Goal: Information Seeking & Learning: Find specific fact

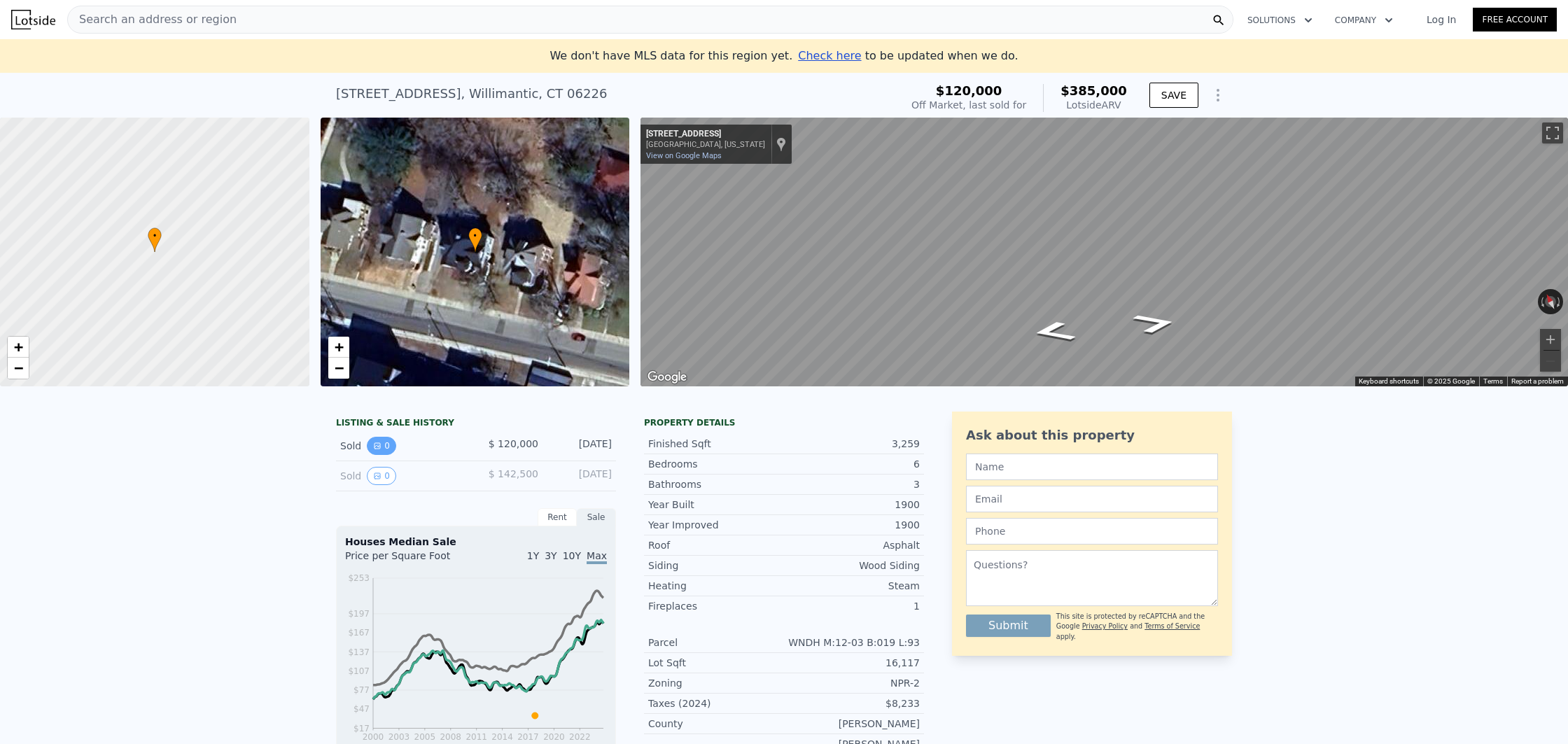
click at [381, 451] on button "0" at bounding box center [381, 446] width 30 height 18
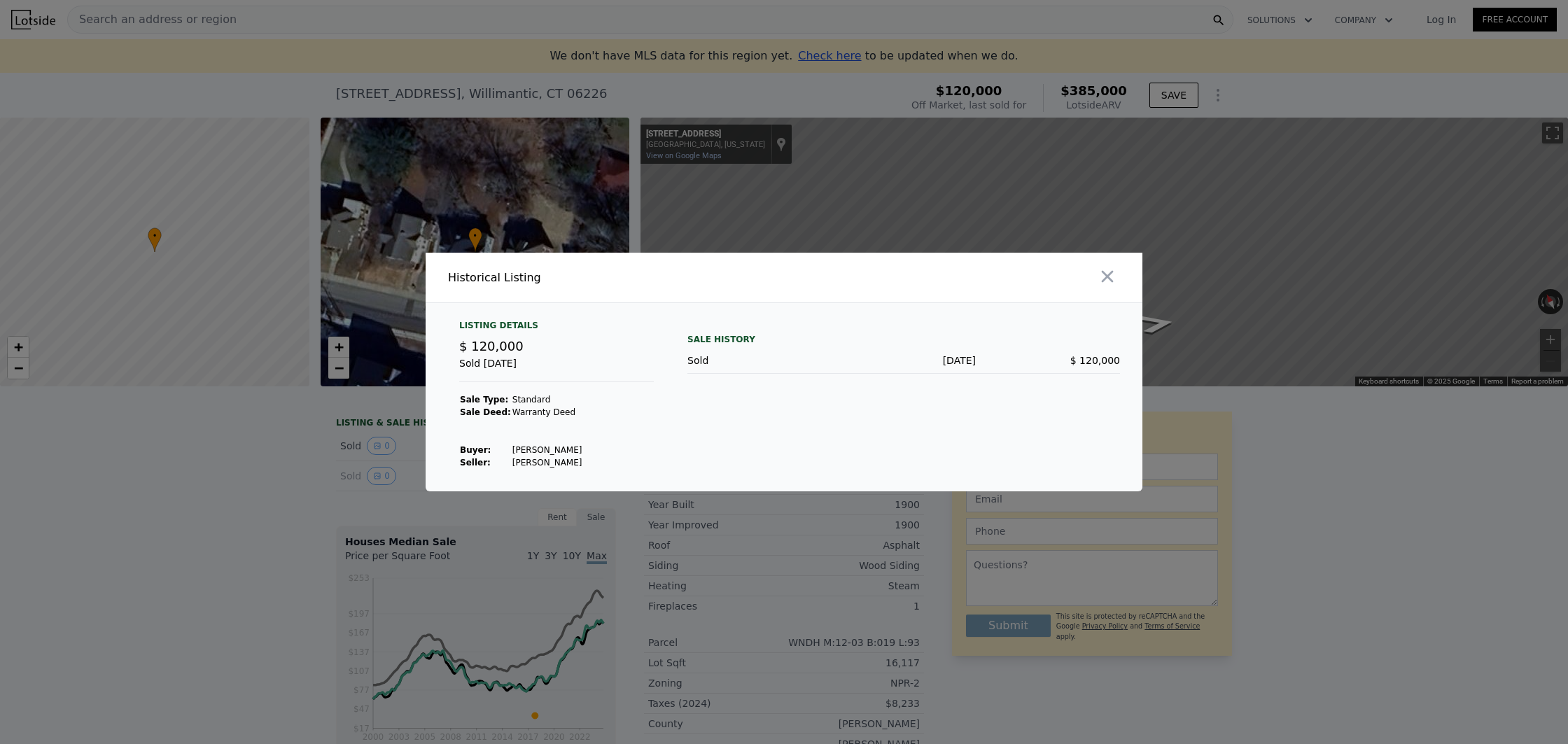
drag, startPoint x: 1109, startPoint y: 280, endPoint x: 612, endPoint y: 396, distance: 510.4
click at [1109, 280] on icon "button" at bounding box center [1108, 276] width 20 height 20
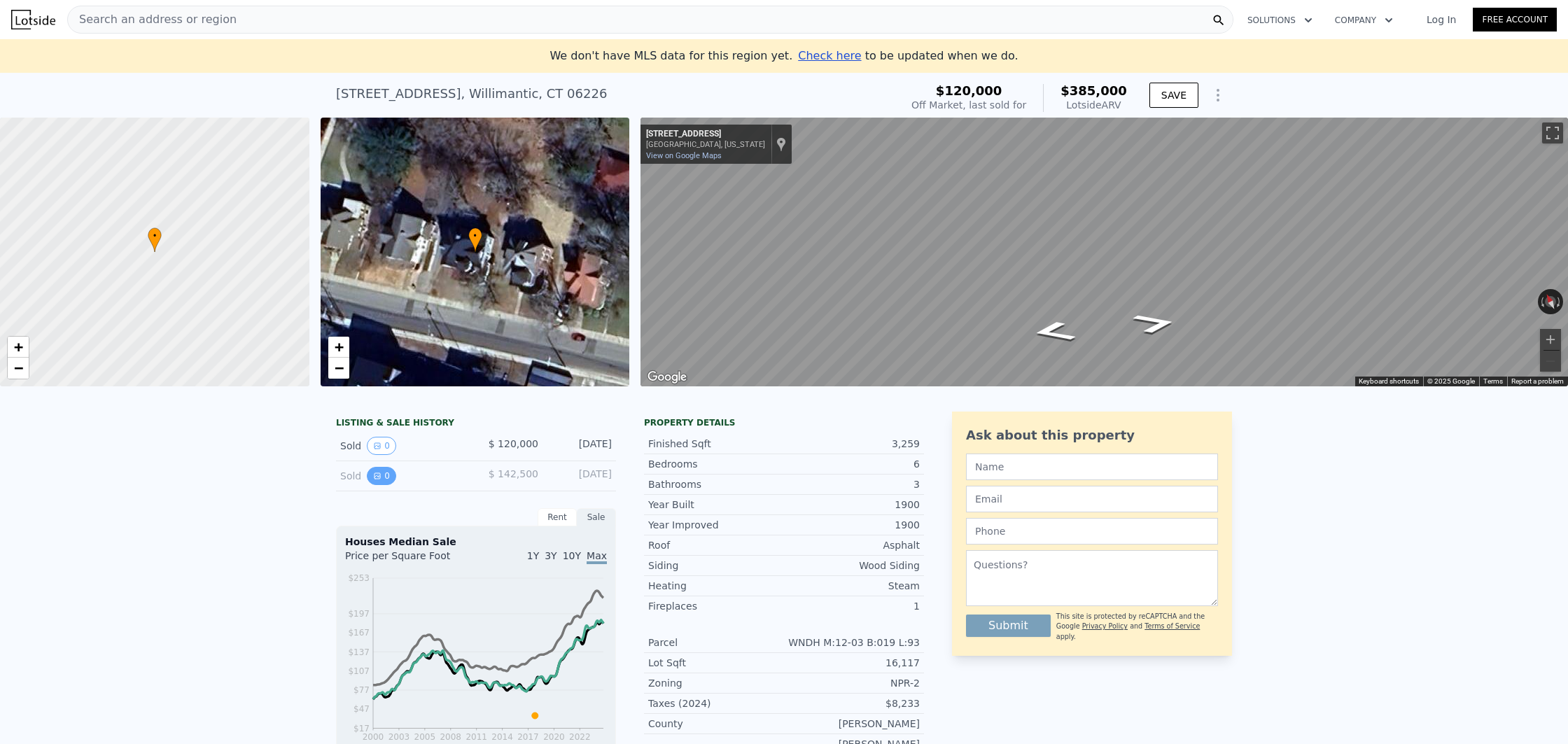
click at [387, 474] on button "0" at bounding box center [381, 476] width 30 height 18
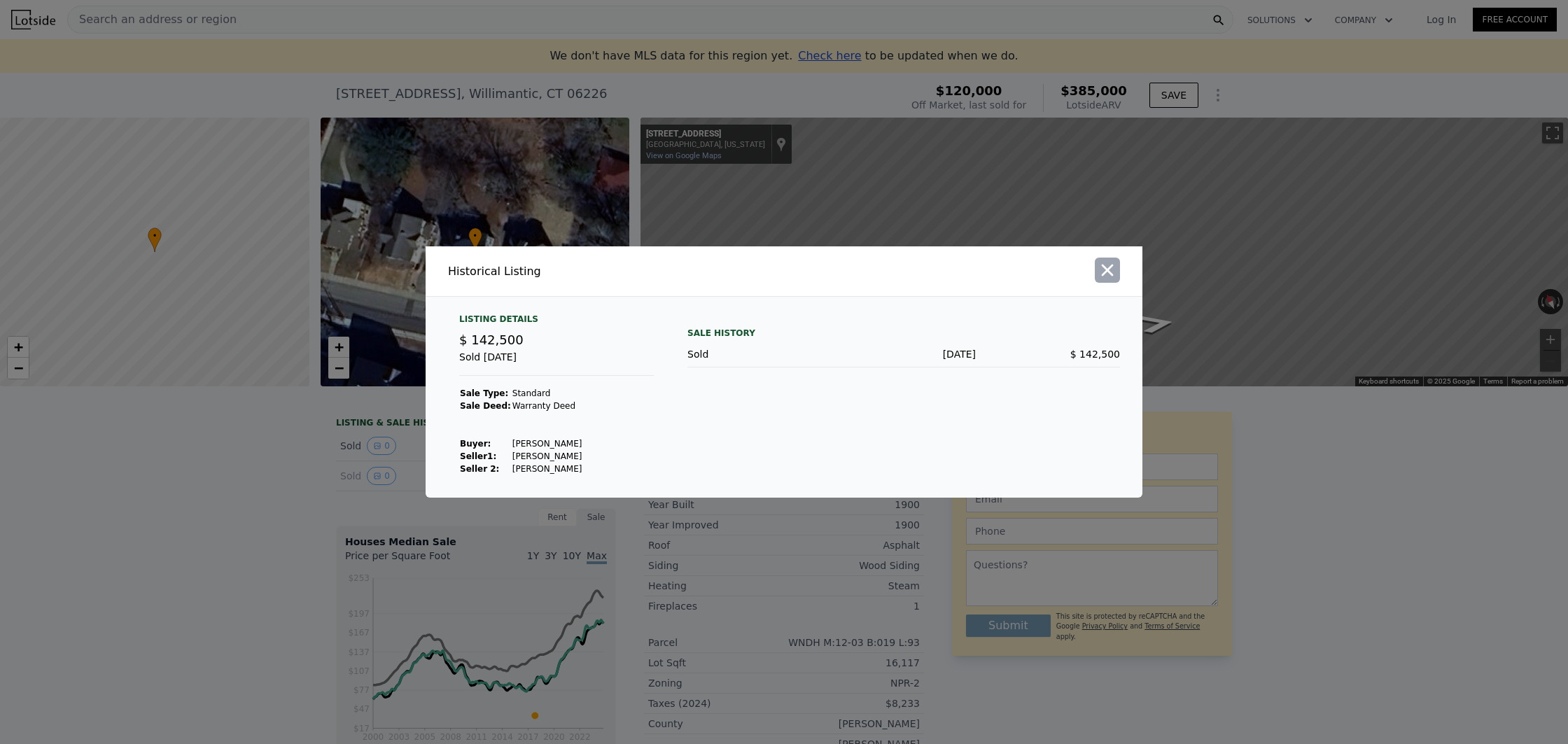
click at [1107, 272] on icon "button" at bounding box center [1108, 270] width 12 height 12
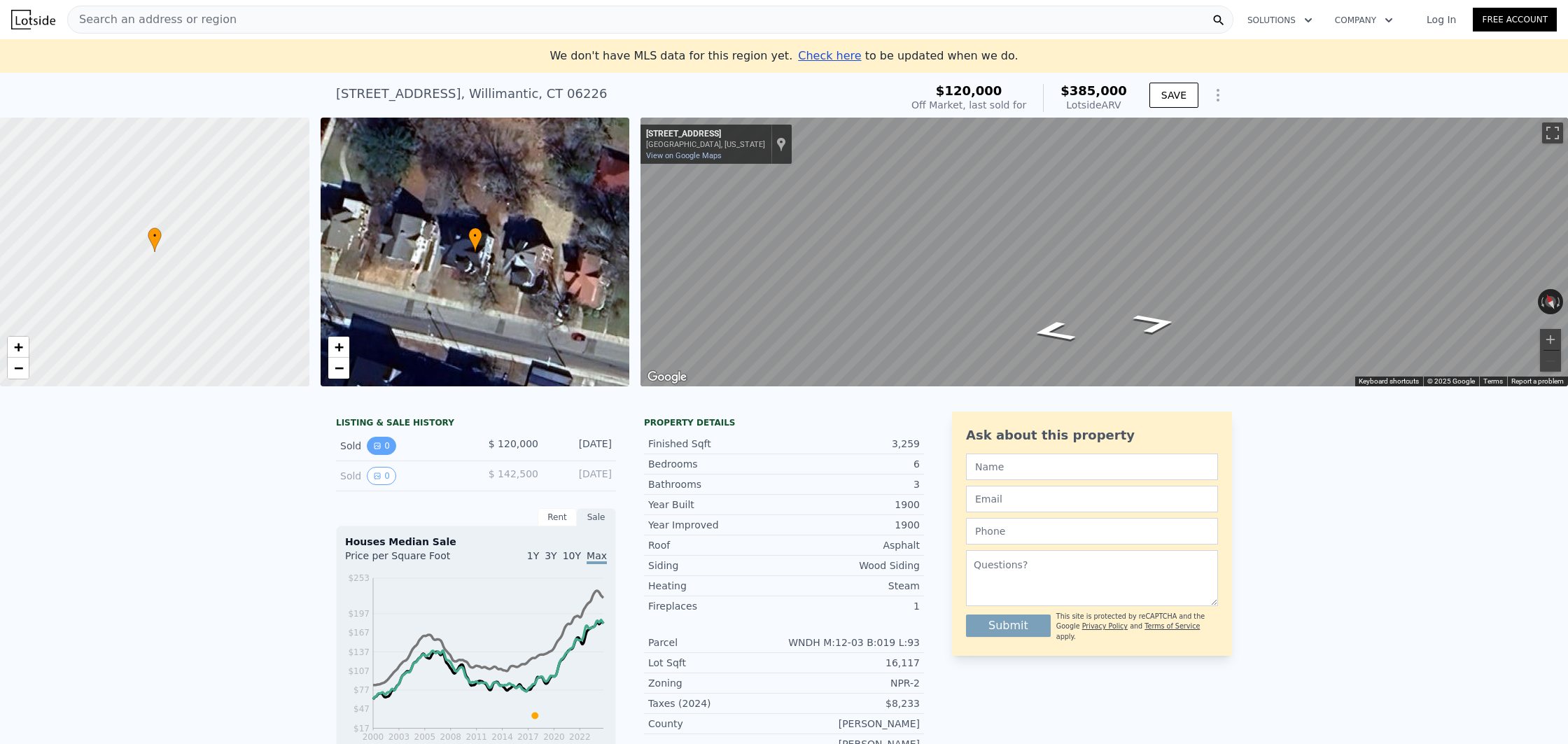
click at [377, 444] on icon "View historical data" at bounding box center [377, 445] width 8 height 8
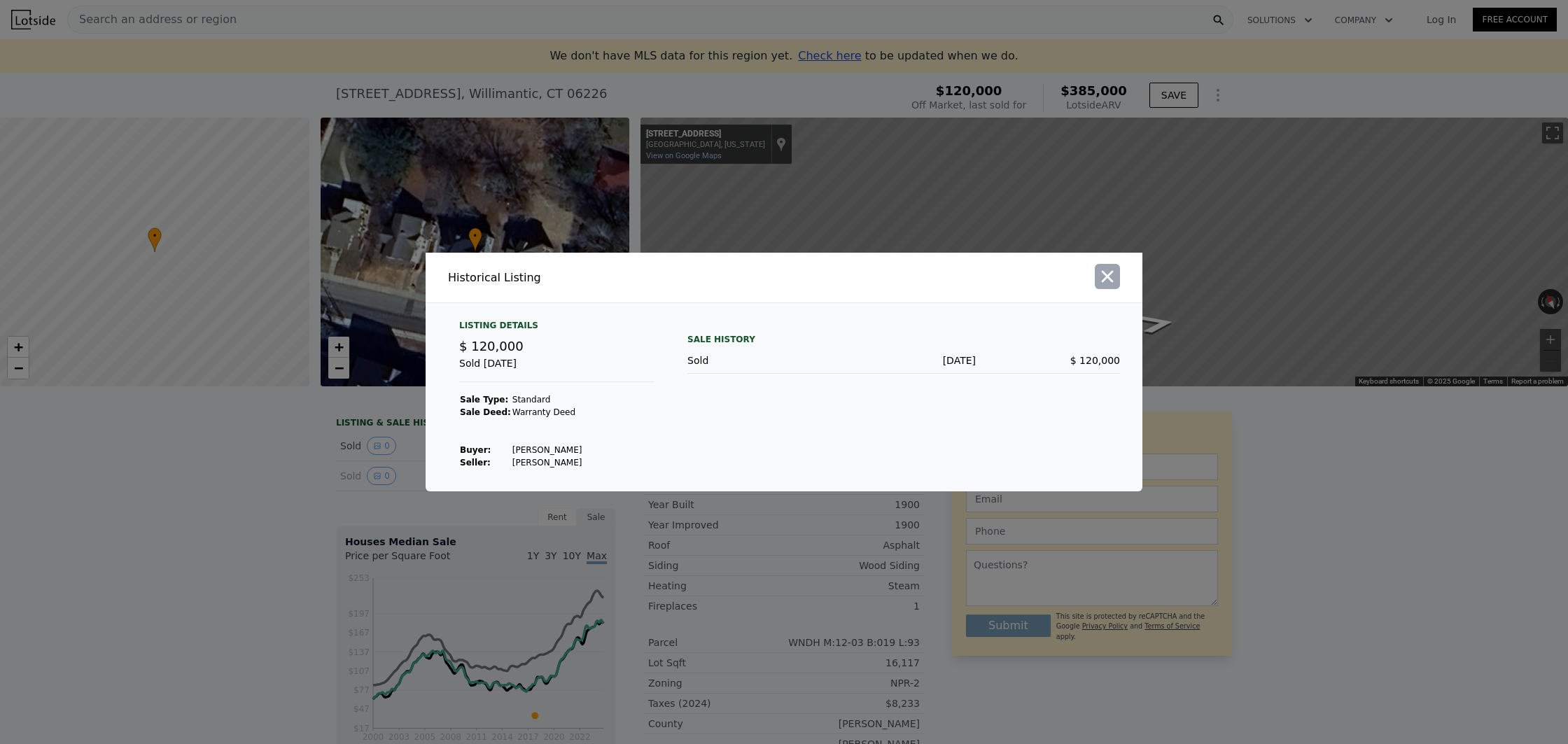
click at [1106, 282] on icon "button" at bounding box center [1108, 276] width 20 height 20
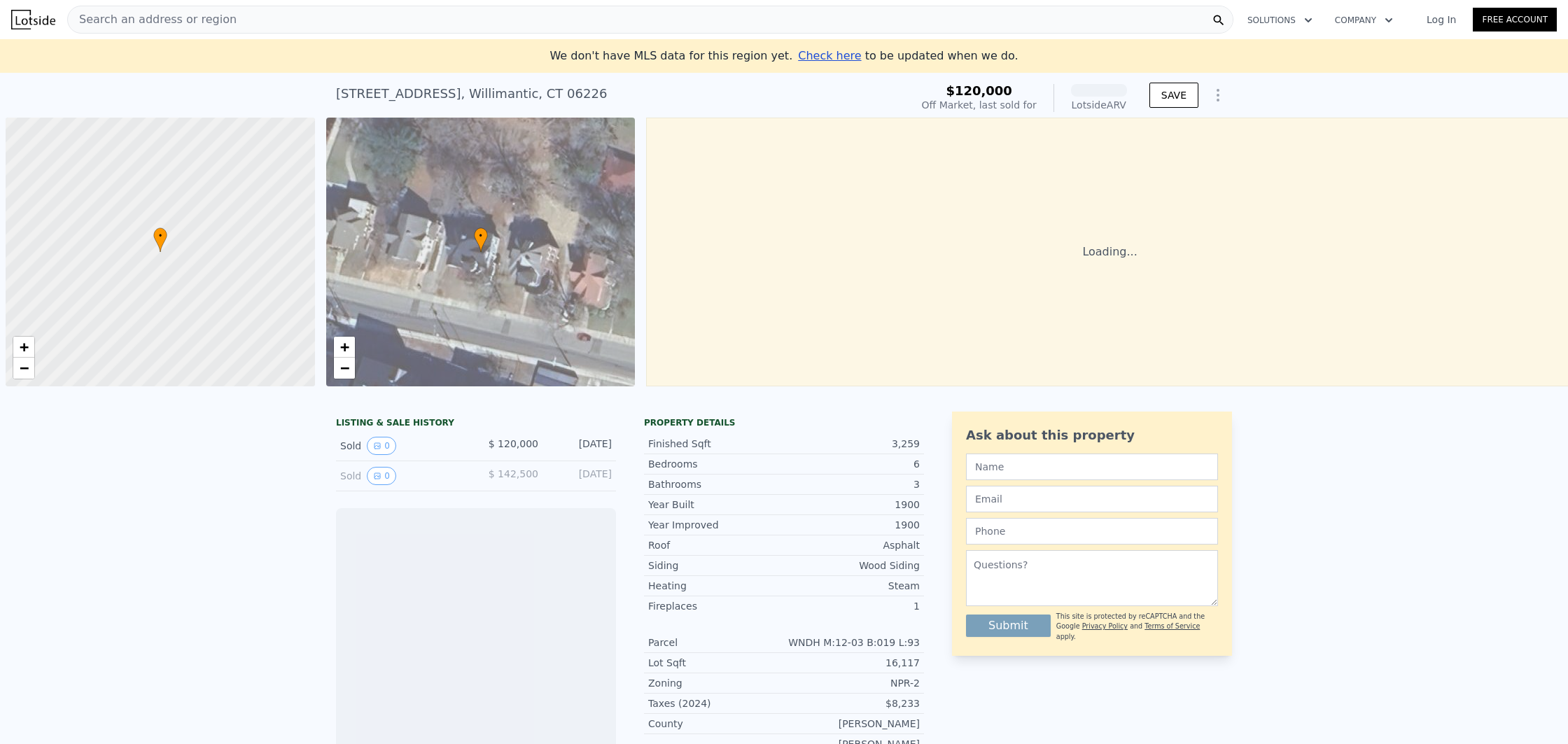
scroll to position [0, 5]
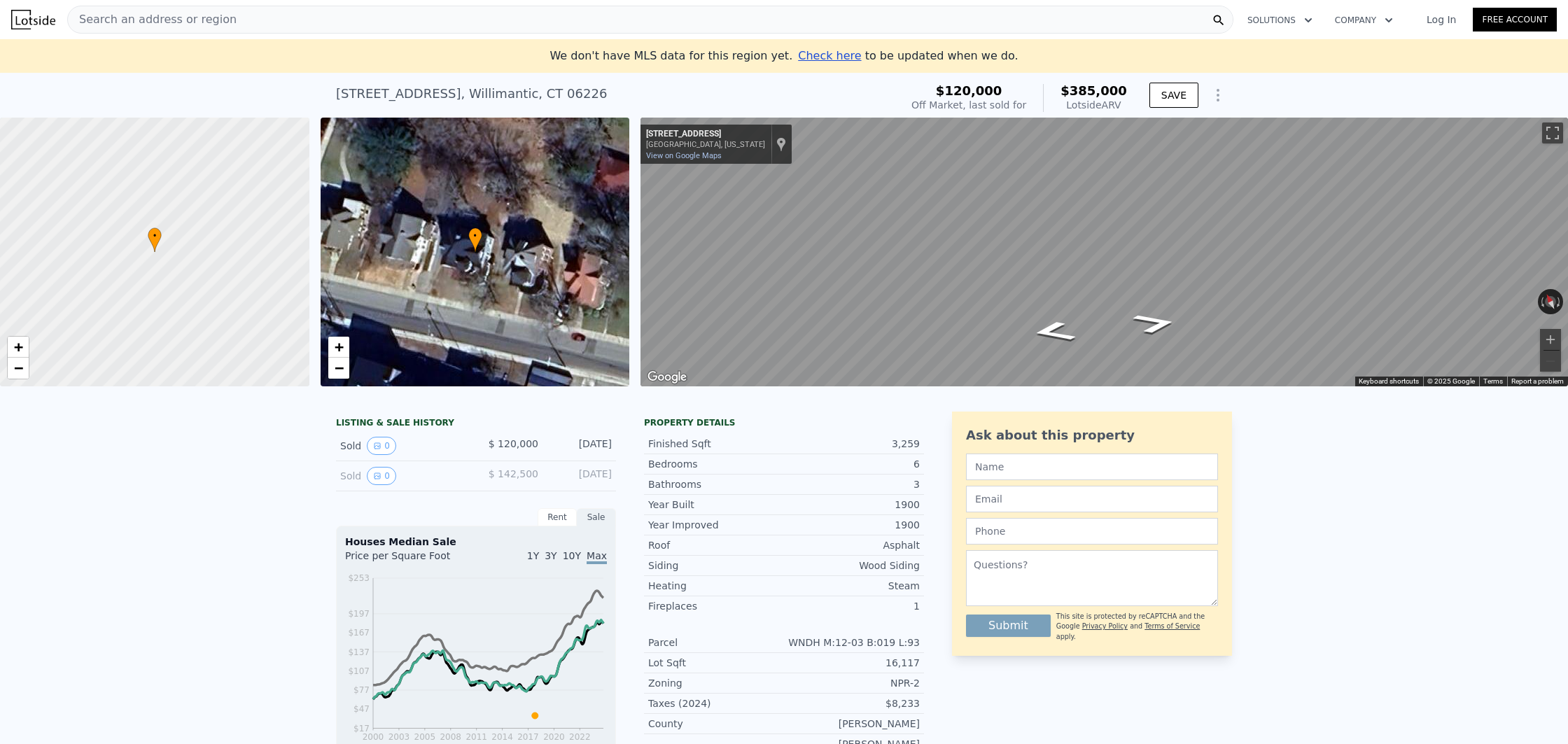
click at [204, 15] on span "Search an address or region" at bounding box center [153, 19] width 169 height 17
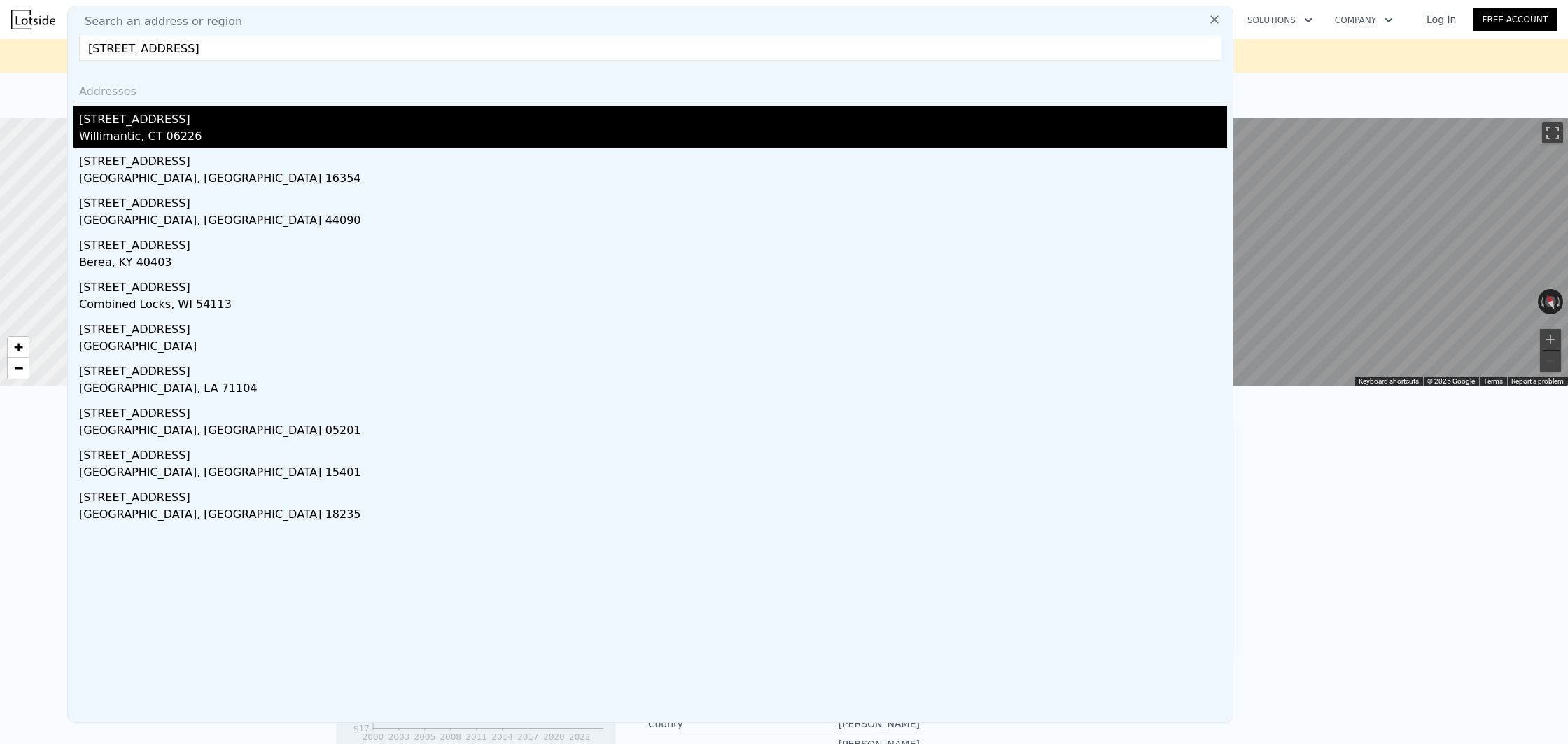
type input "[STREET_ADDRESS]"
click at [103, 142] on div "Willimantic, CT 06226" at bounding box center [653, 138] width 1148 height 20
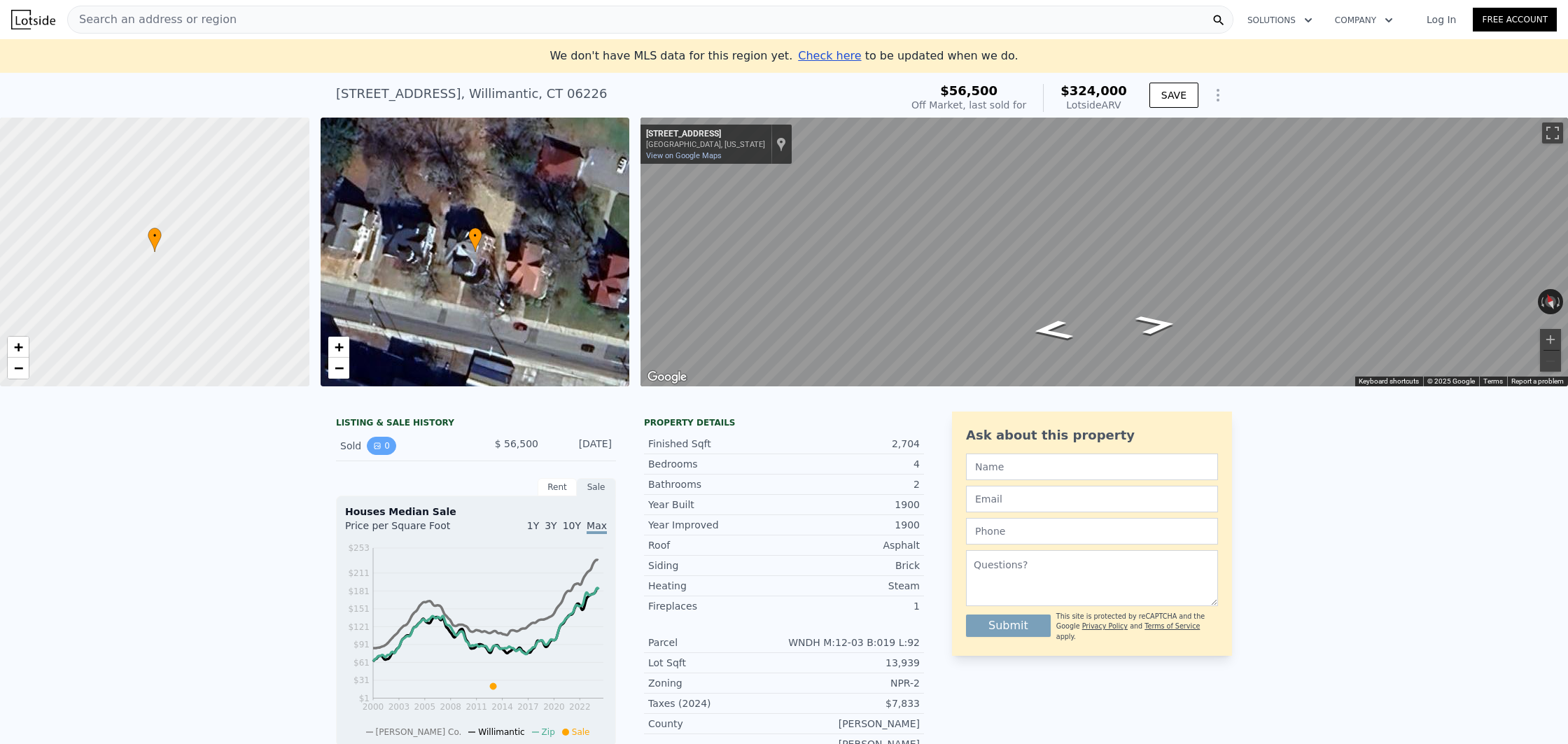
click at [383, 447] on button "0" at bounding box center [381, 446] width 30 height 18
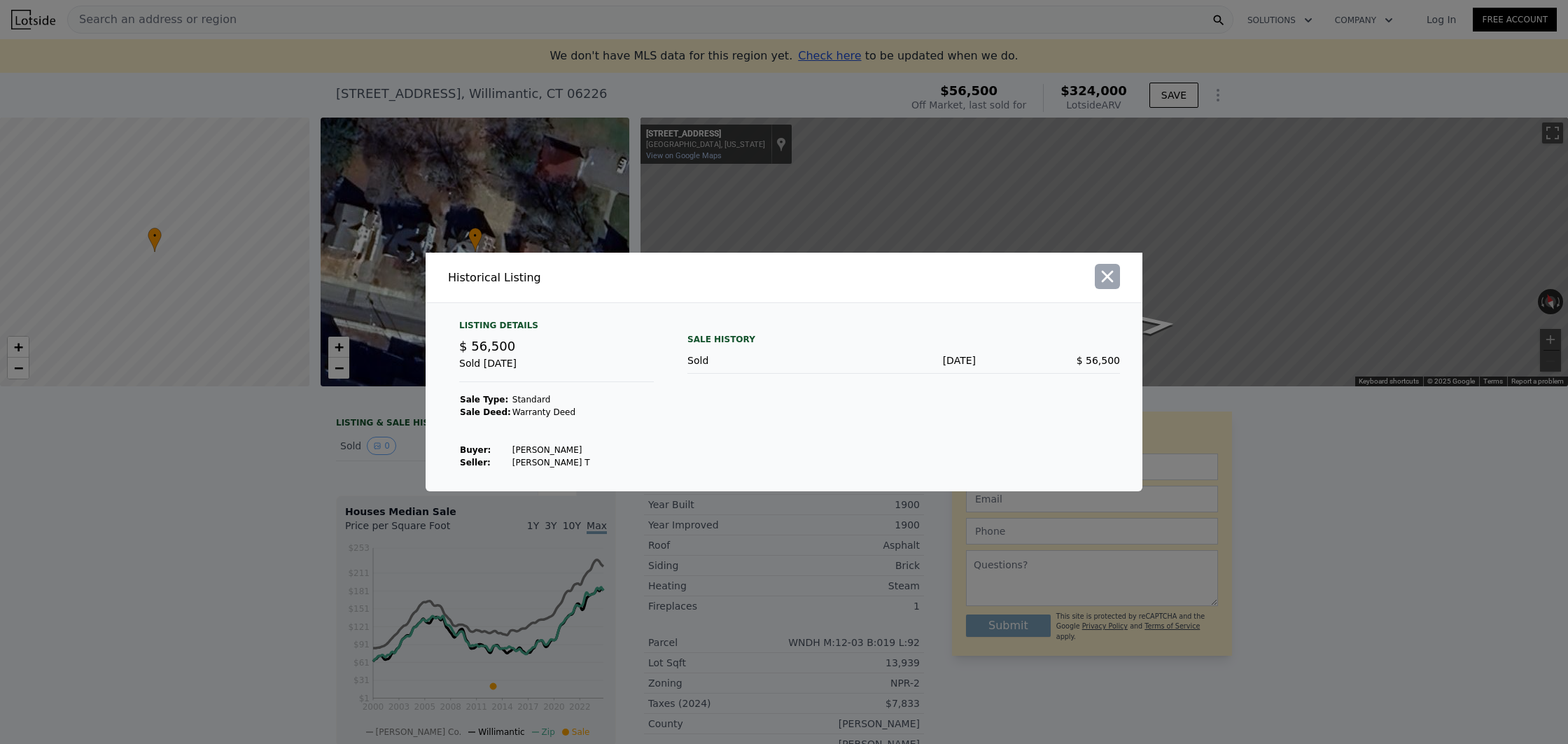
click at [1110, 276] on icon "button" at bounding box center [1108, 276] width 20 height 20
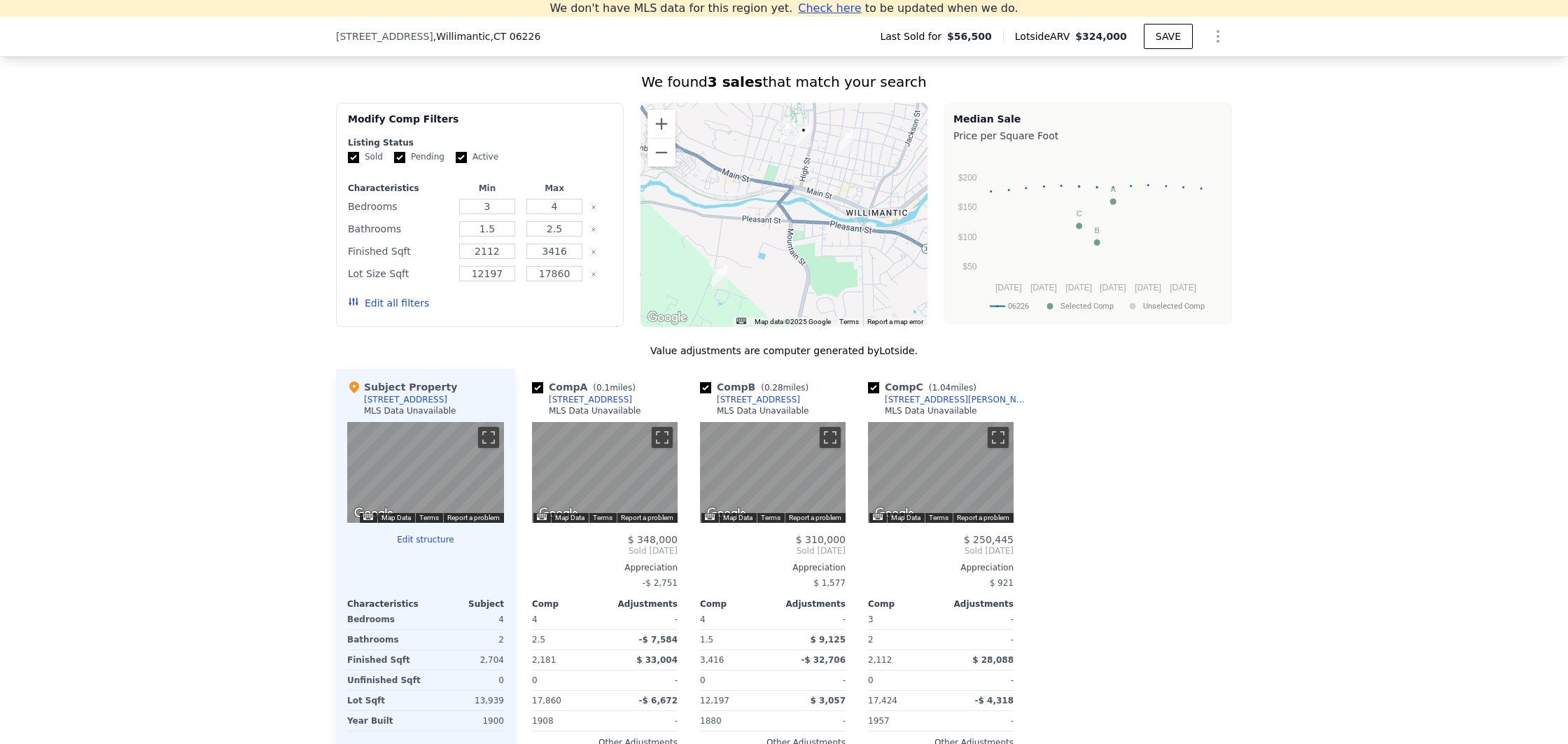
scroll to position [1268, 0]
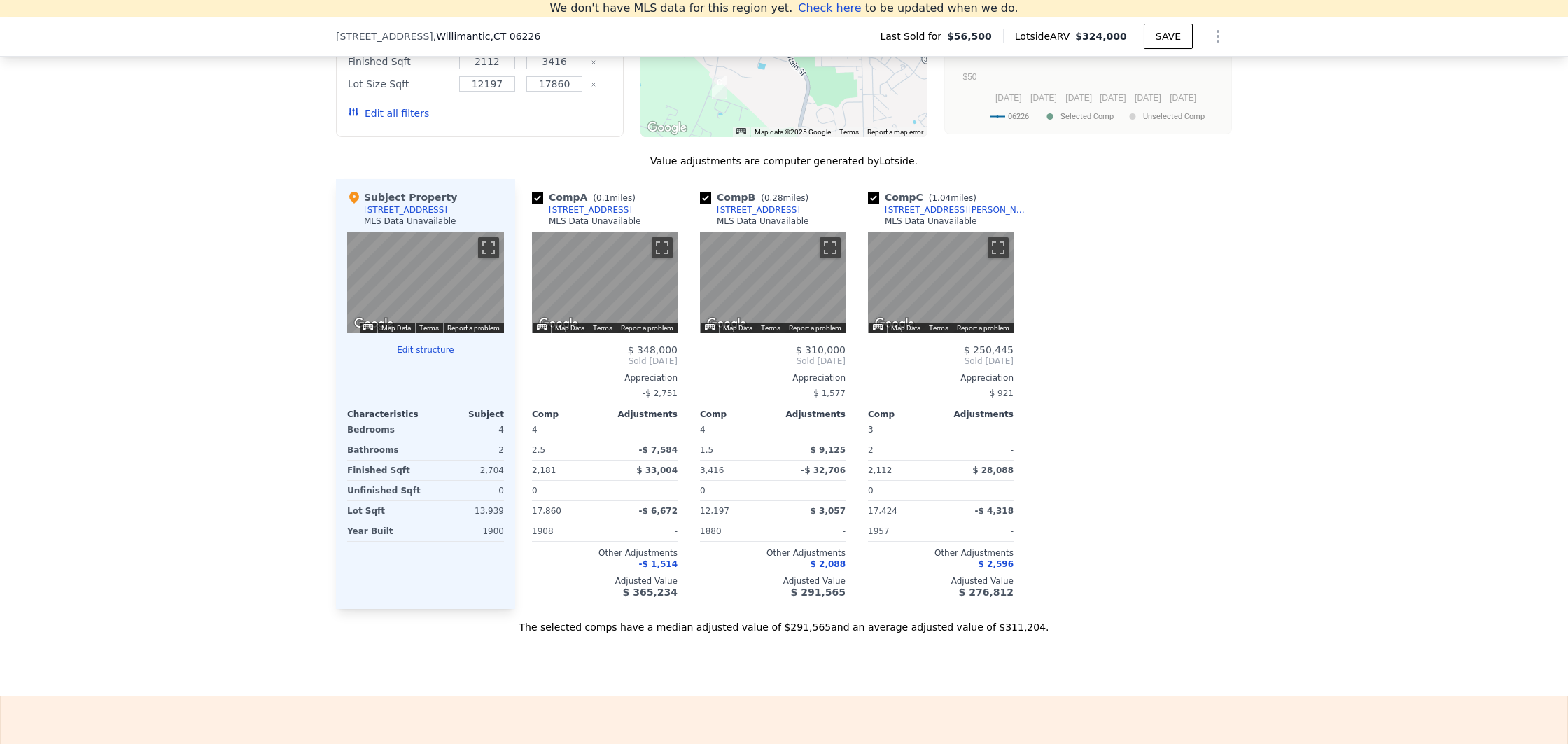
click at [572, 212] on div "[STREET_ADDRESS]" at bounding box center [591, 210] width 83 height 11
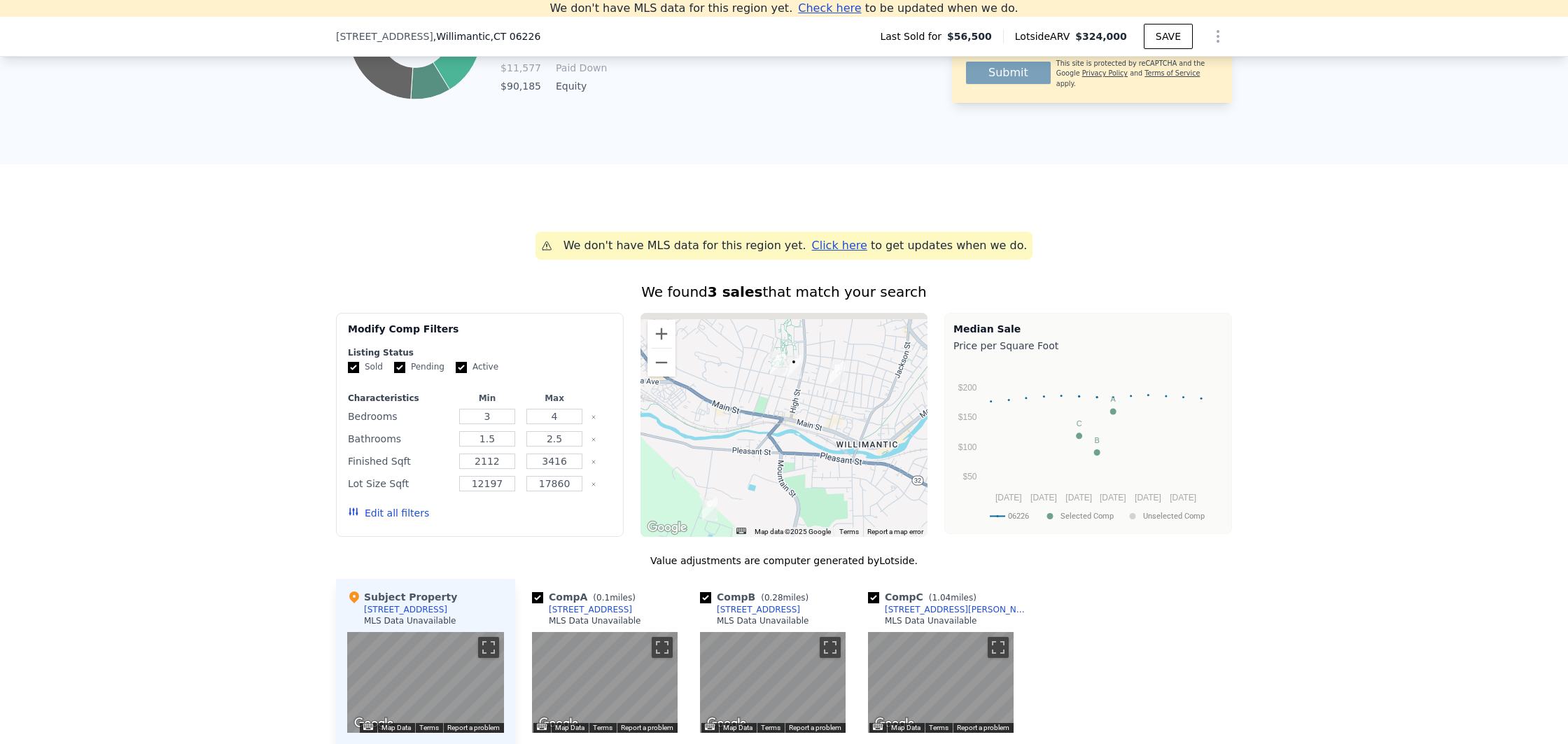
drag, startPoint x: 769, startPoint y: 373, endPoint x: 763, endPoint y: 391, distance: 19.0
click at [763, 391] on div at bounding box center [784, 425] width 288 height 224
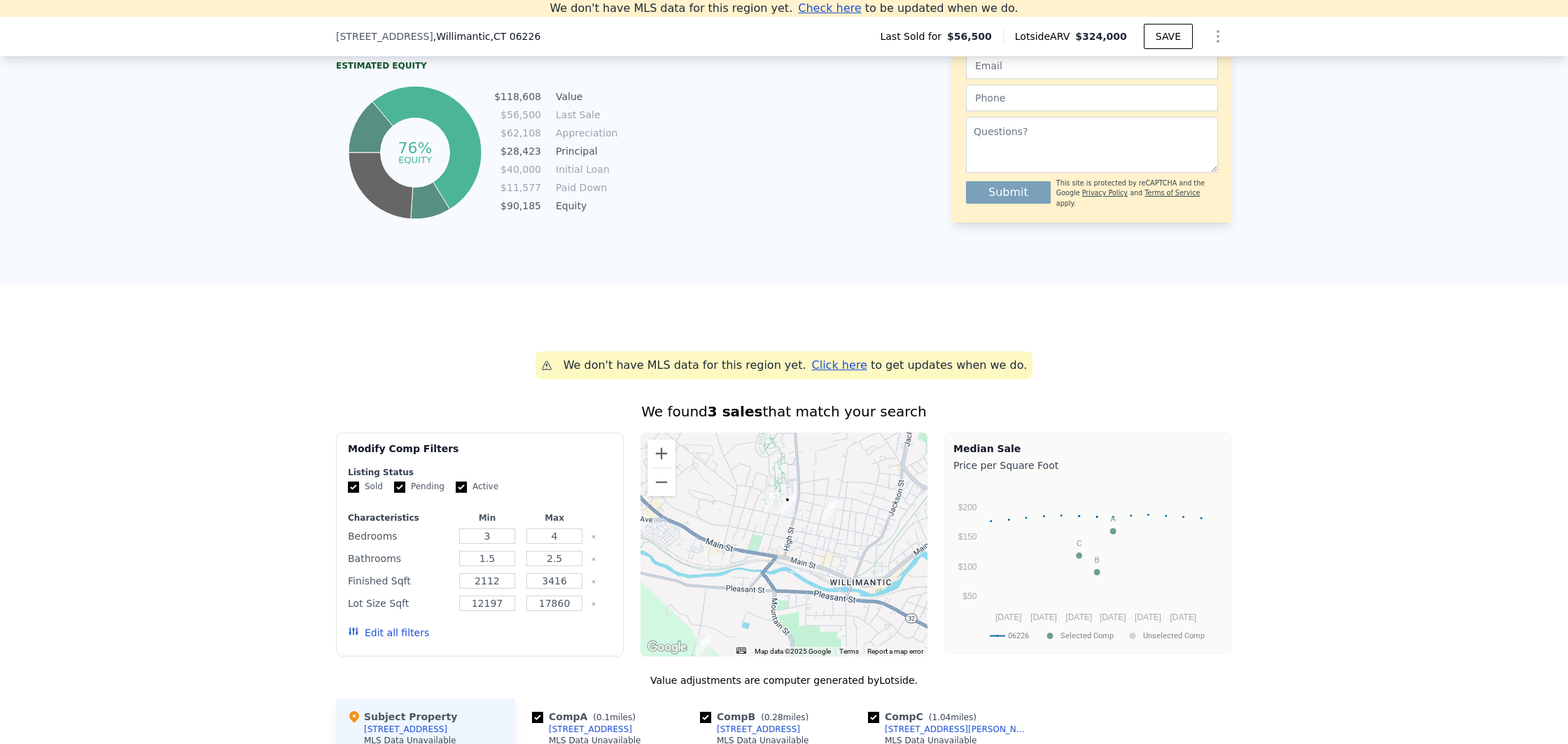
scroll to position [743, 0]
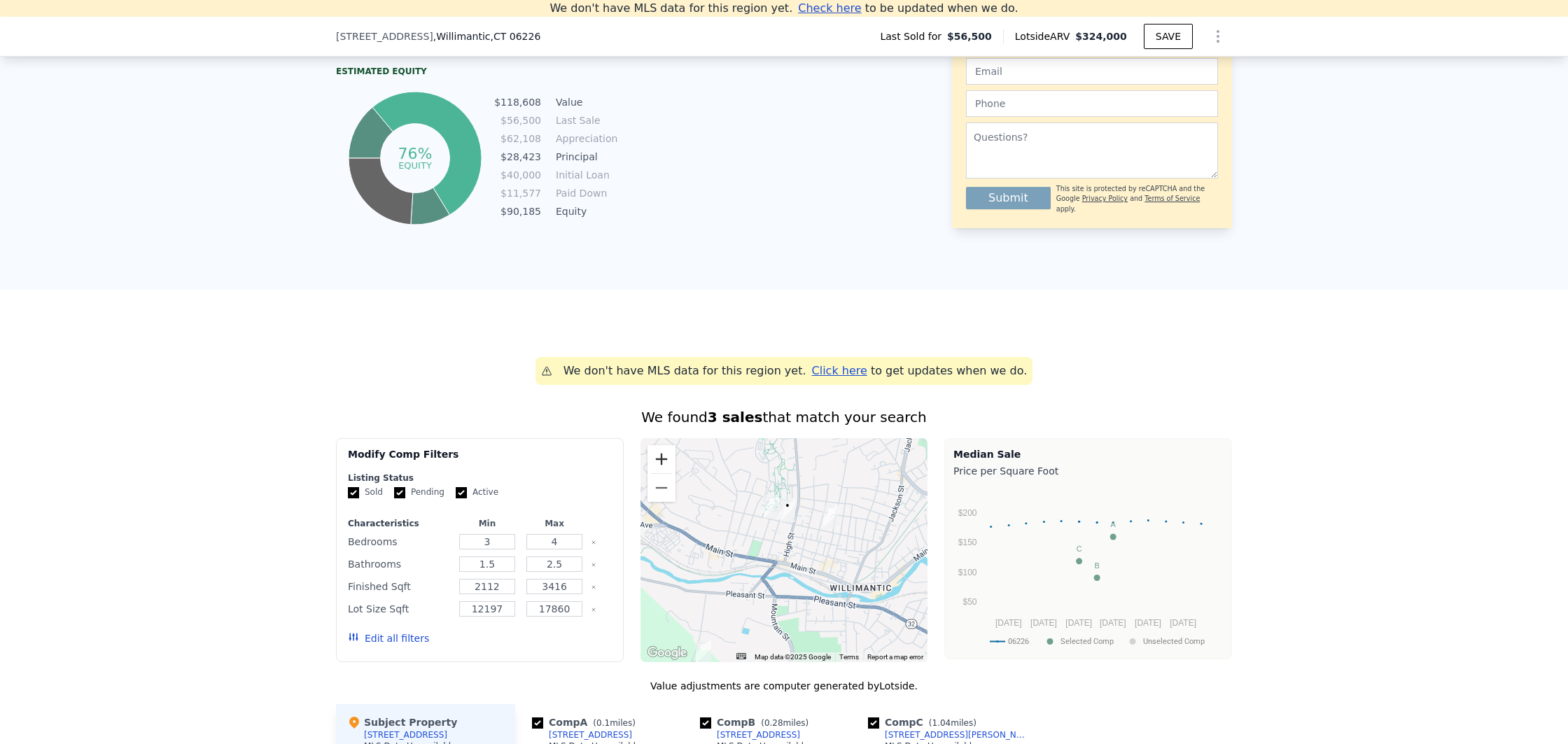
click at [667, 462] on button "Zoom in" at bounding box center [661, 459] width 28 height 28
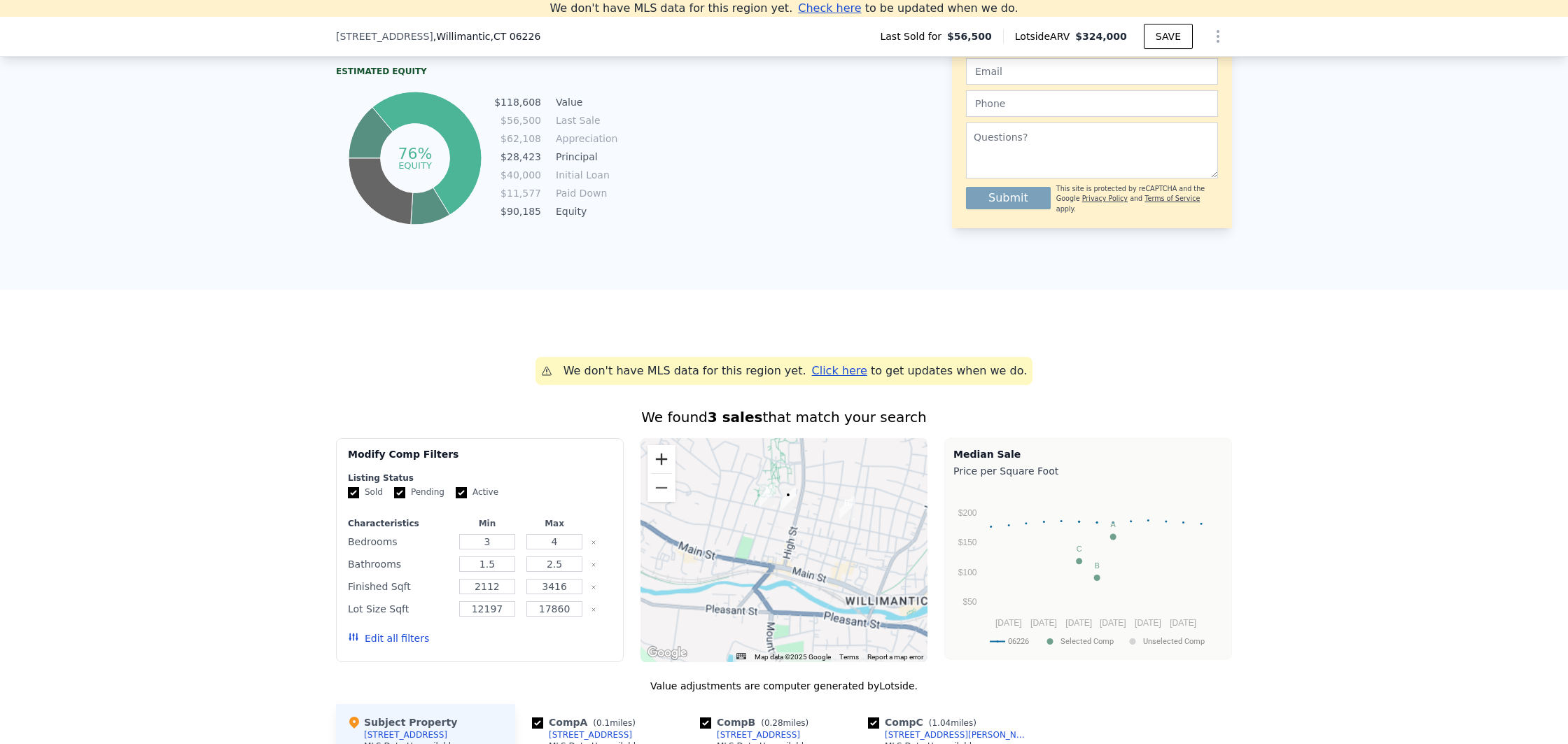
click at [667, 462] on button "Zoom in" at bounding box center [661, 459] width 28 height 28
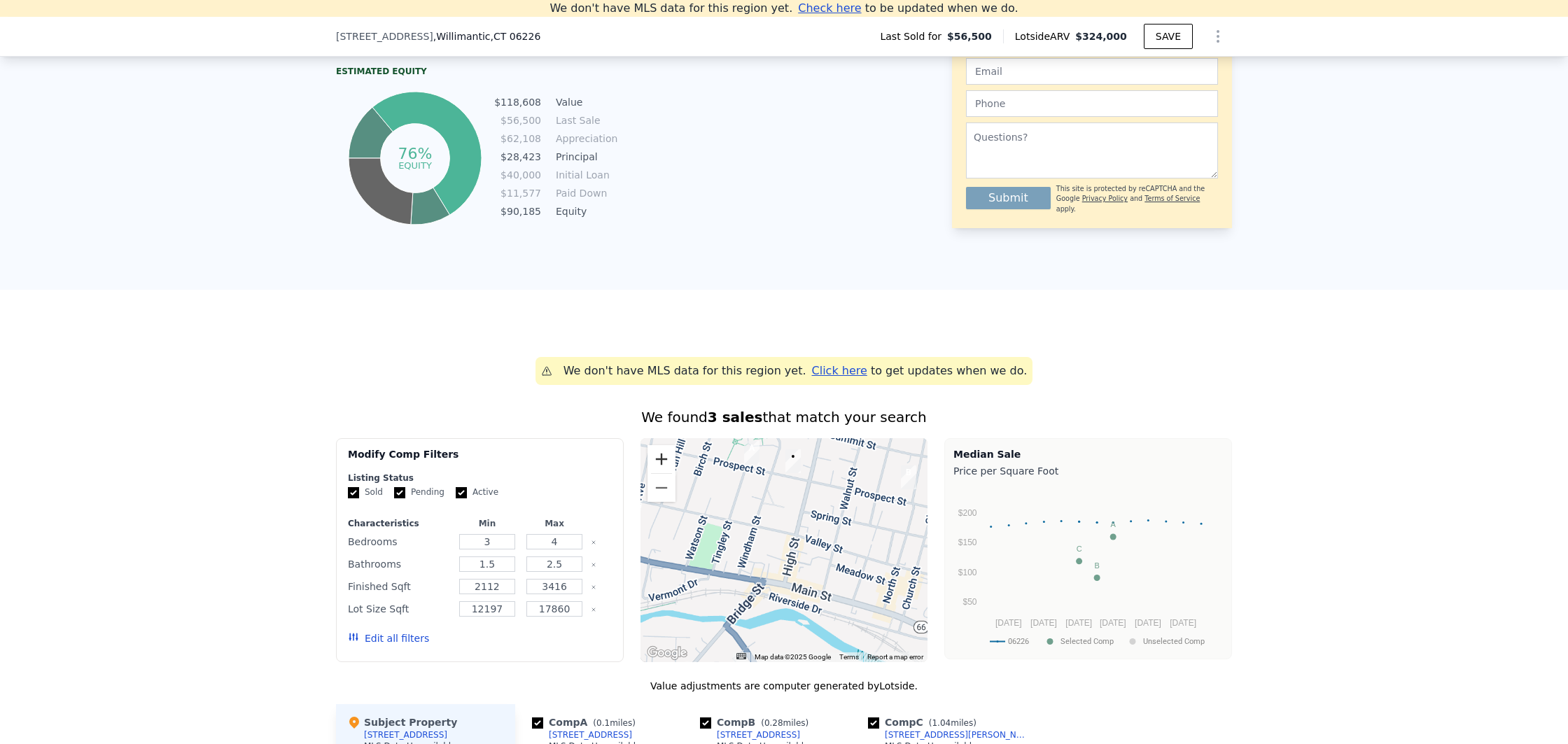
click at [667, 462] on button "Zoom in" at bounding box center [661, 459] width 28 height 28
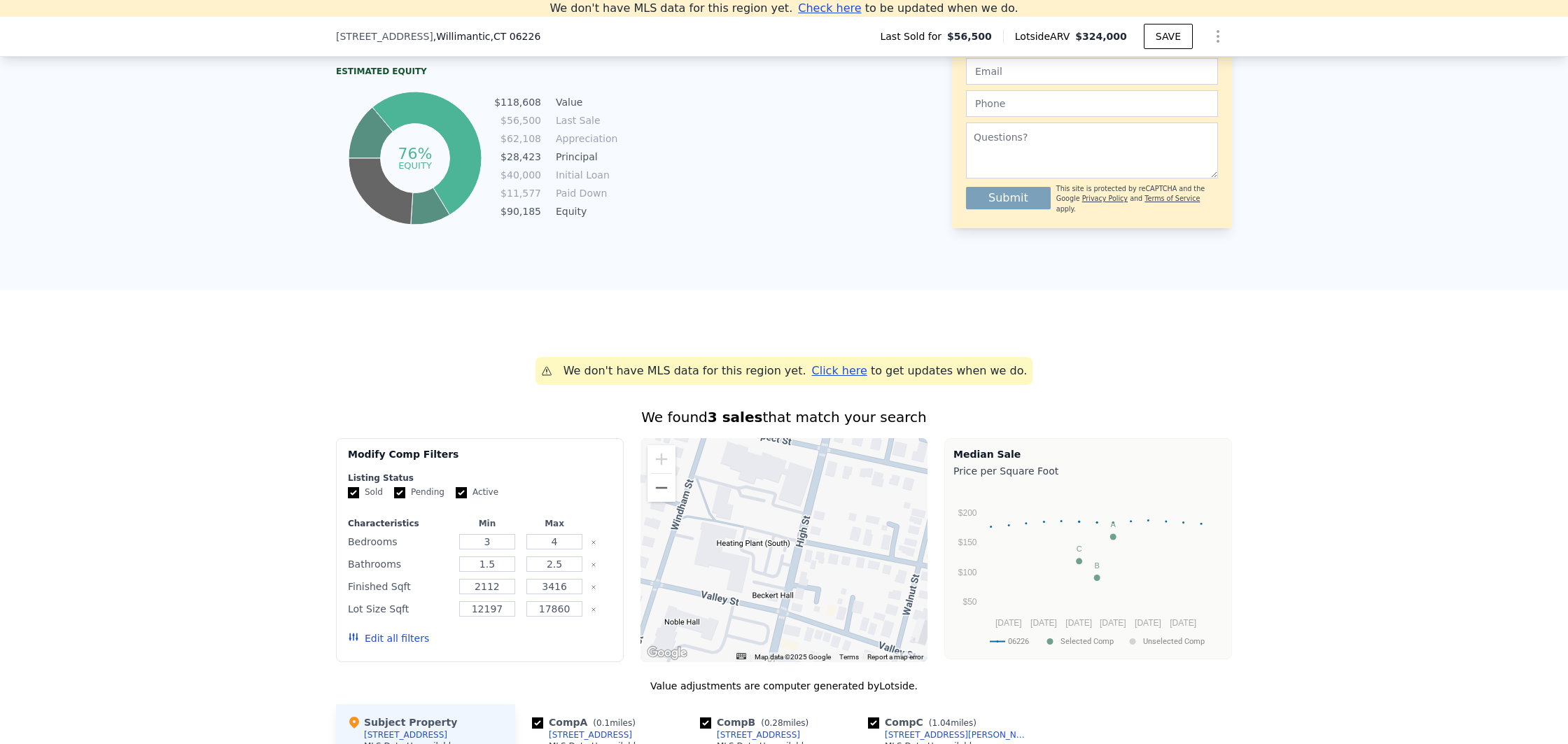
drag, startPoint x: 783, startPoint y: 459, endPoint x: 743, endPoint y: 570, distance: 118.0
click at [743, 570] on div at bounding box center [784, 550] width 288 height 224
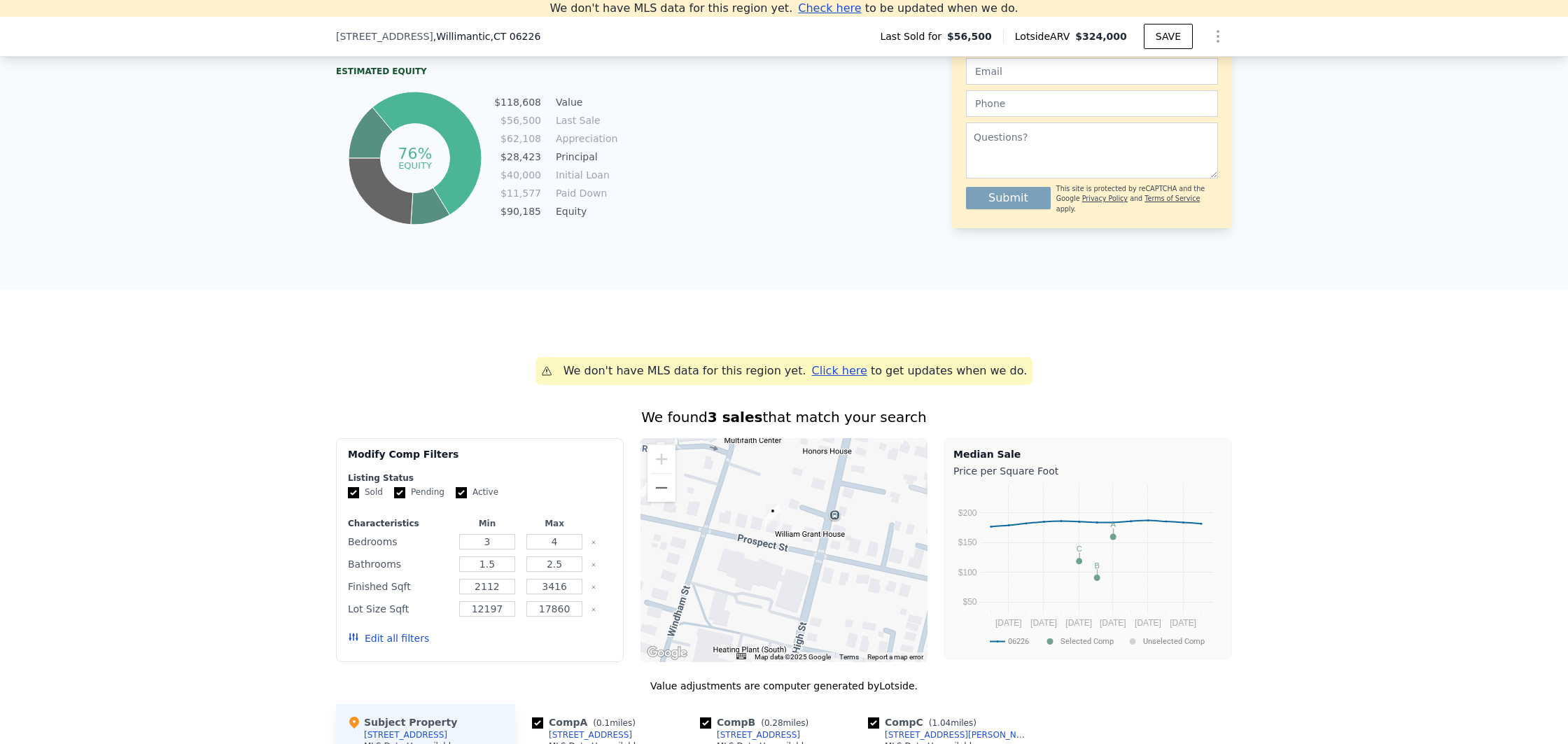
drag, startPoint x: 767, startPoint y: 506, endPoint x: 748, endPoint y: 592, distance: 88.1
click at [759, 629] on div at bounding box center [784, 550] width 288 height 224
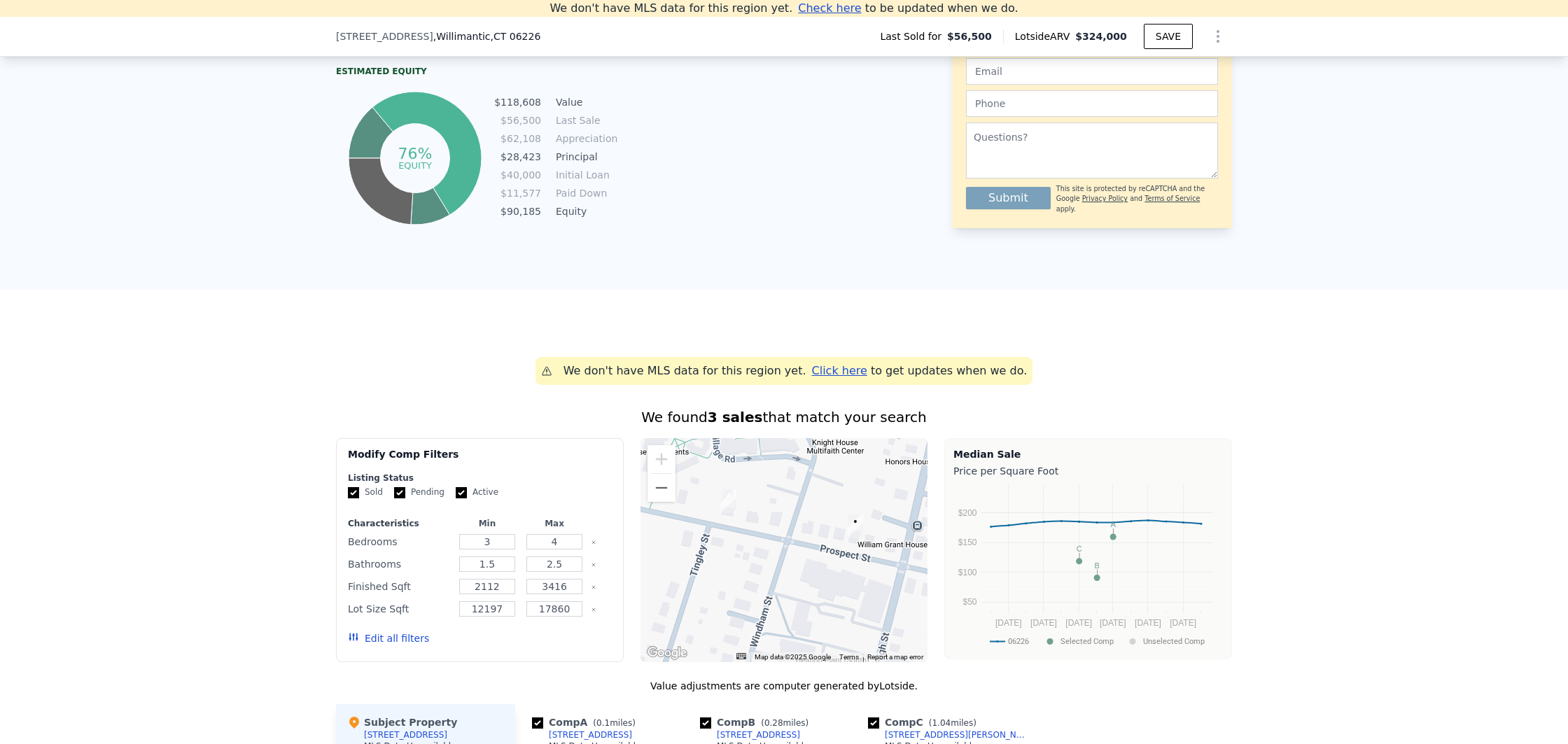
drag, startPoint x: 688, startPoint y: 537, endPoint x: 775, endPoint y: 547, distance: 87.6
click at [775, 547] on div at bounding box center [784, 550] width 288 height 224
click at [778, 525] on div at bounding box center [784, 550] width 288 height 224
click at [776, 520] on div at bounding box center [784, 550] width 288 height 224
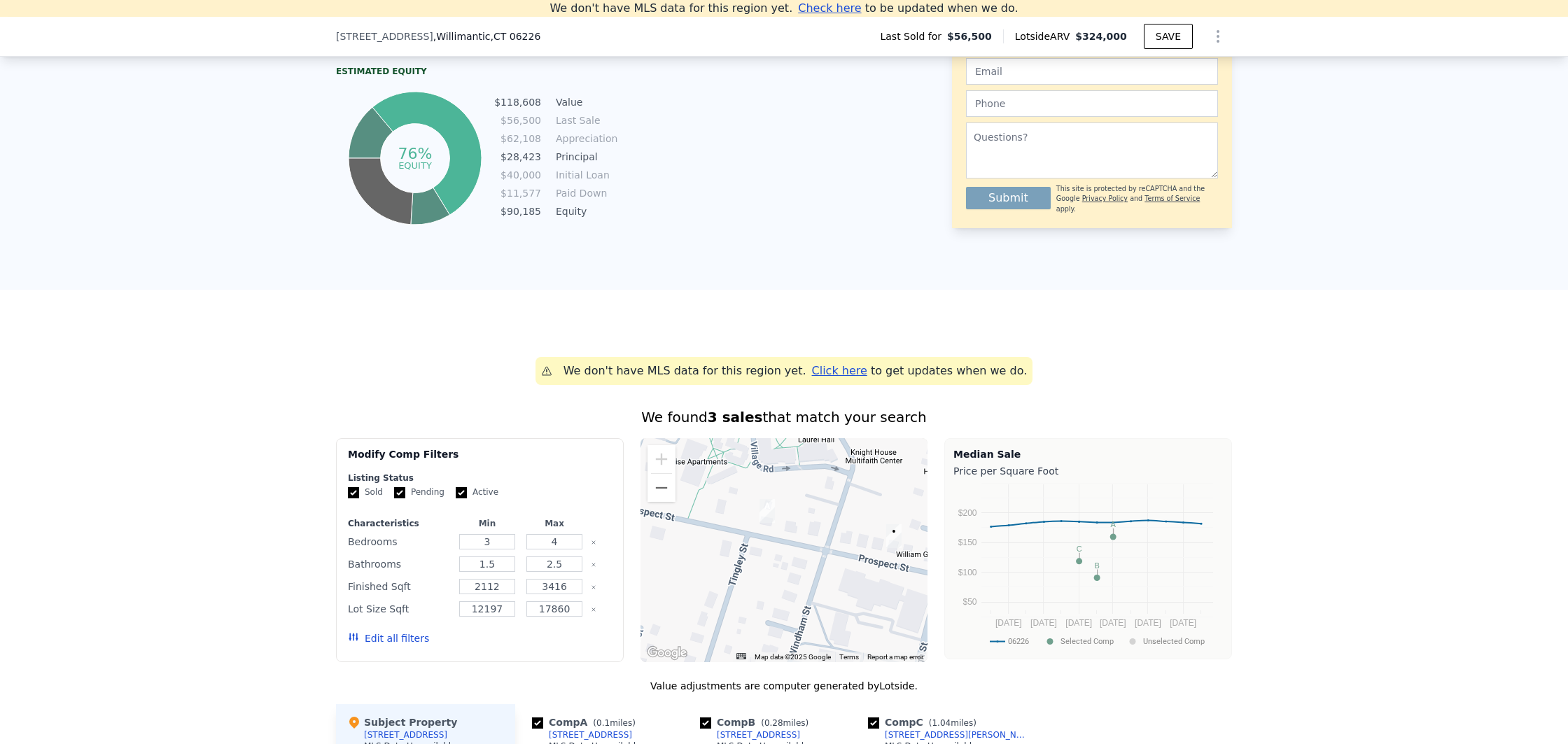
drag, startPoint x: 728, startPoint y: 502, endPoint x: 771, endPoint y: 512, distance: 44.1
click at [771, 512] on img "371 Prospect St" at bounding box center [766, 511] width 15 height 24
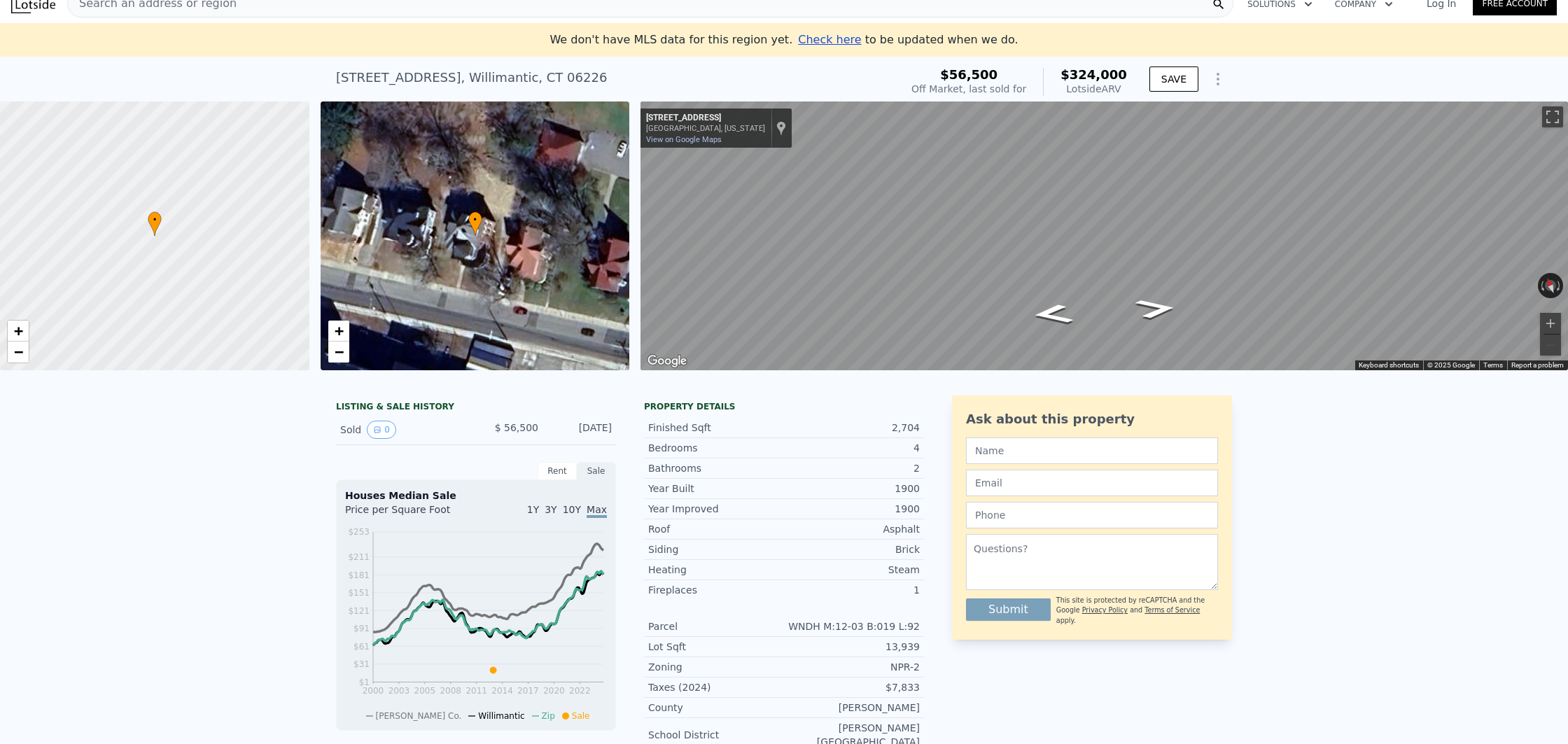
scroll to position [0, 0]
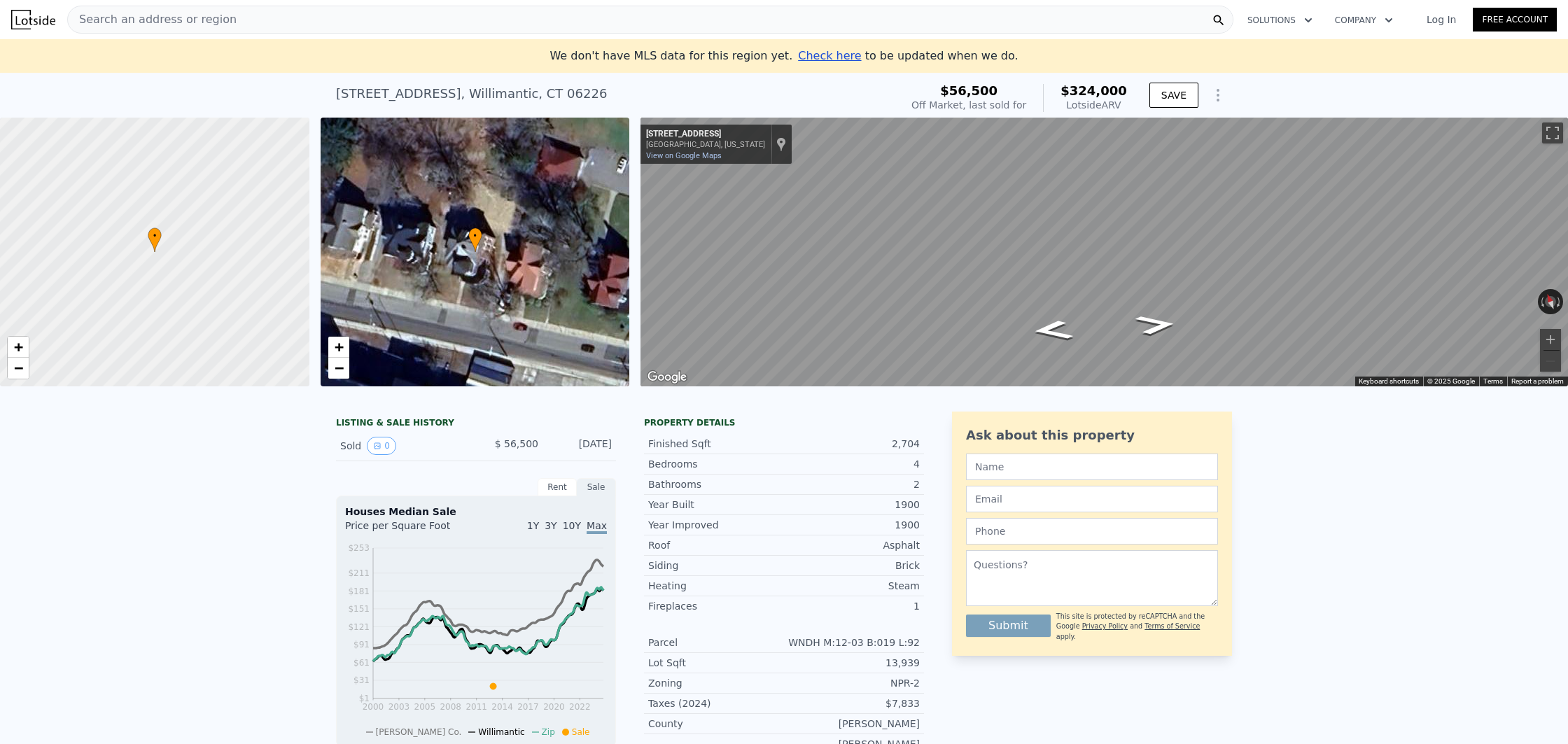
click at [188, 24] on span "Search an address or region" at bounding box center [153, 19] width 169 height 17
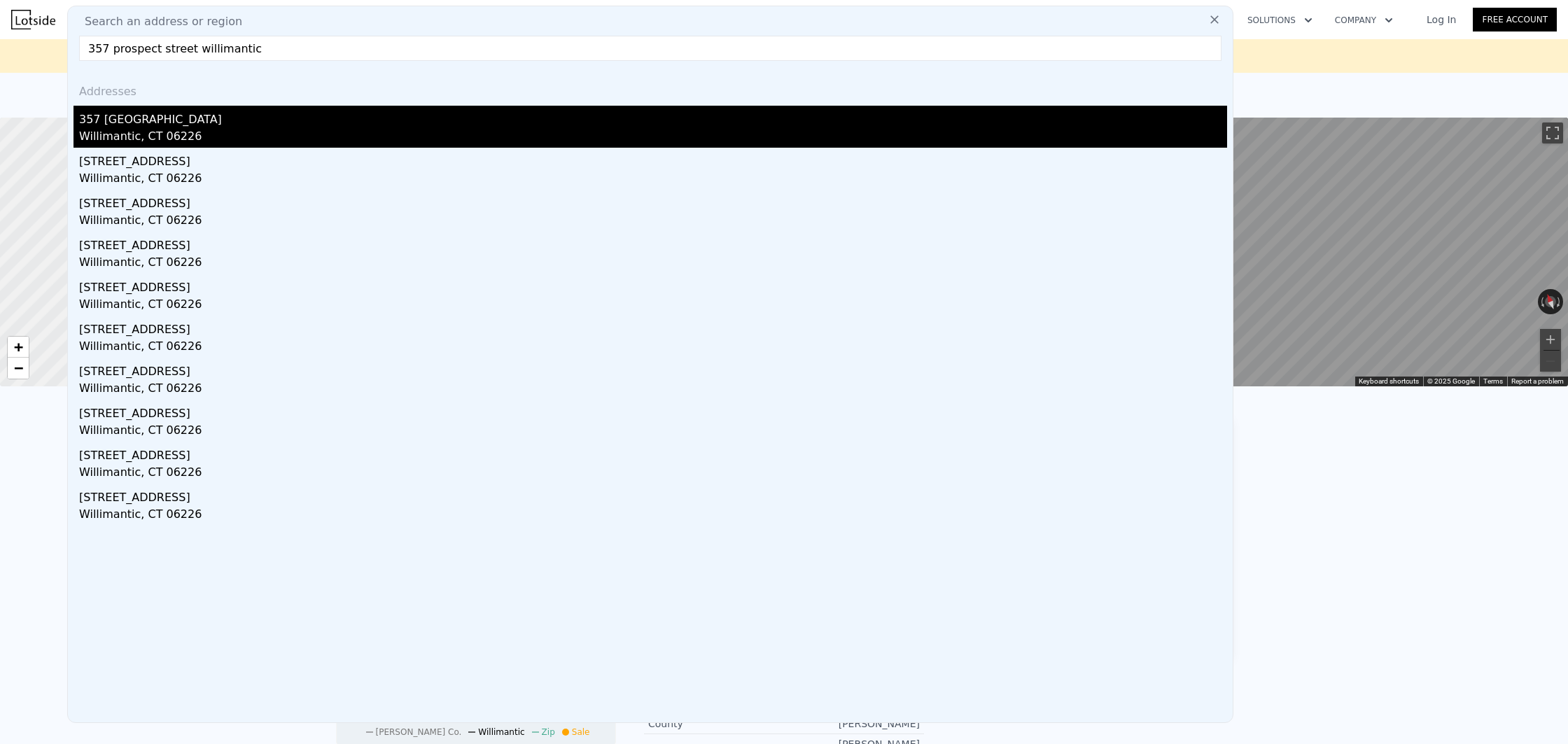
type input "357 prospect street willimantic"
click at [166, 129] on div "Willimantic, CT 06226" at bounding box center [653, 138] width 1148 height 20
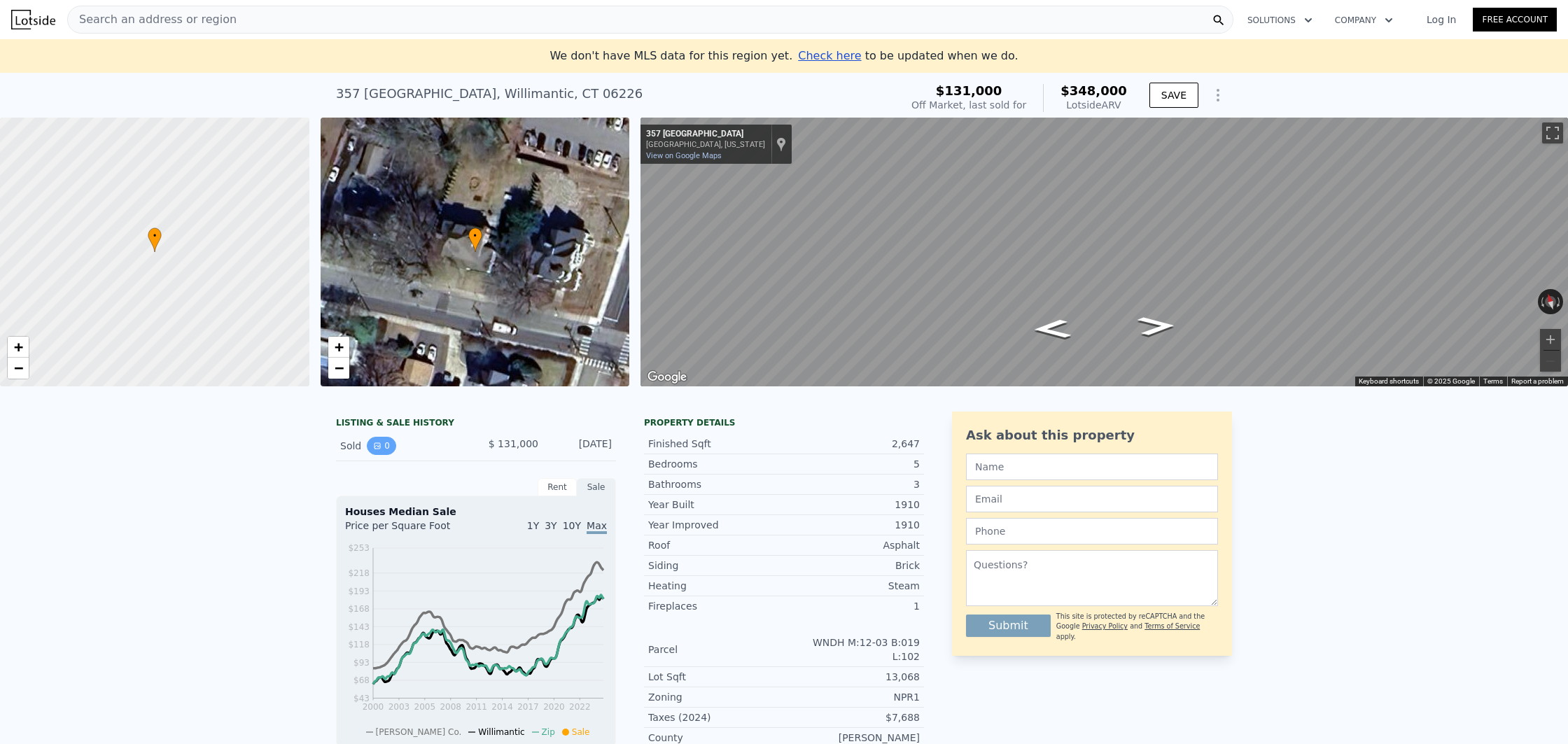
click at [381, 446] on button "0" at bounding box center [381, 446] width 30 height 18
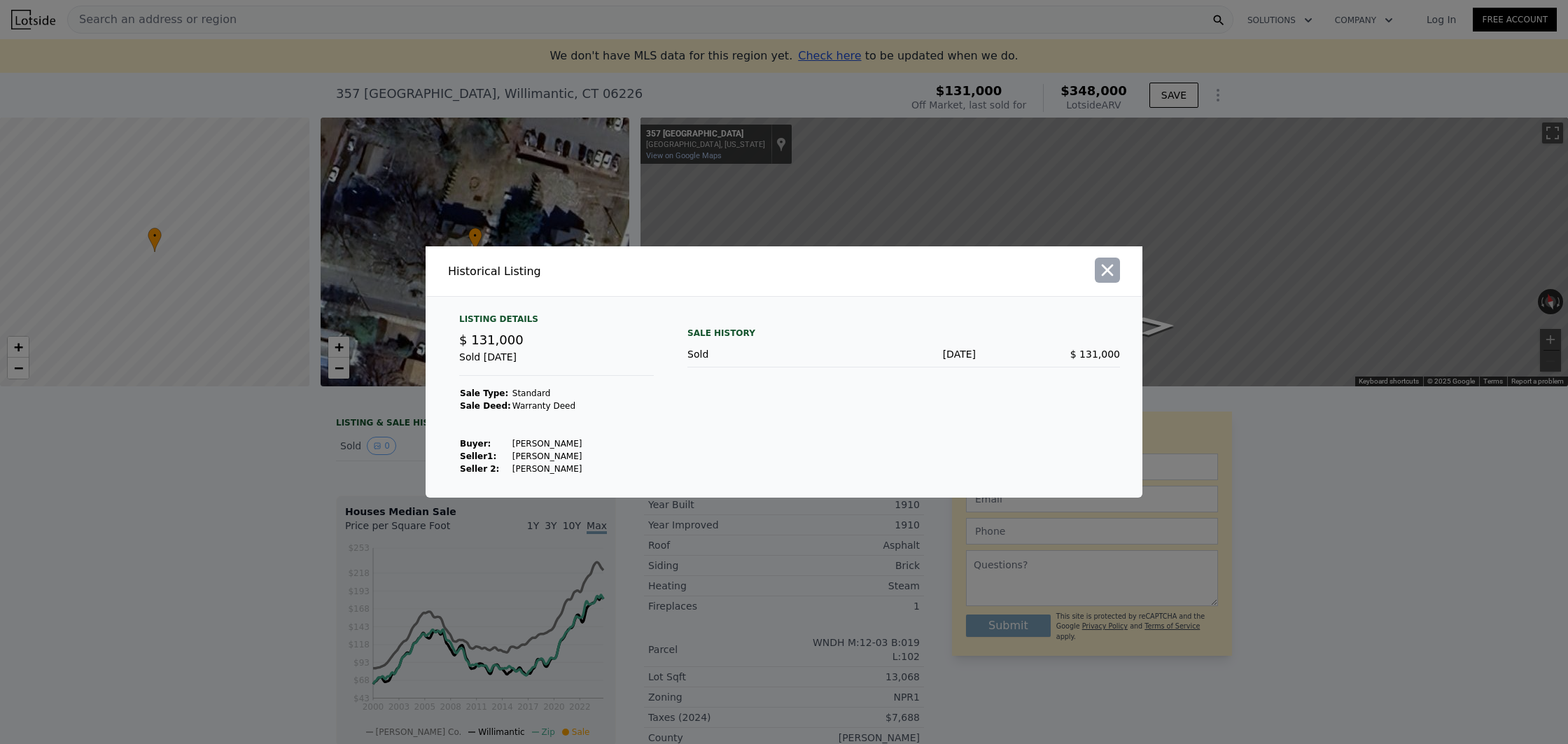
click at [1109, 272] on icon "button" at bounding box center [1108, 270] width 12 height 12
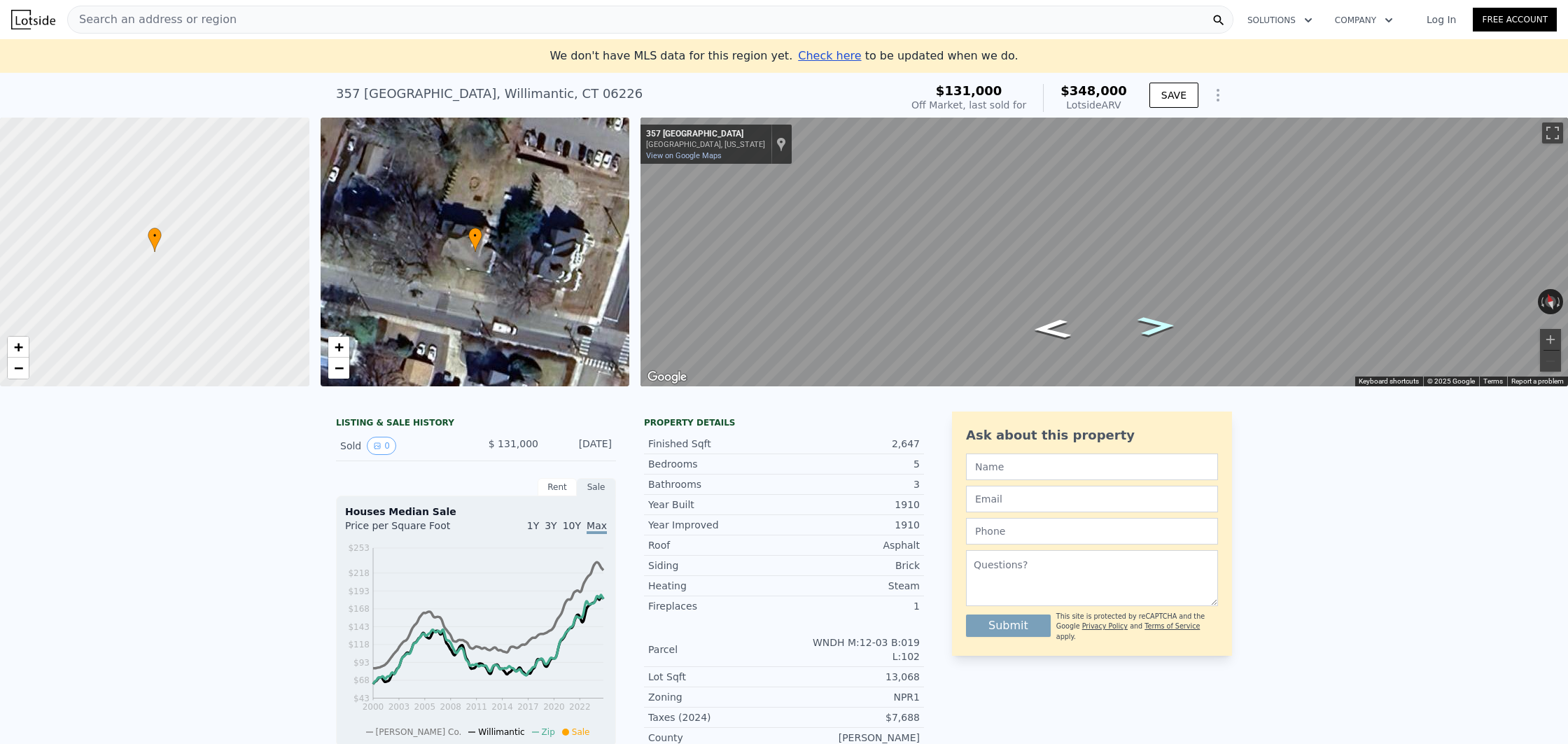
click at [1161, 329] on icon "Go East, Prospect St" at bounding box center [1157, 326] width 70 height 28
click at [1161, 329] on icon "Go East, Prospect St" at bounding box center [1157, 325] width 70 height 28
click at [1161, 329] on icon "Go East, Prospect St" at bounding box center [1157, 326] width 70 height 28
click at [1151, 326] on icon "Go East, Prospect St" at bounding box center [1157, 326] width 70 height 28
click at [1052, 331] on icon "Go West, Prospect St" at bounding box center [1052, 328] width 70 height 28
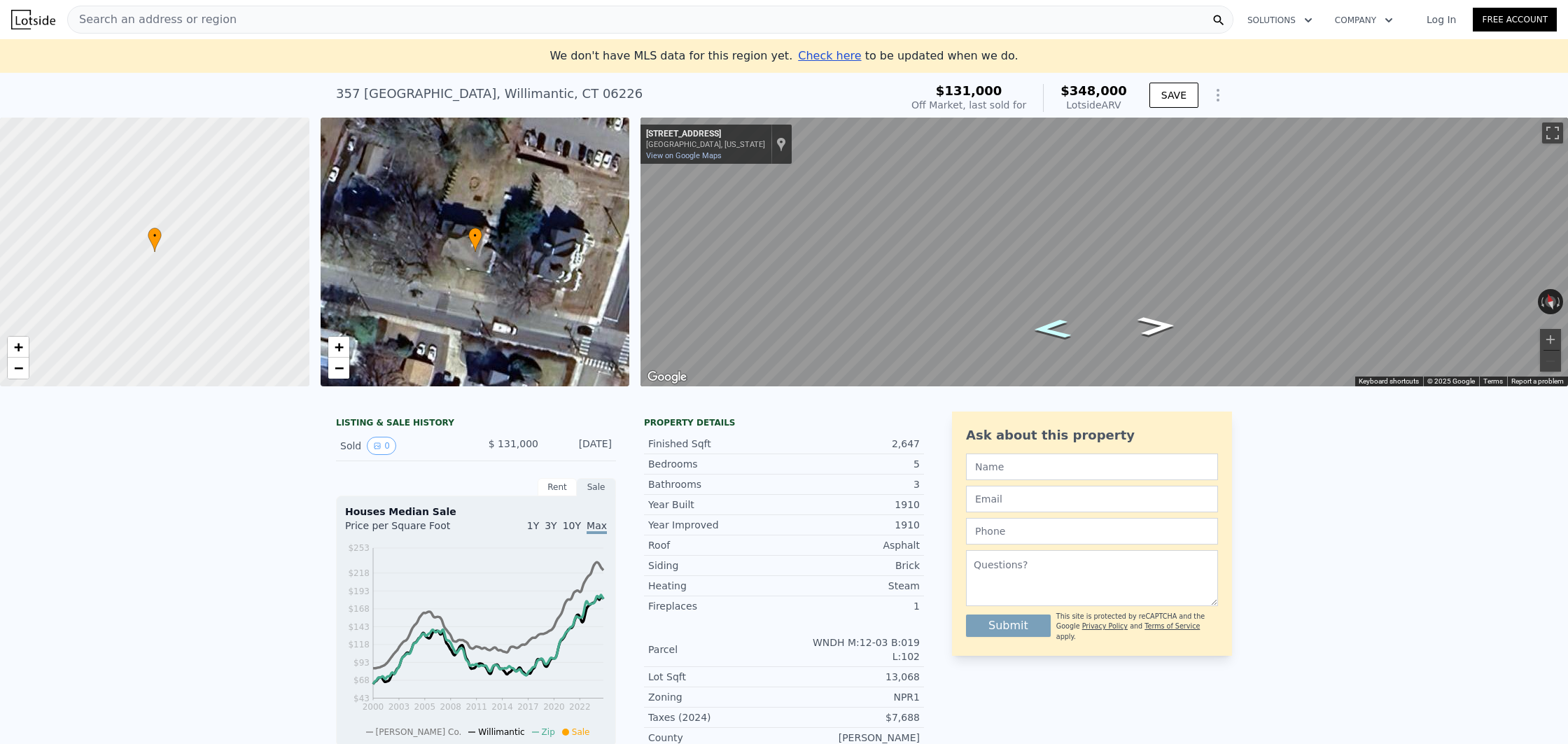
click at [1052, 331] on icon "Go West, Prospect St" at bounding box center [1052, 328] width 70 height 28
click at [99, 23] on span "Search an address or region" at bounding box center [153, 19] width 169 height 17
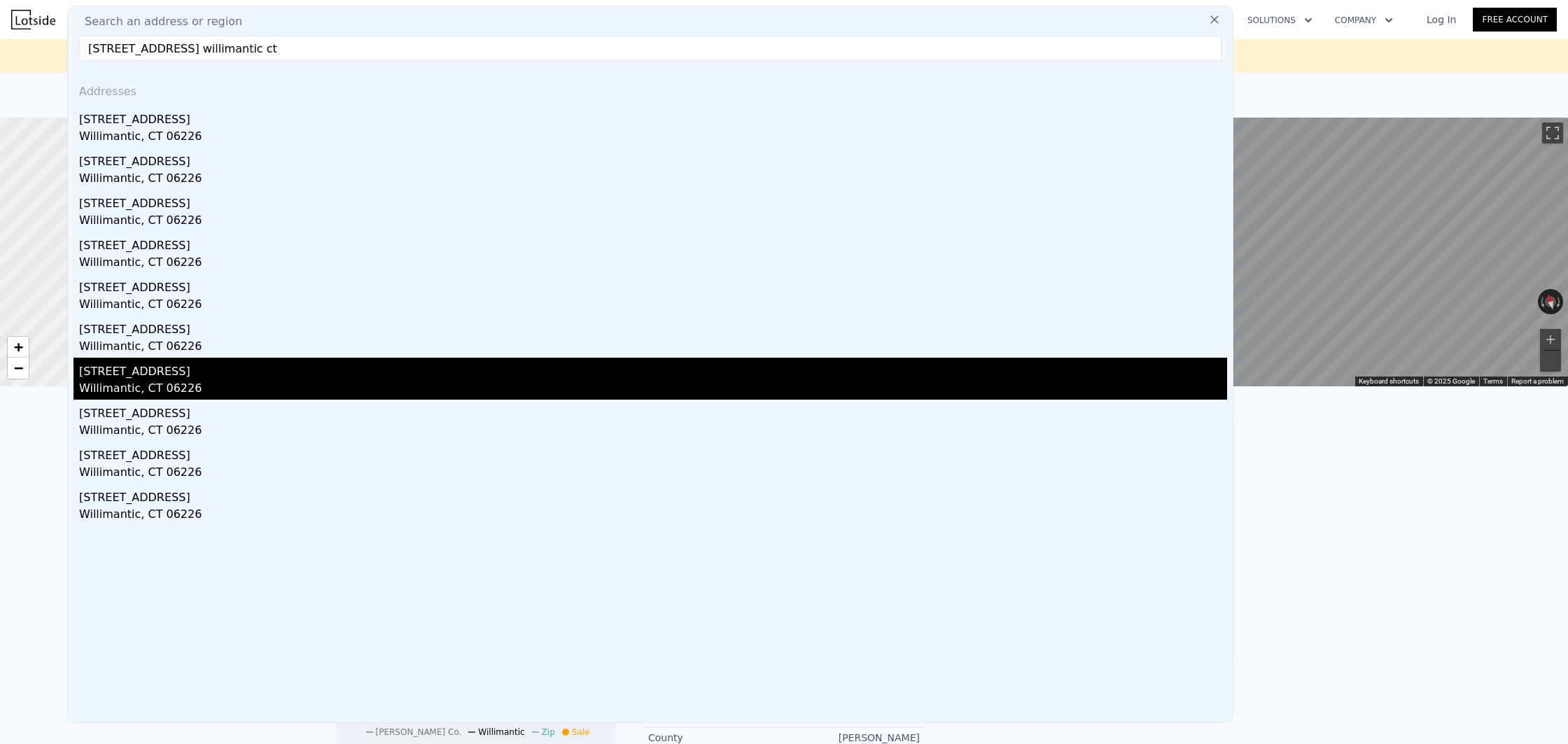
scroll to position [1, 0]
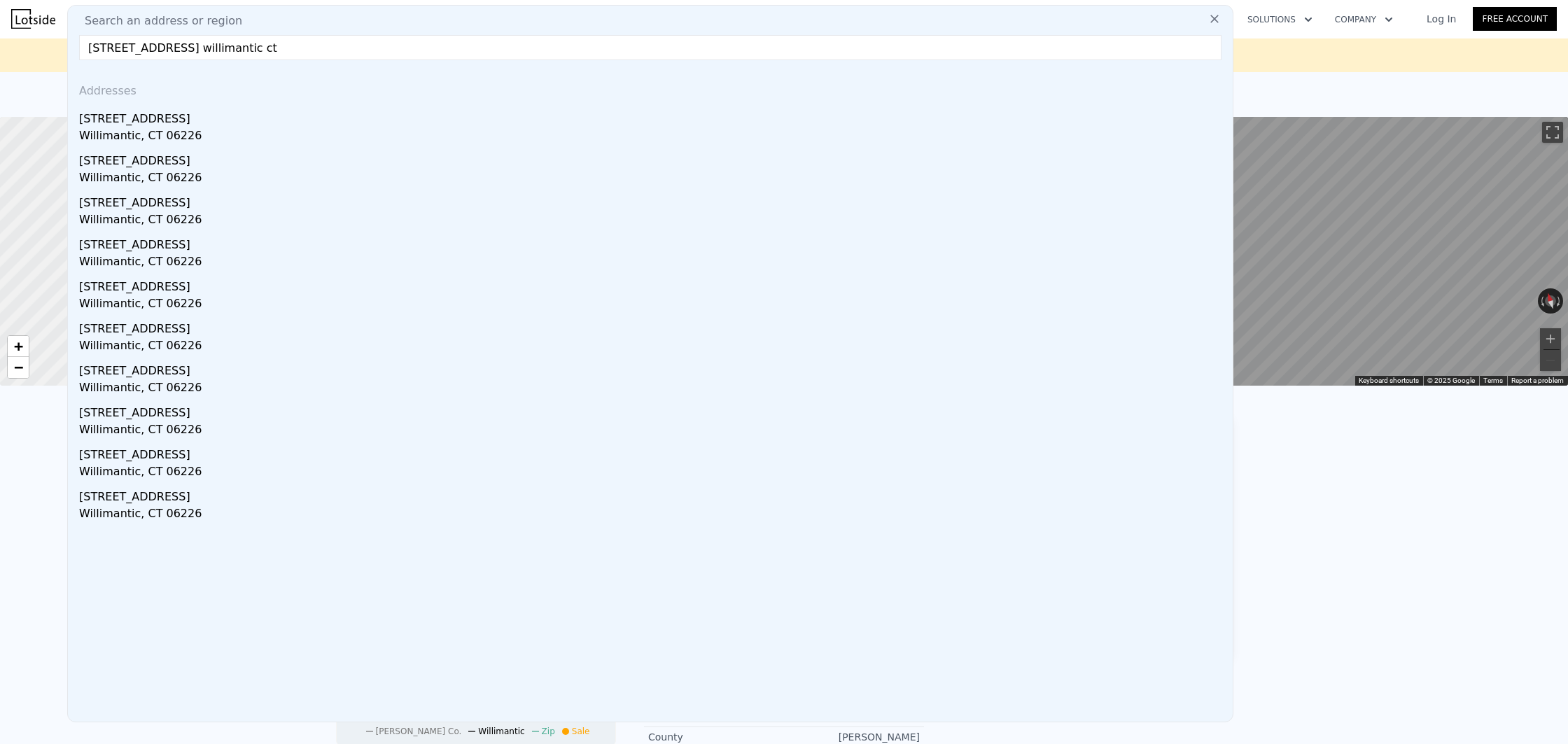
click at [107, 46] on input "[STREET_ADDRESS] willimantic ct" at bounding box center [650, 48] width 1143 height 25
click at [336, 53] on input "[STREET_ADDRESS]" at bounding box center [650, 48] width 1143 height 25
drag, startPoint x: 113, startPoint y: 49, endPoint x: 74, endPoint y: 51, distance: 39.1
click at [74, 51] on div "Search an address or region [GEOGRAPHIC_DATA] ct Addresses [STREET_ADDRESS] [ST…" at bounding box center [651, 363] width 1167 height 718
click at [268, 52] on input "[STREET_ADDRESS]" at bounding box center [650, 48] width 1143 height 25
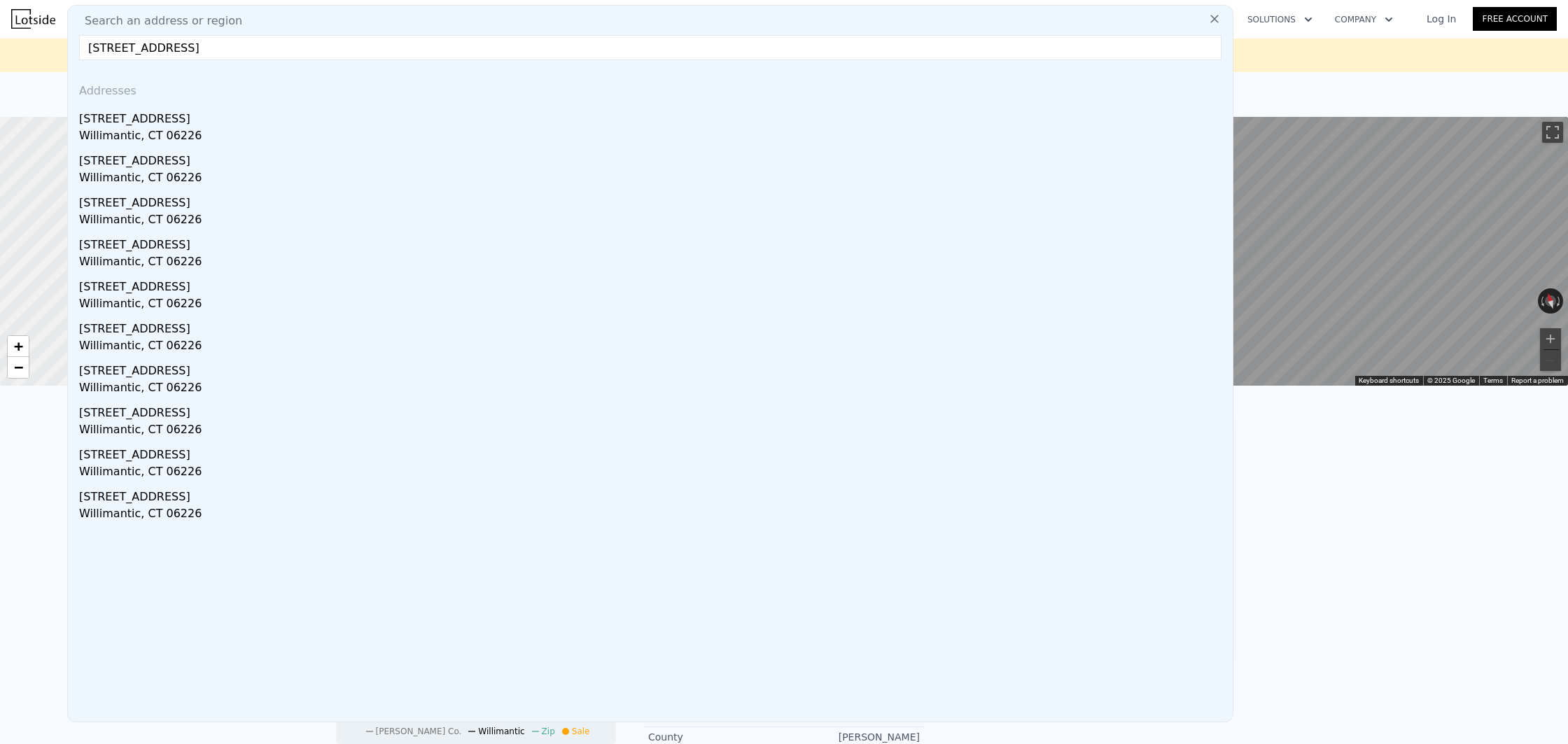
click at [283, 94] on div "Addresses" at bounding box center [651, 88] width 1154 height 33
click at [94, 50] on input "[STREET_ADDRESS]" at bounding box center [650, 48] width 1143 height 25
click at [294, 48] on input "[STREET_ADDRESS] willimantic ct" at bounding box center [650, 48] width 1143 height 25
type input "[STREET_ADDRESS] willimantic ct"
click at [289, 78] on div "Addresses" at bounding box center [651, 88] width 1154 height 33
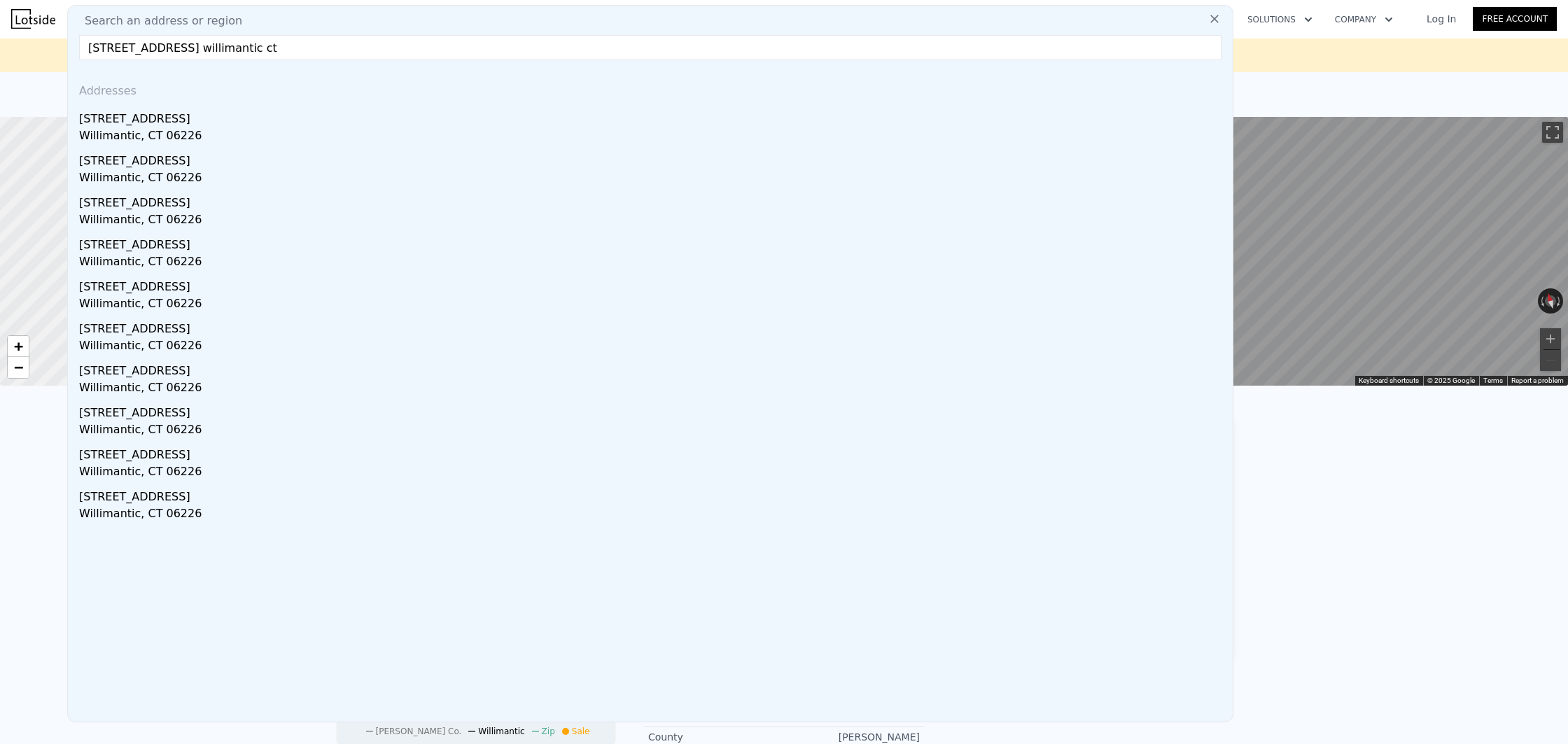
click at [287, 53] on input "[STREET_ADDRESS] willimantic ct" at bounding box center [650, 48] width 1143 height 25
drag, startPoint x: 266, startPoint y: 83, endPoint x: 291, endPoint y: 56, distance: 36.8
click at [266, 83] on div "Addresses" at bounding box center [651, 88] width 1154 height 33
click at [212, 53] on input "[STREET_ADDRESS] willimantic ct" at bounding box center [650, 48] width 1143 height 25
click at [1214, 14] on icon at bounding box center [1215, 19] width 14 height 14
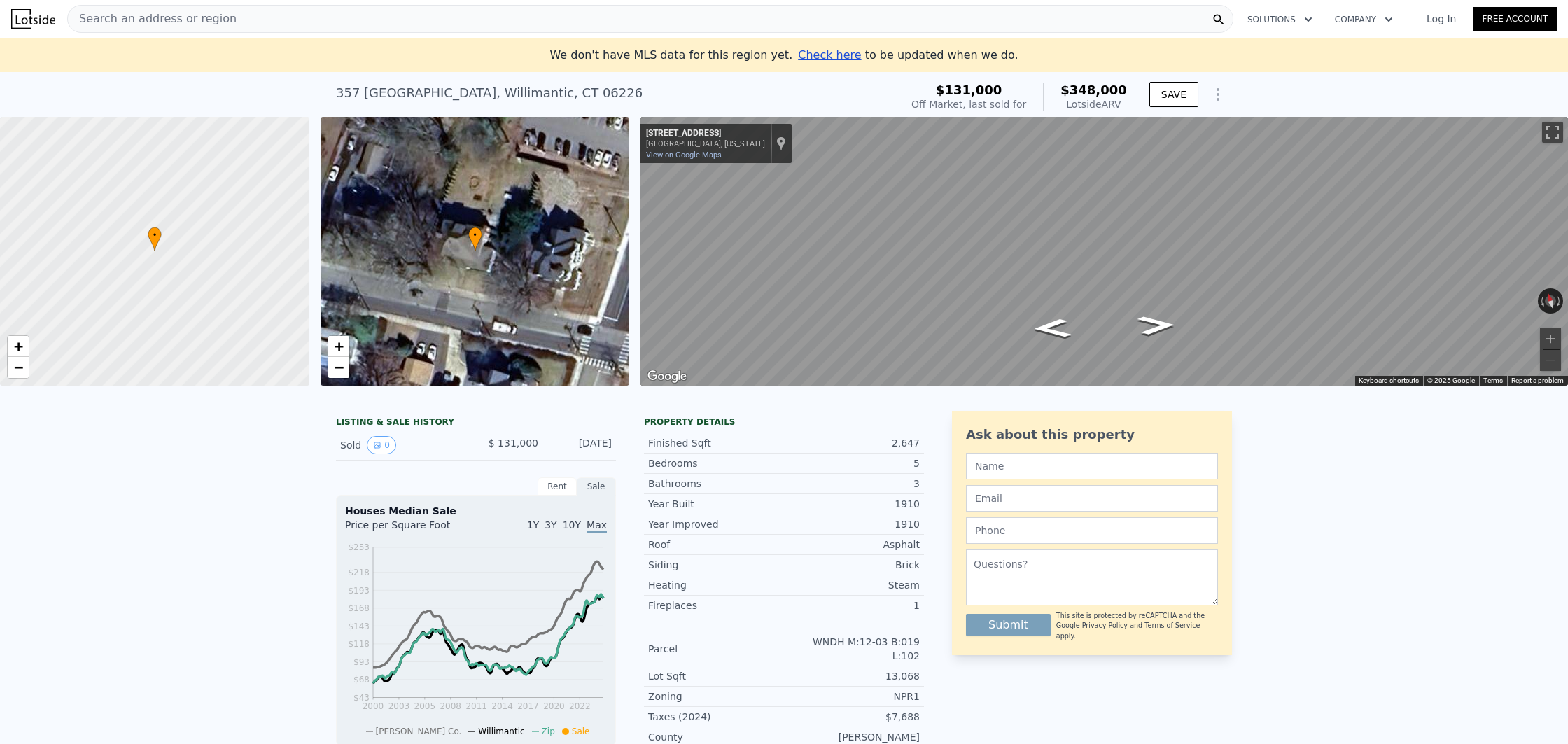
click at [258, 22] on div "Search an address or region" at bounding box center [651, 18] width 1167 height 28
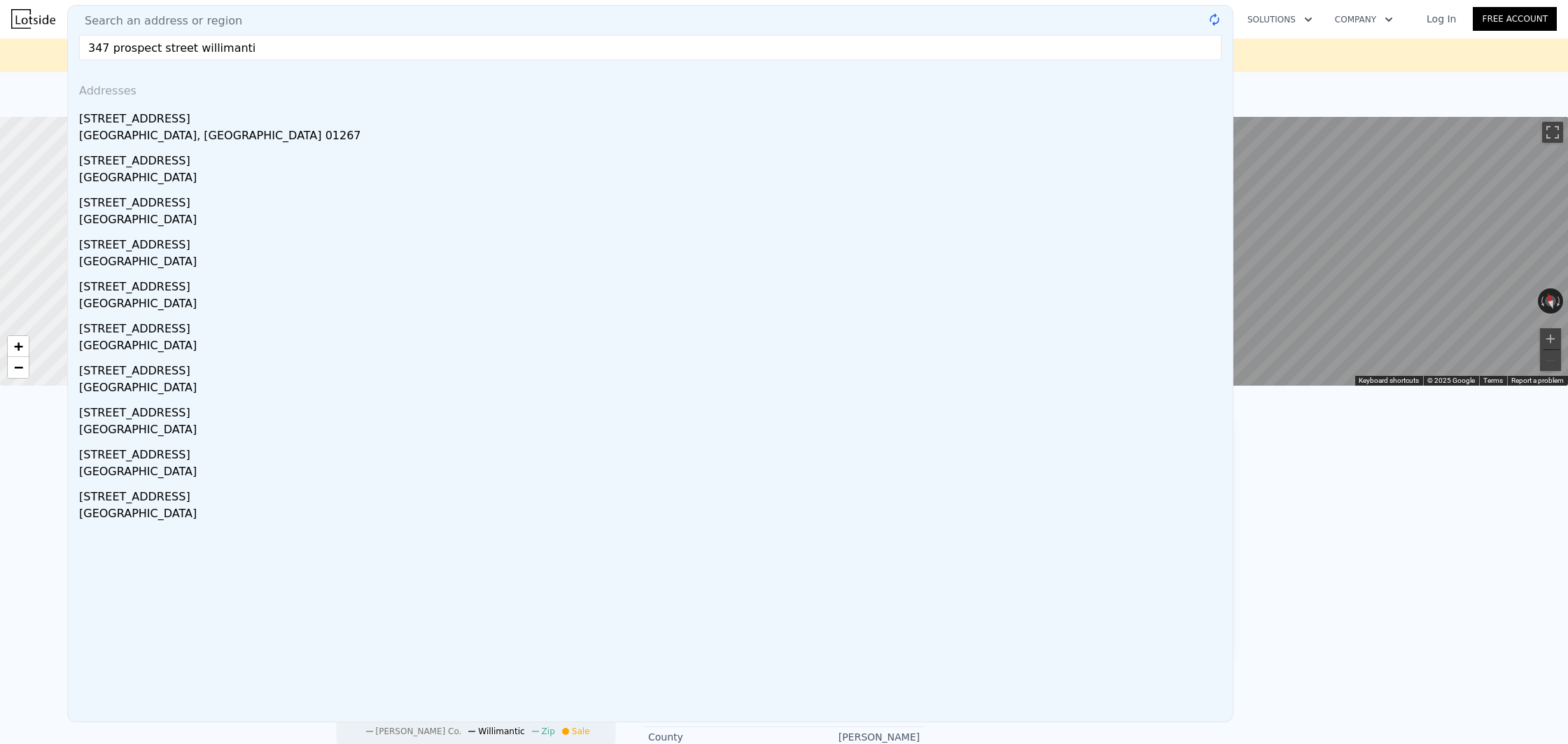
type input "[STREET_ADDRESS] willimantic"
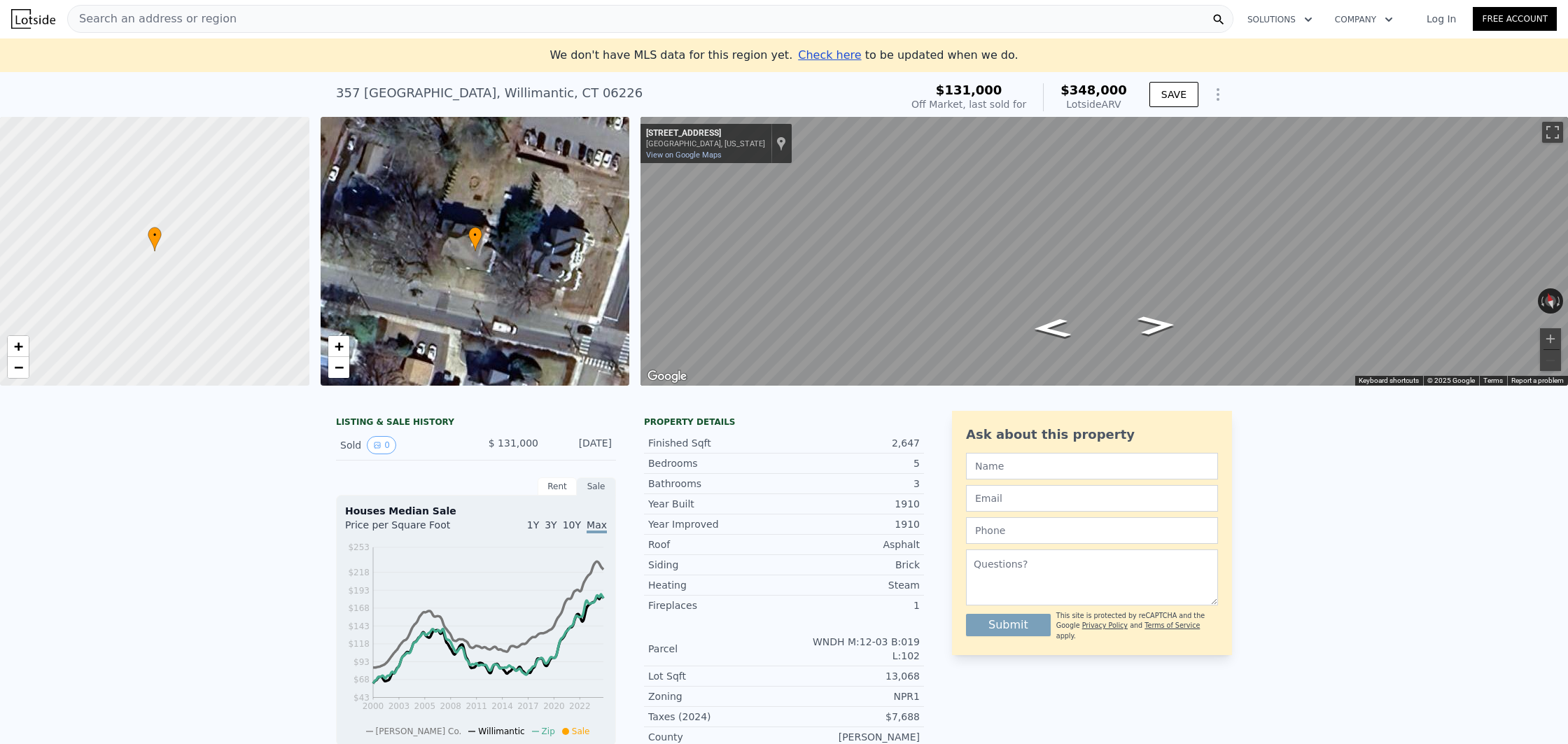
scroll to position [0, 0]
click at [12, 473] on div "LISTING & SALE HISTORY Sold 0 $ 131,000 [DATE] Rent Sale Rent over time Price p…" at bounding box center [784, 724] width 1568 height 648
click at [332, 22] on div "Search an address or region" at bounding box center [651, 19] width 1167 height 28
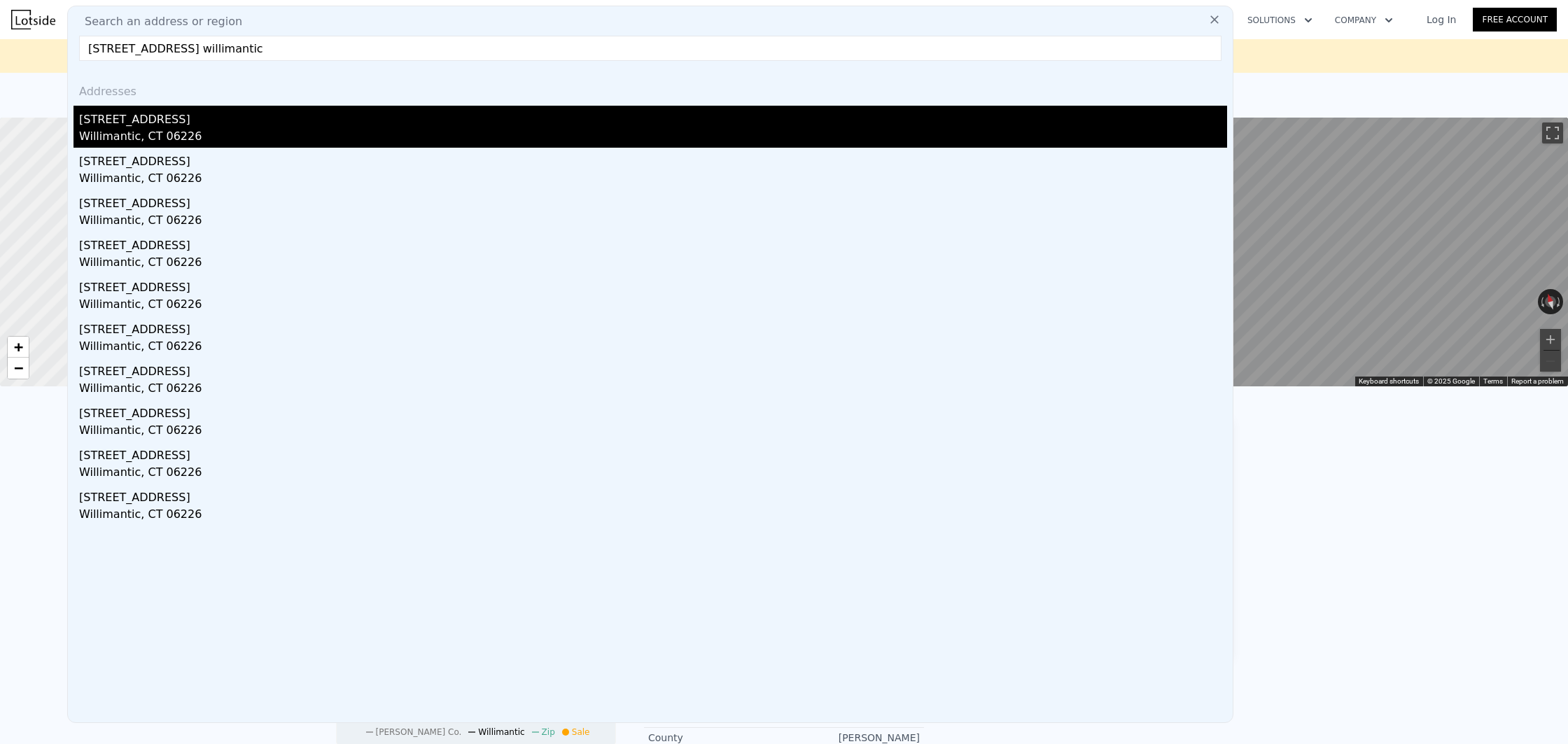
type input "[STREET_ADDRESS] willimantic"
click at [107, 137] on div "Willimantic, CT 06226" at bounding box center [653, 138] width 1148 height 20
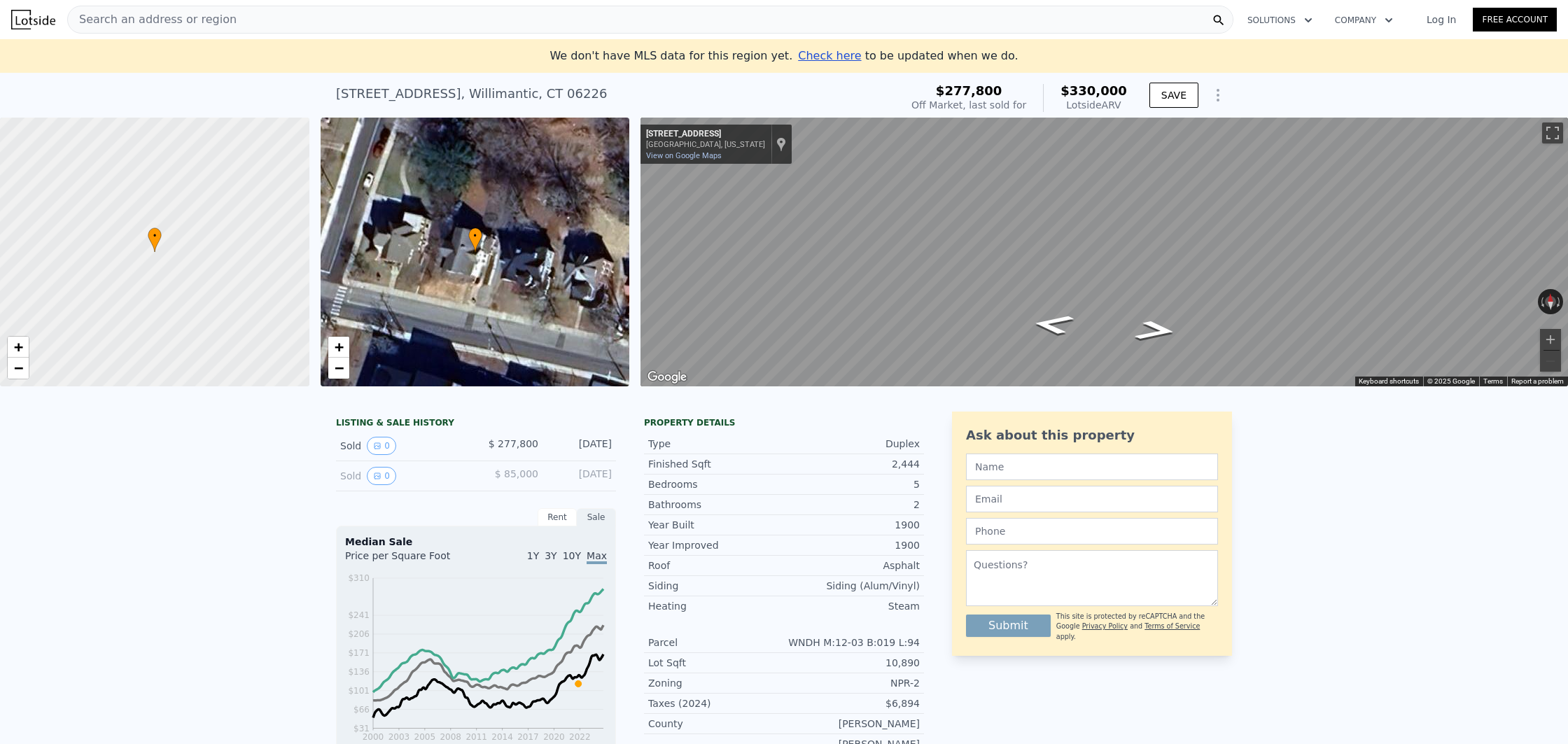
scroll to position [8, 0]
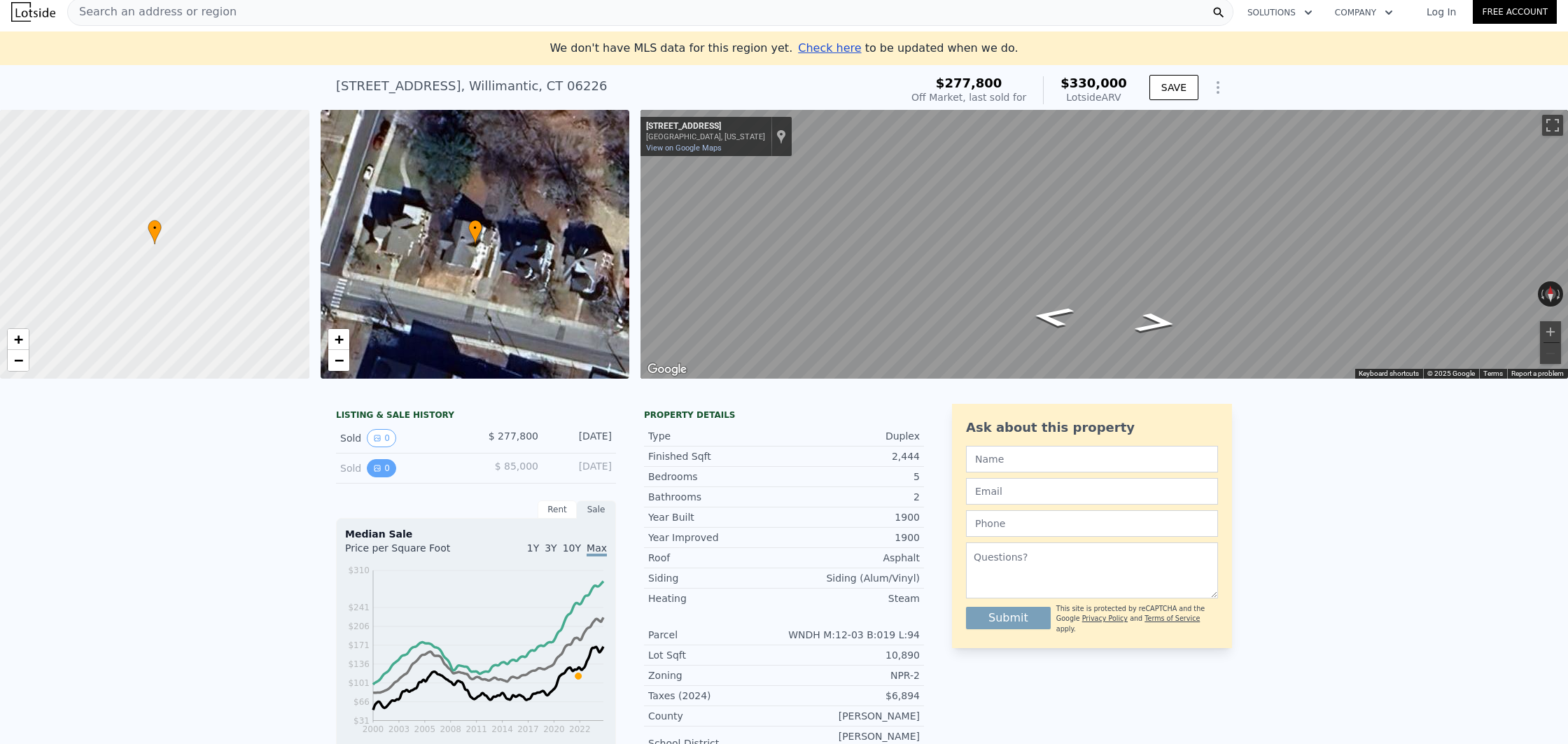
click at [386, 463] on button "0" at bounding box center [381, 468] width 30 height 18
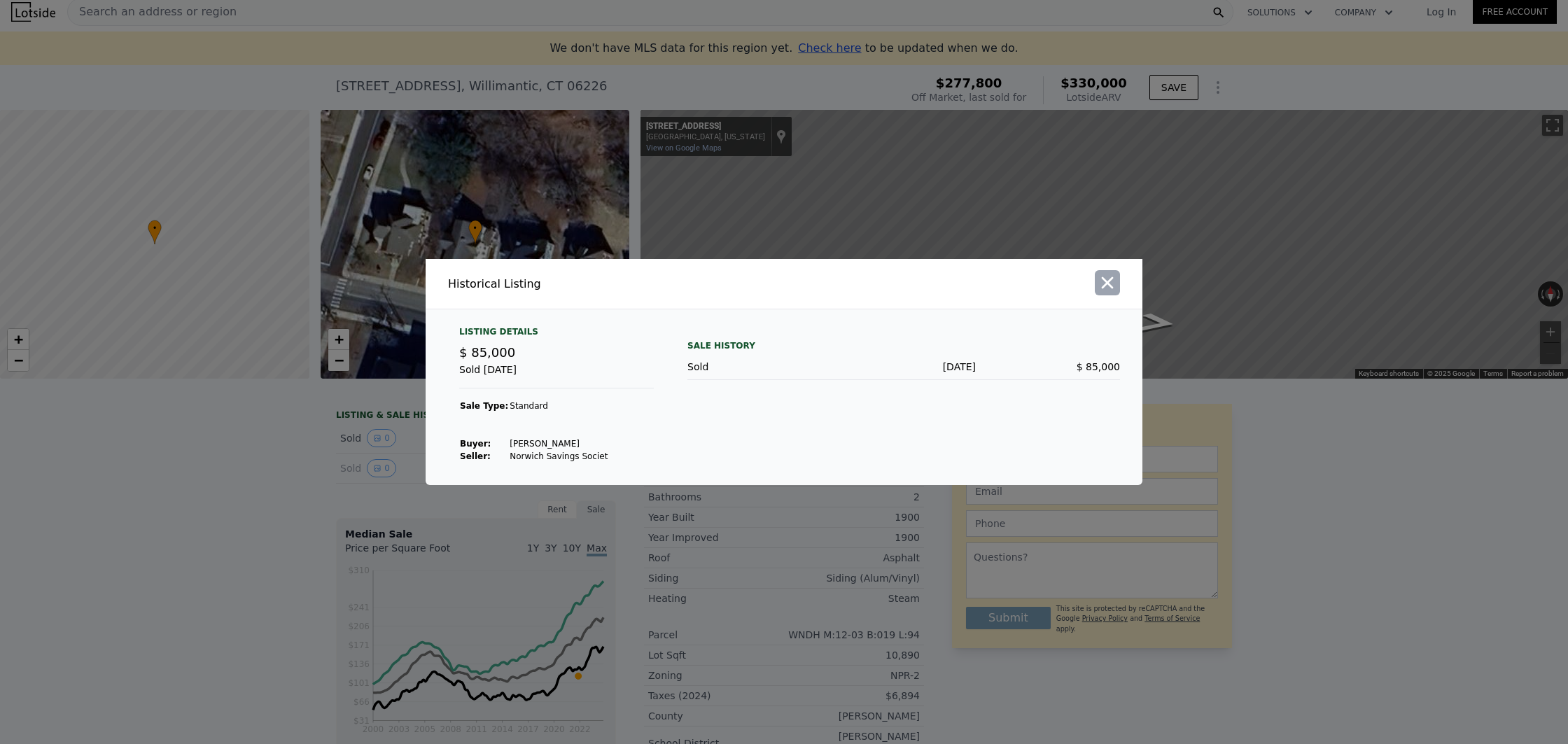
click at [1107, 277] on icon "button" at bounding box center [1108, 283] width 20 height 20
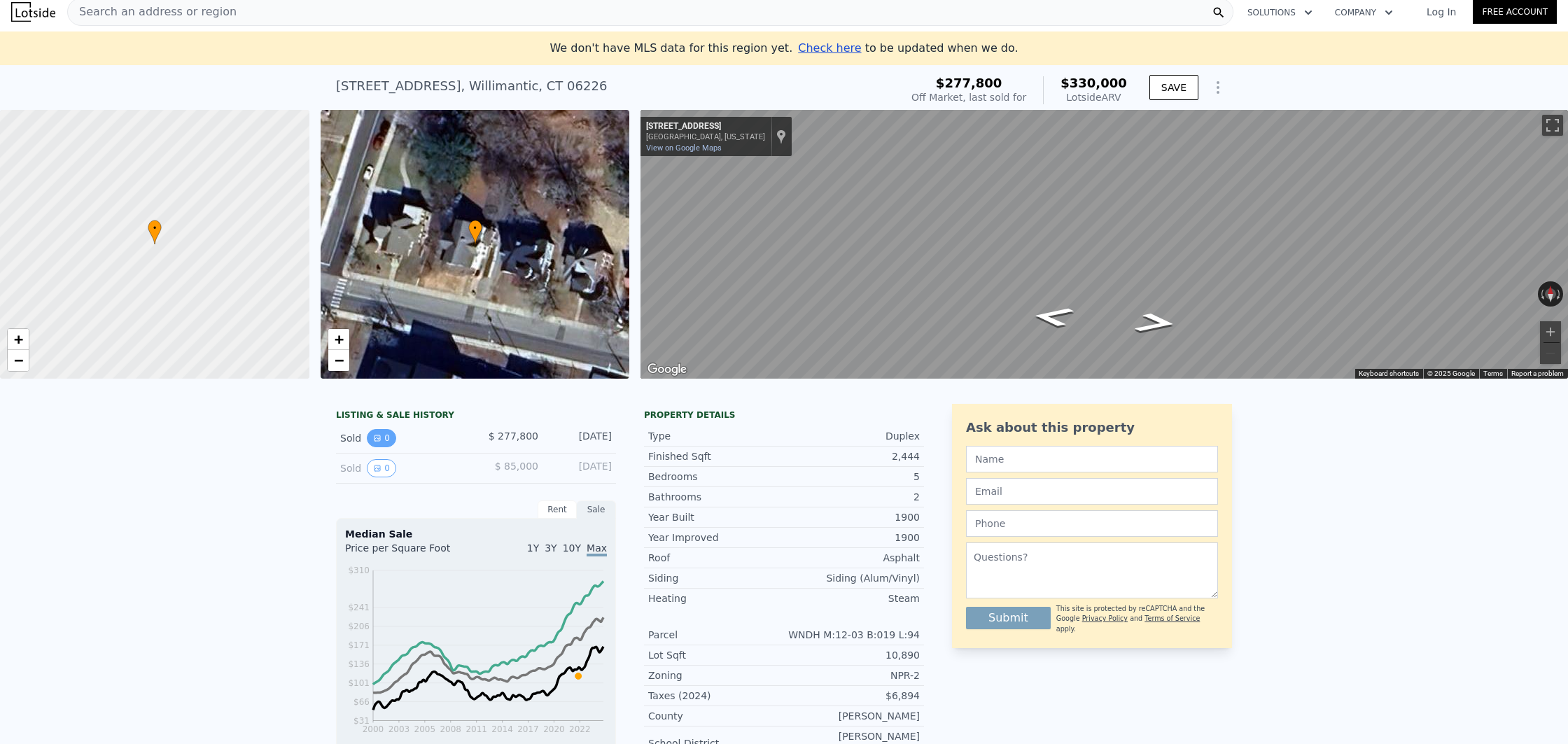
drag, startPoint x: 397, startPoint y: 441, endPoint x: 381, endPoint y: 440, distance: 16.0
click at [395, 441] on div "Sold 0" at bounding box center [402, 438] width 125 height 18
click at [374, 438] on icon "View historical data" at bounding box center [377, 438] width 5 height 5
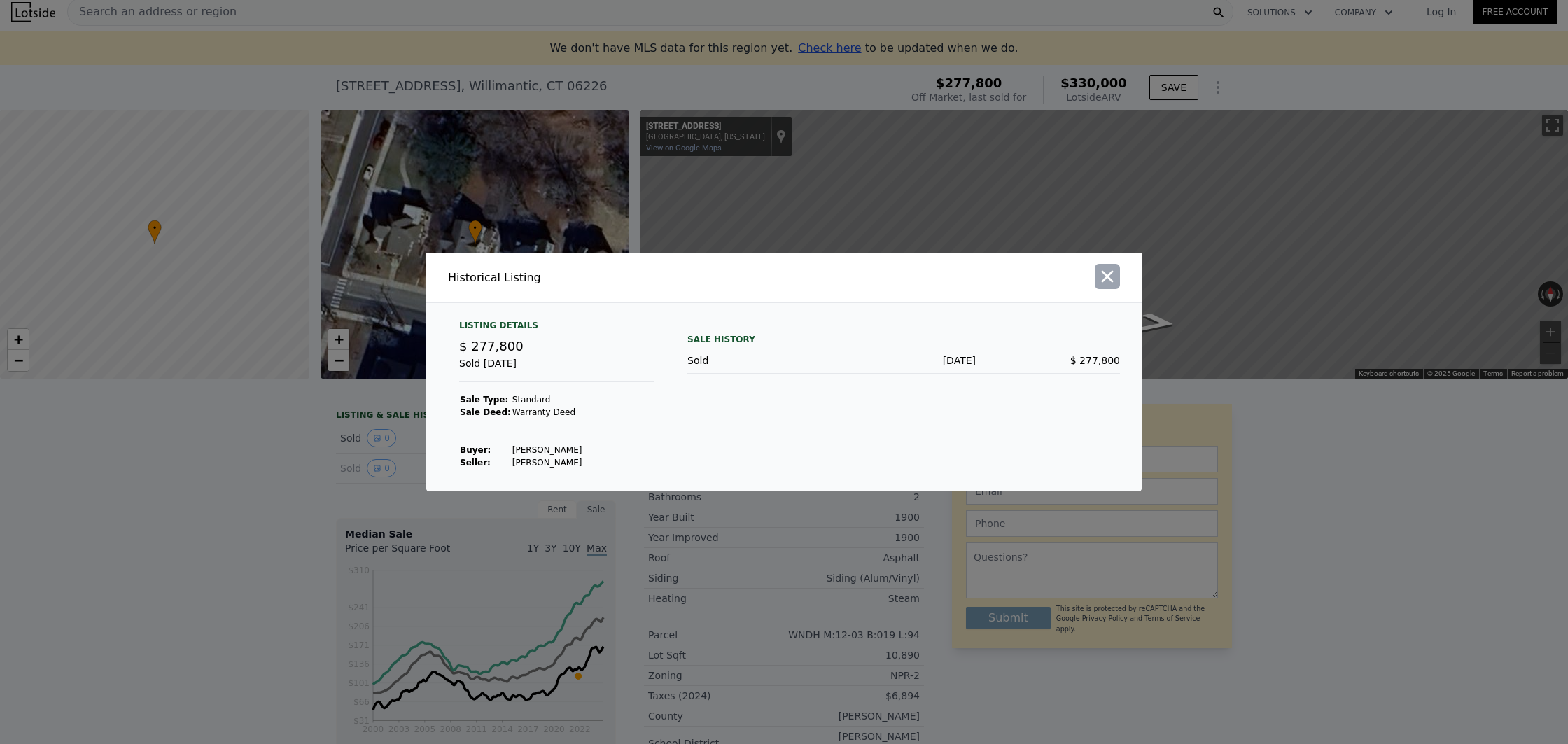
click at [1111, 279] on icon "button" at bounding box center [1108, 276] width 12 height 12
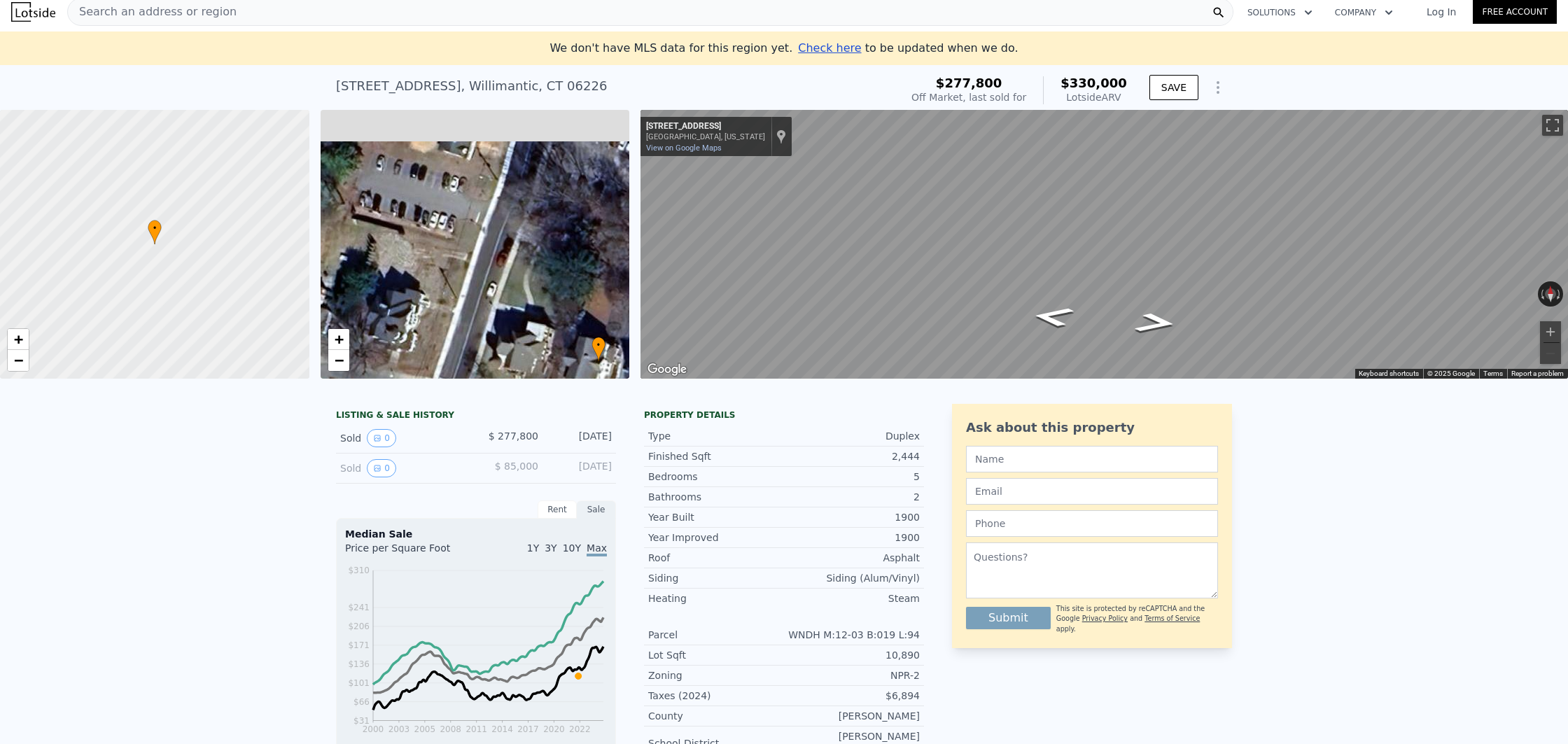
drag, startPoint x: 420, startPoint y: 234, endPoint x: 541, endPoint y: 352, distance: 169.0
click at [540, 352] on div "• + −" at bounding box center [475, 244] width 310 height 269
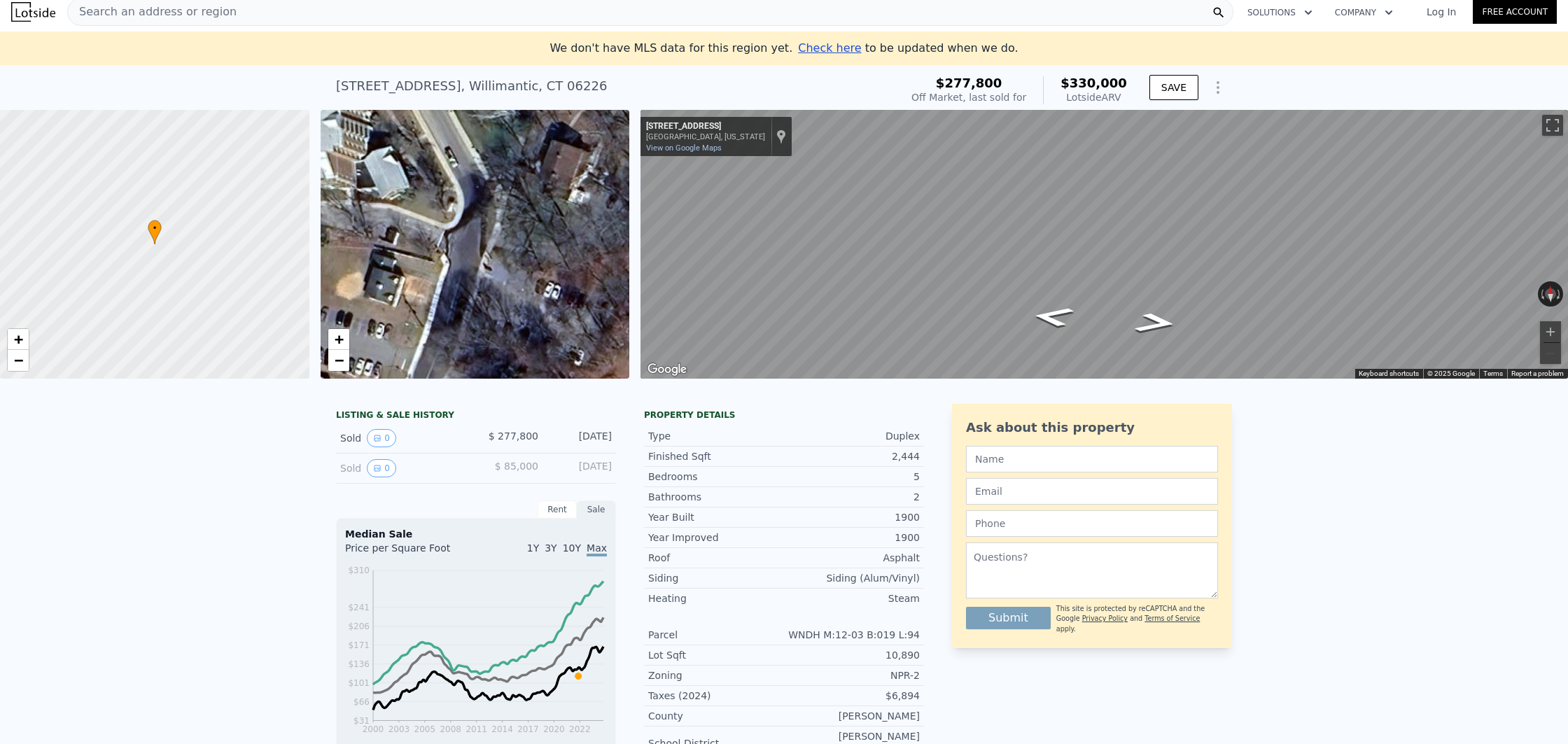
drag, startPoint x: 533, startPoint y: 164, endPoint x: 469, endPoint y: 316, distance: 164.9
click at [468, 319] on div "• + −" at bounding box center [475, 244] width 310 height 269
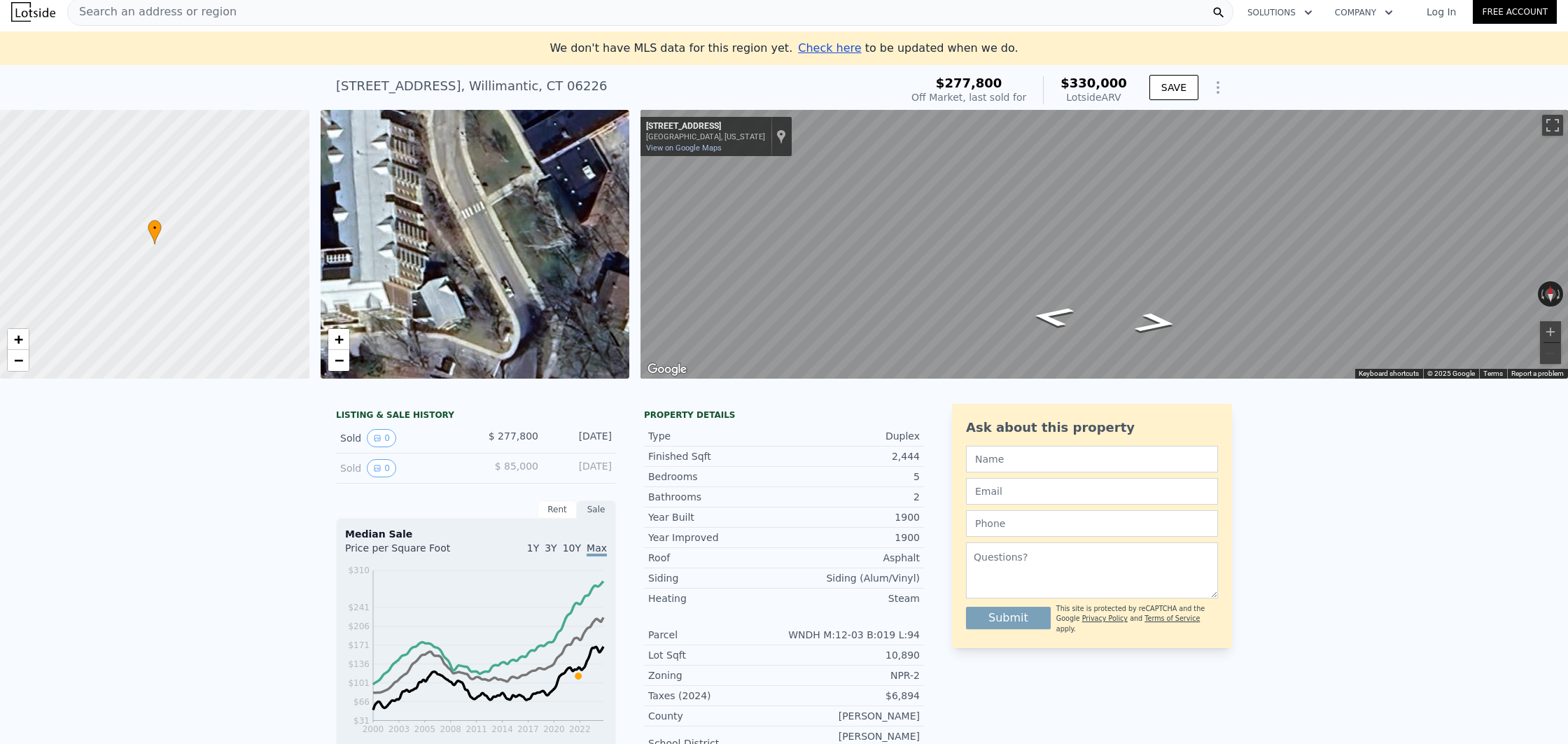
drag, startPoint x: 463, startPoint y: 189, endPoint x: 521, endPoint y: 352, distance: 173.0
click at [521, 353] on div "• + −" at bounding box center [475, 244] width 310 height 269
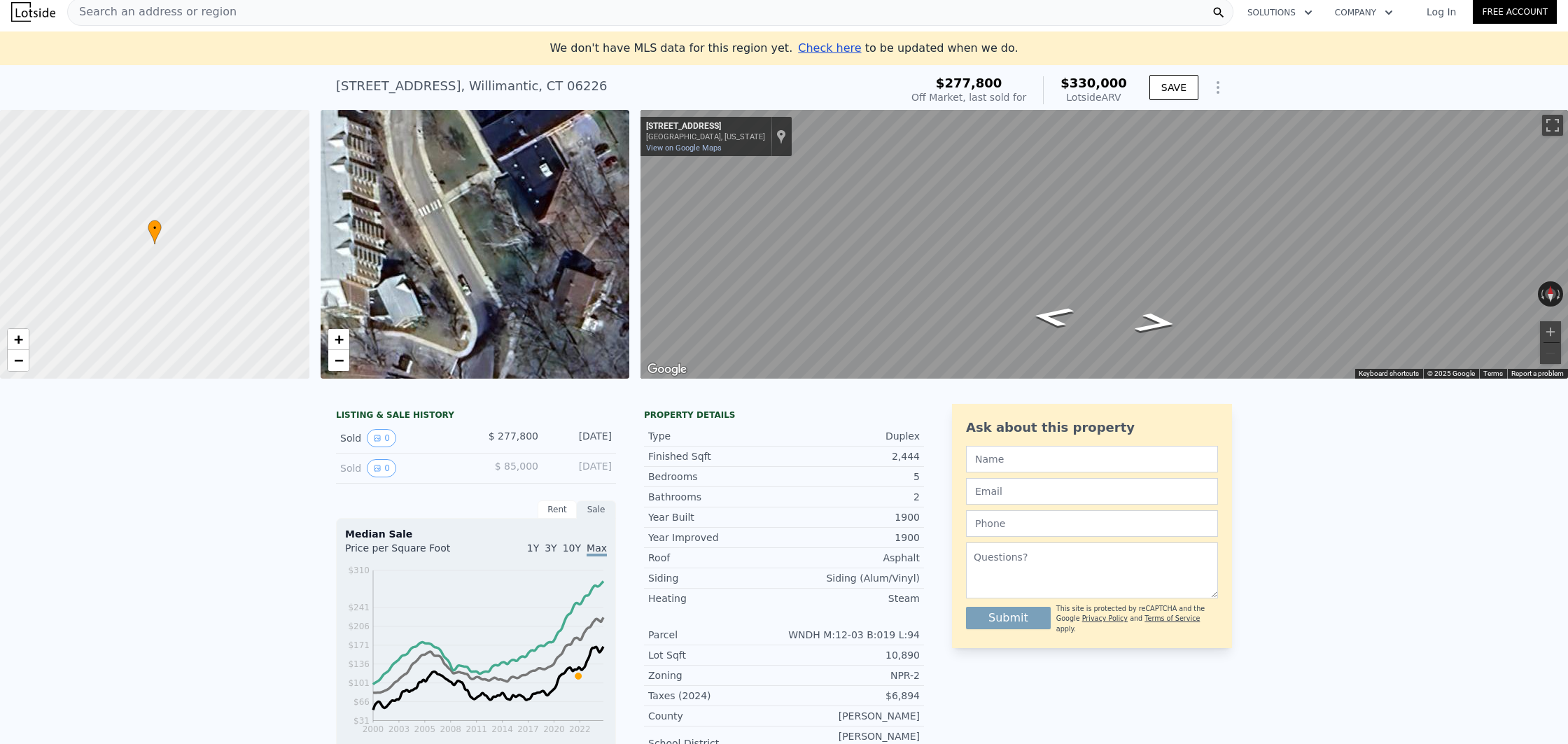
drag, startPoint x: 530, startPoint y: 159, endPoint x: 477, endPoint y: 104, distance: 76.4
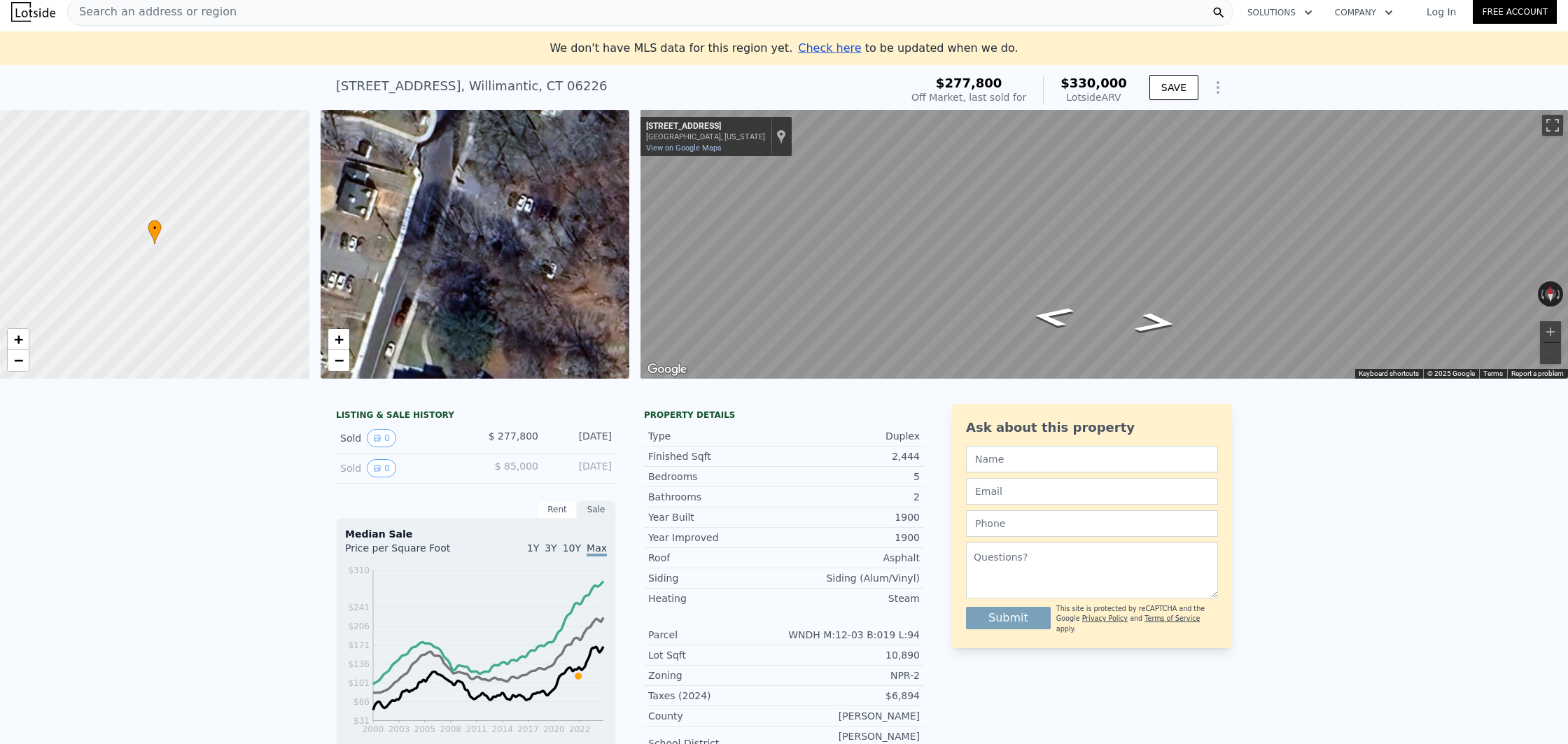
drag, startPoint x: 482, startPoint y: 250, endPoint x: 442, endPoint y: 58, distance: 196.1
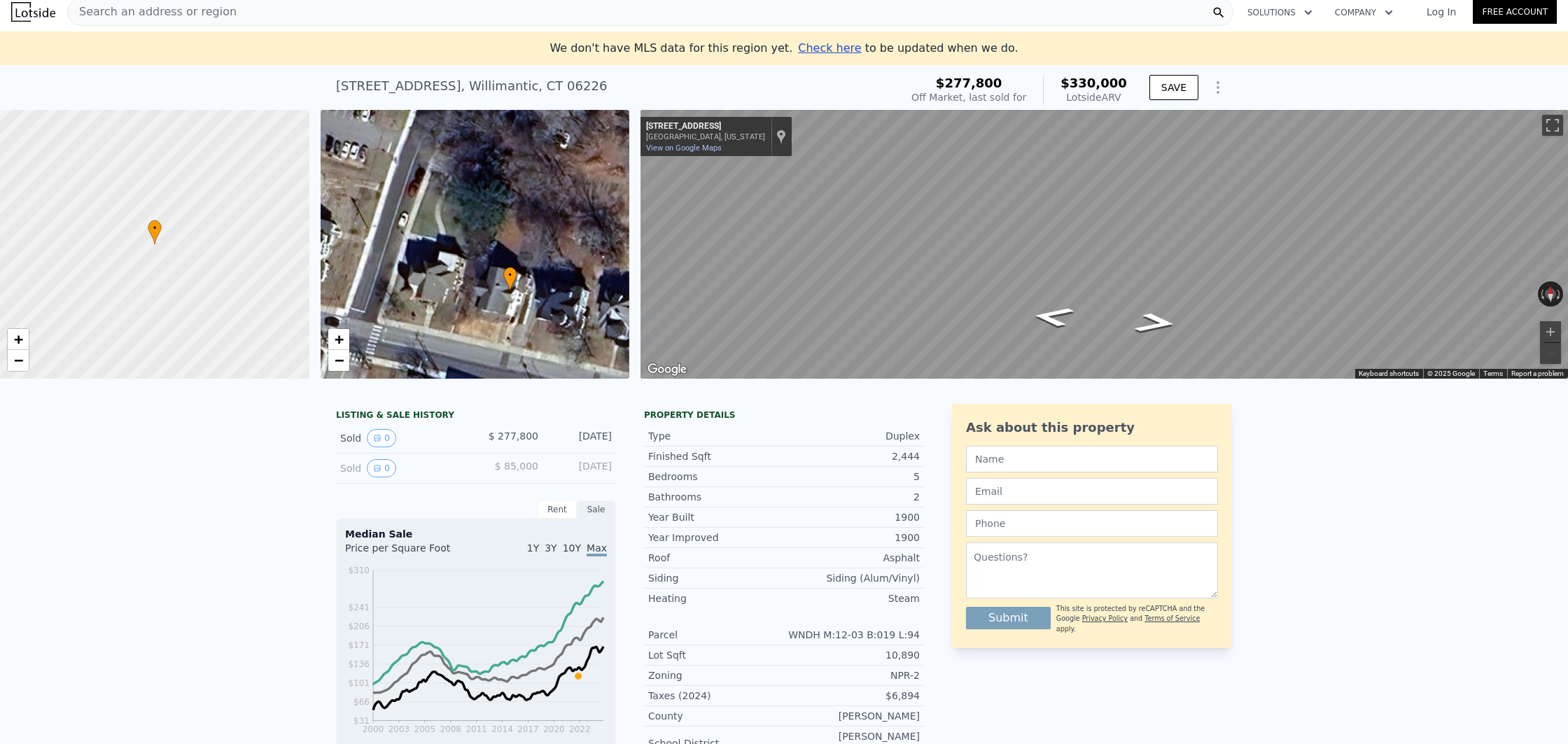
drag, startPoint x: 461, startPoint y: 266, endPoint x: 482, endPoint y: 144, distance: 123.8
click at [469, 142] on div "• + −" at bounding box center [475, 244] width 310 height 269
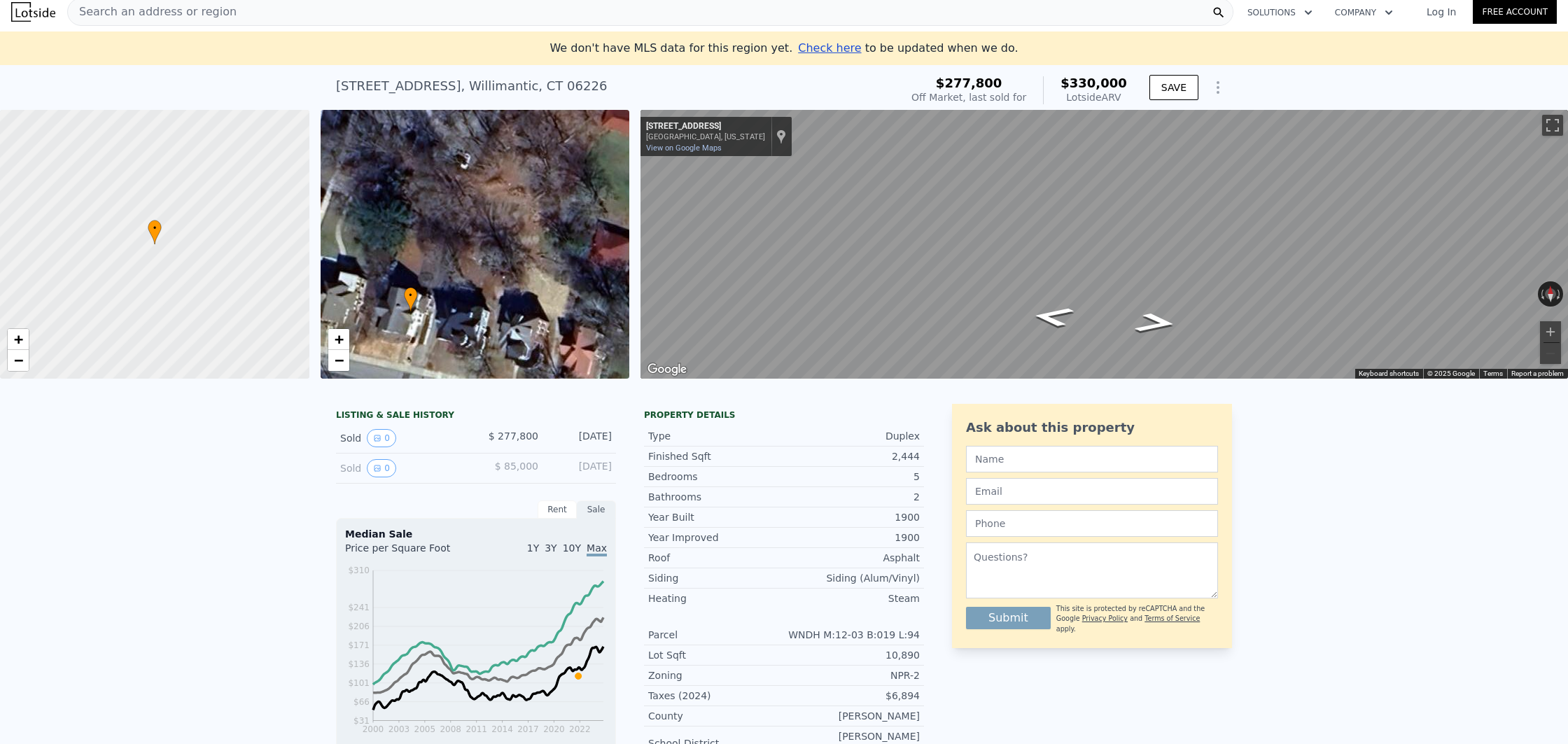
drag, startPoint x: 541, startPoint y: 173, endPoint x: 445, endPoint y: 193, distance: 98.1
click at [445, 193] on div "• + −" at bounding box center [475, 244] width 310 height 269
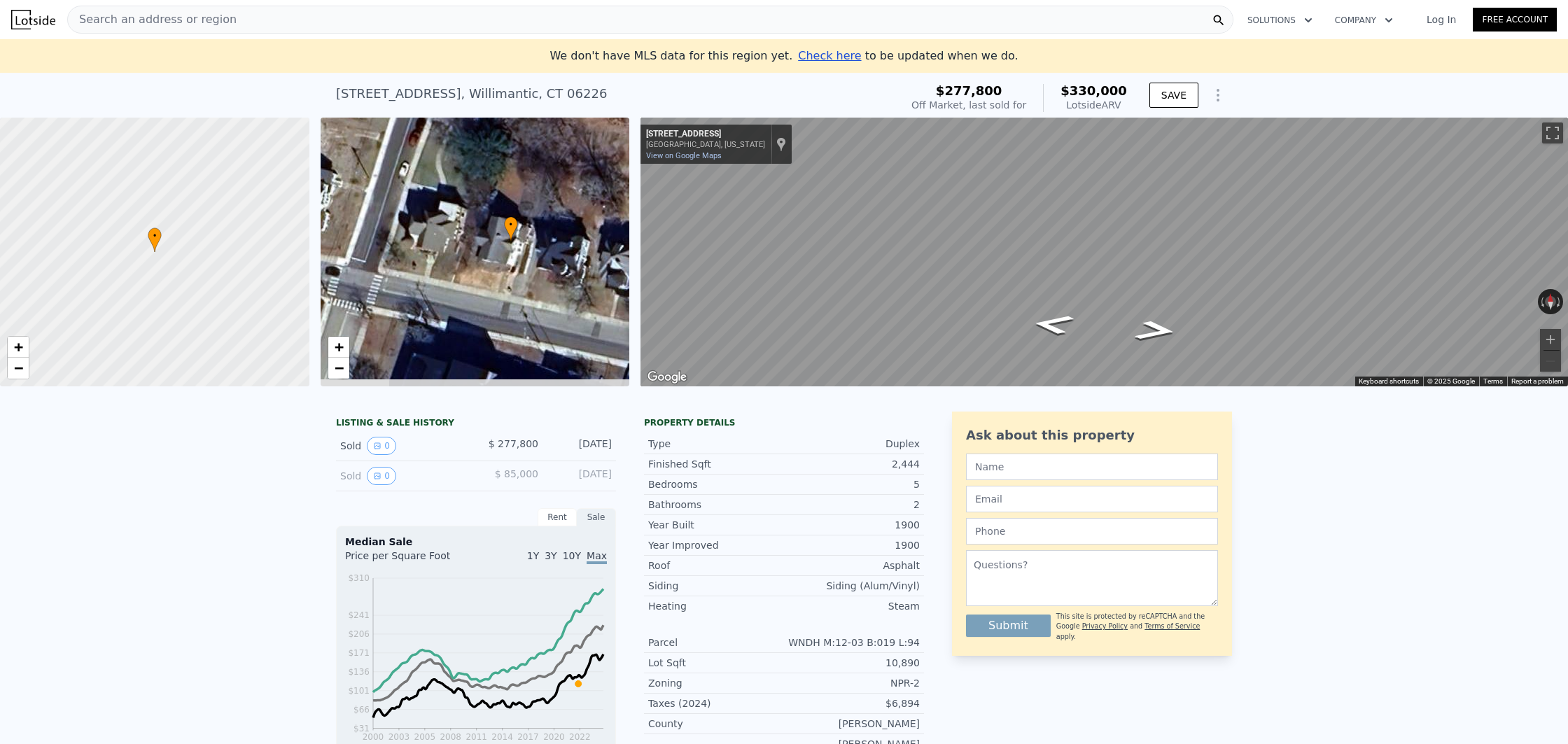
drag, startPoint x: 479, startPoint y: 228, endPoint x: 580, endPoint y: 149, distance: 128.2
click at [580, 149] on div "• + −" at bounding box center [475, 252] width 310 height 269
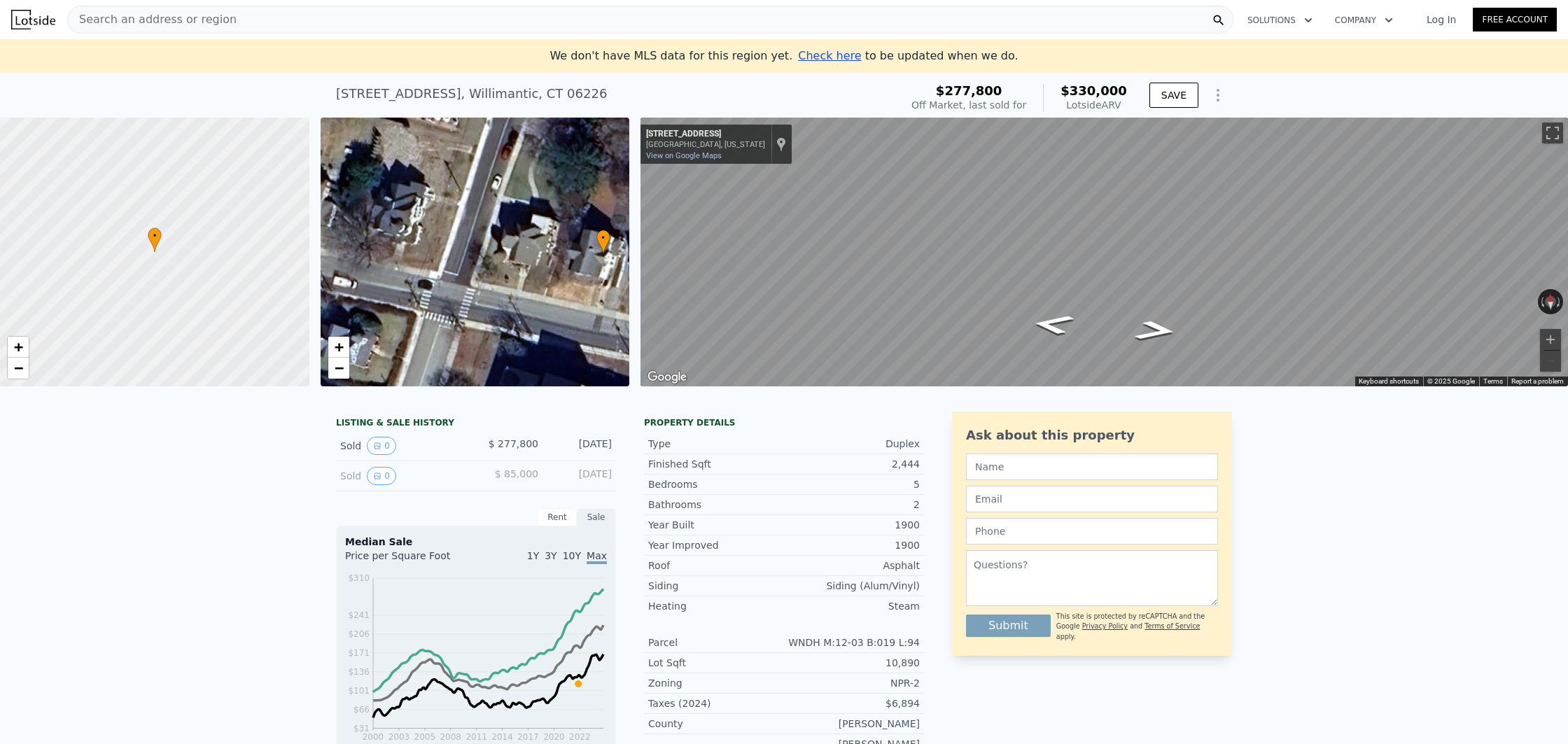
drag, startPoint x: 488, startPoint y: 206, endPoint x: 412, endPoint y: 224, distance: 78.1
click at [469, 252] on div "• + −" at bounding box center [475, 252] width 310 height 269
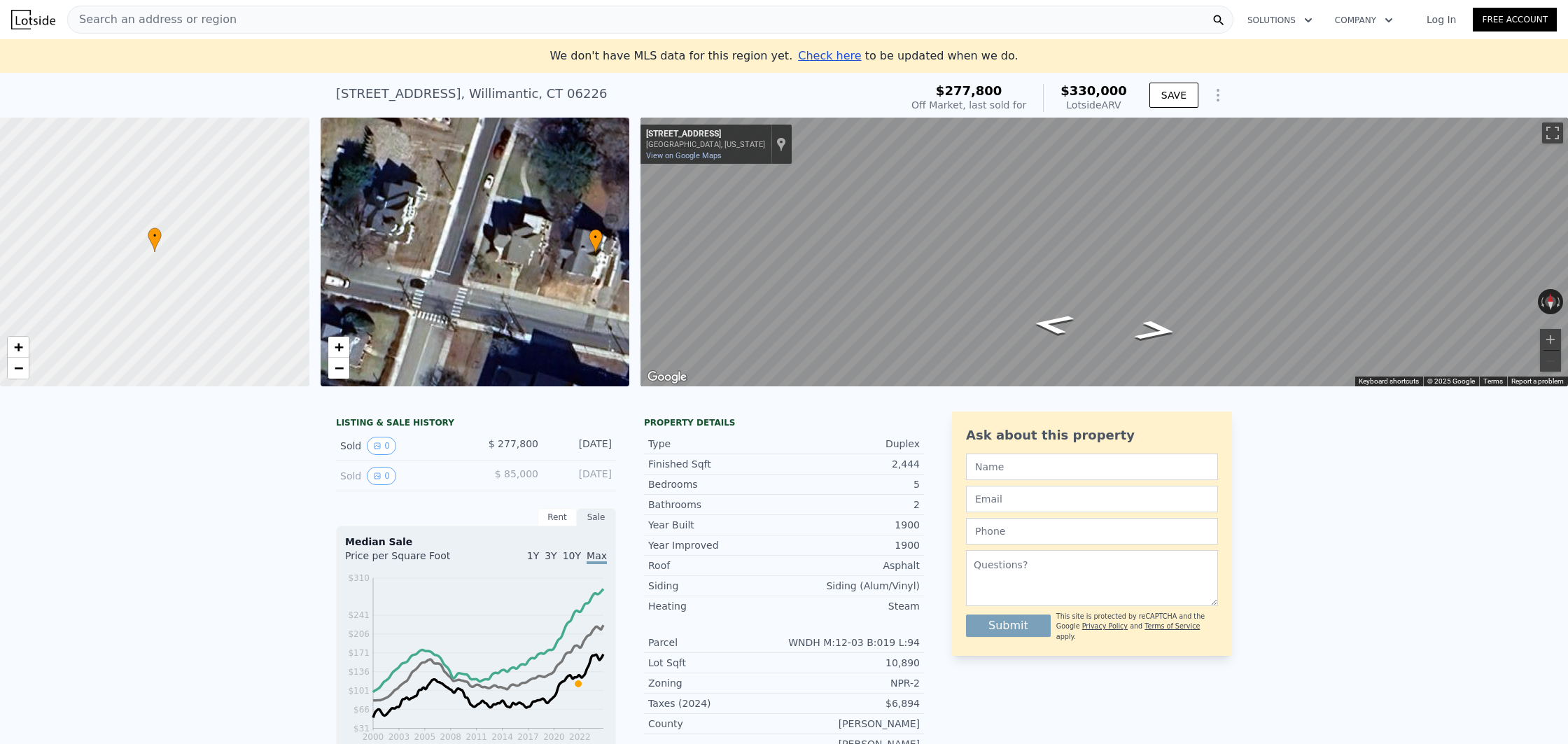
click at [387, 211] on div "• + −" at bounding box center [475, 252] width 310 height 269
click at [186, 24] on span "Search an address or region" at bounding box center [153, 19] width 169 height 17
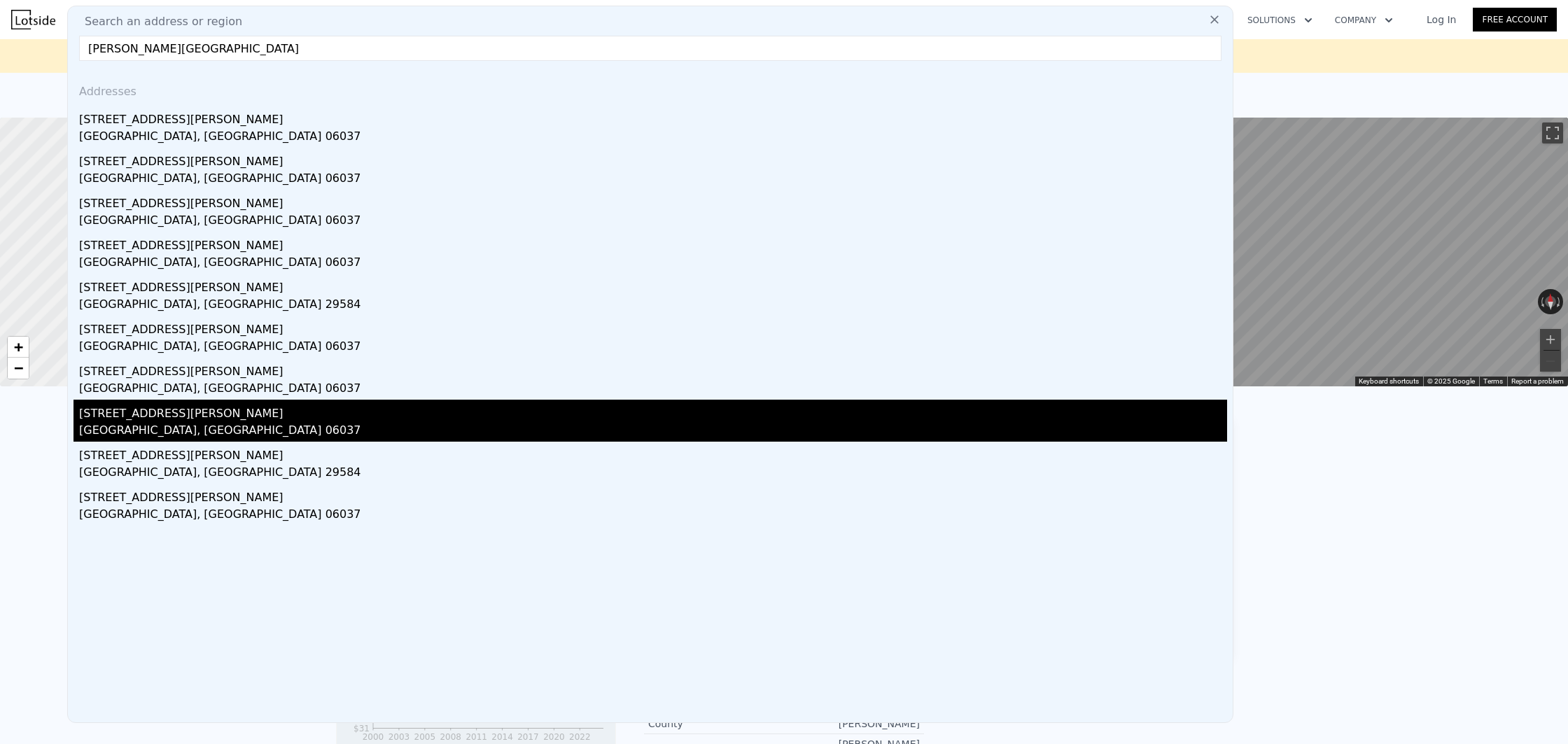
type input "[PERSON_NAME][GEOGRAPHIC_DATA]"
click at [161, 416] on div "[STREET_ADDRESS][PERSON_NAME]" at bounding box center [653, 410] width 1148 height 22
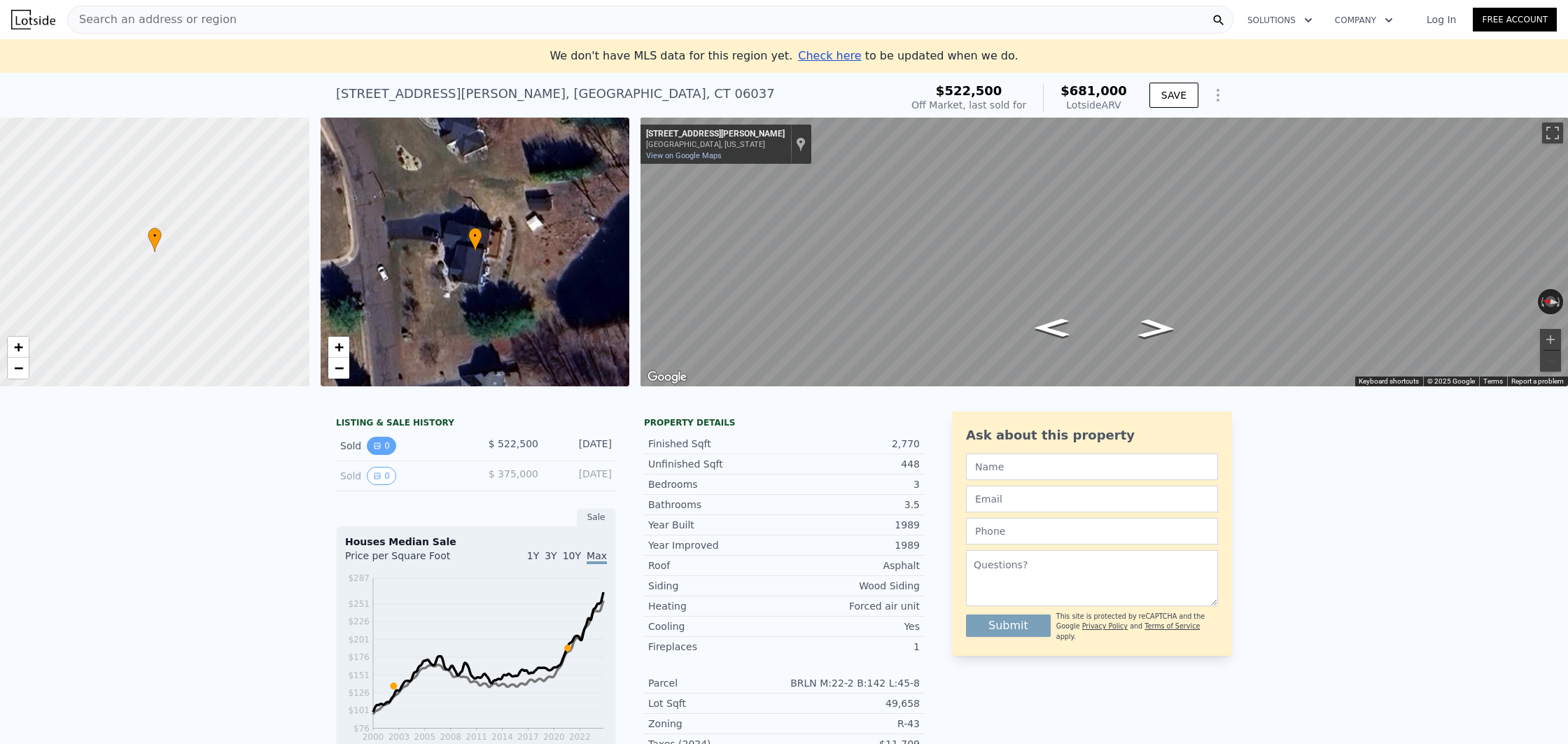
click at [371, 447] on button "0" at bounding box center [381, 446] width 30 height 18
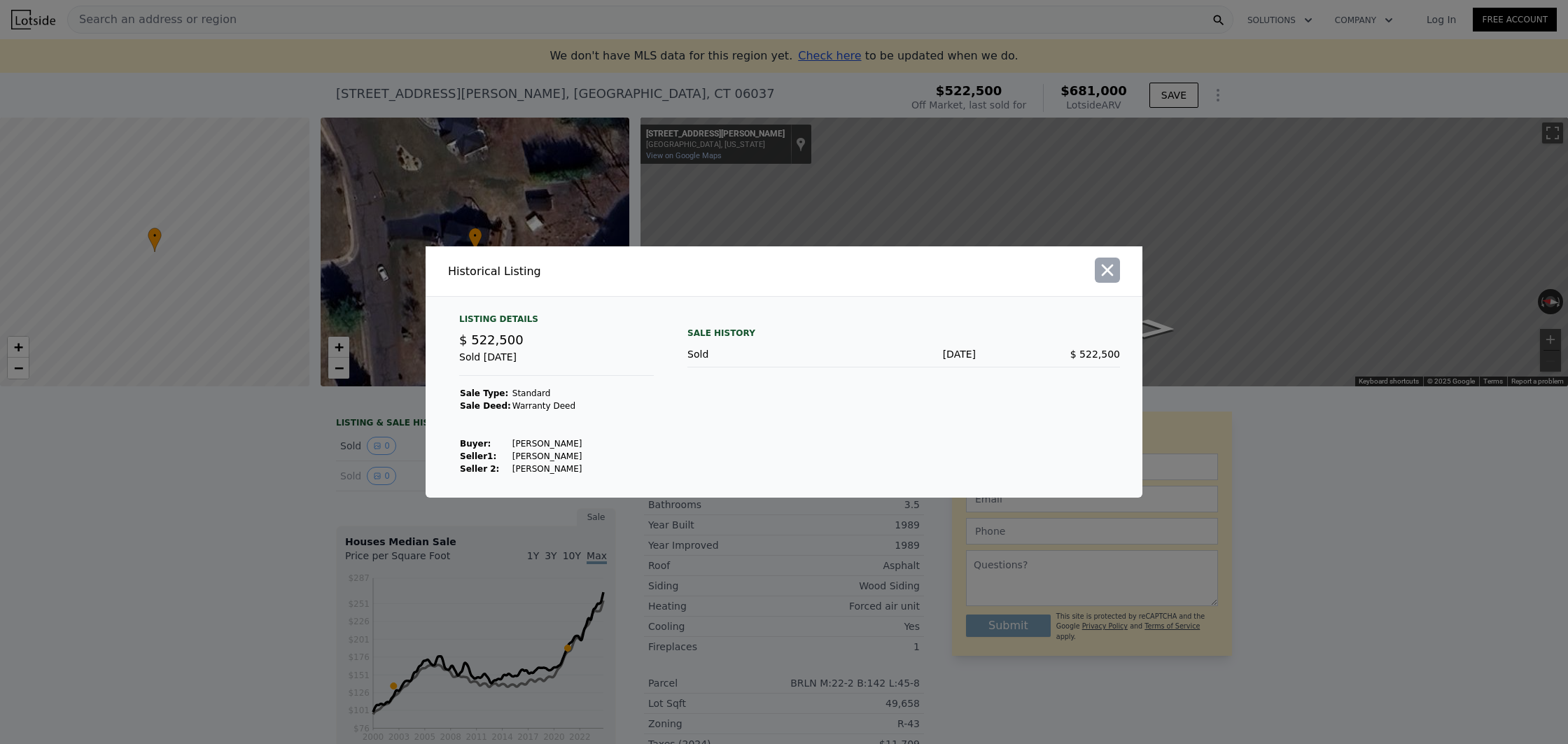
click at [1109, 275] on icon "button" at bounding box center [1108, 270] width 20 height 20
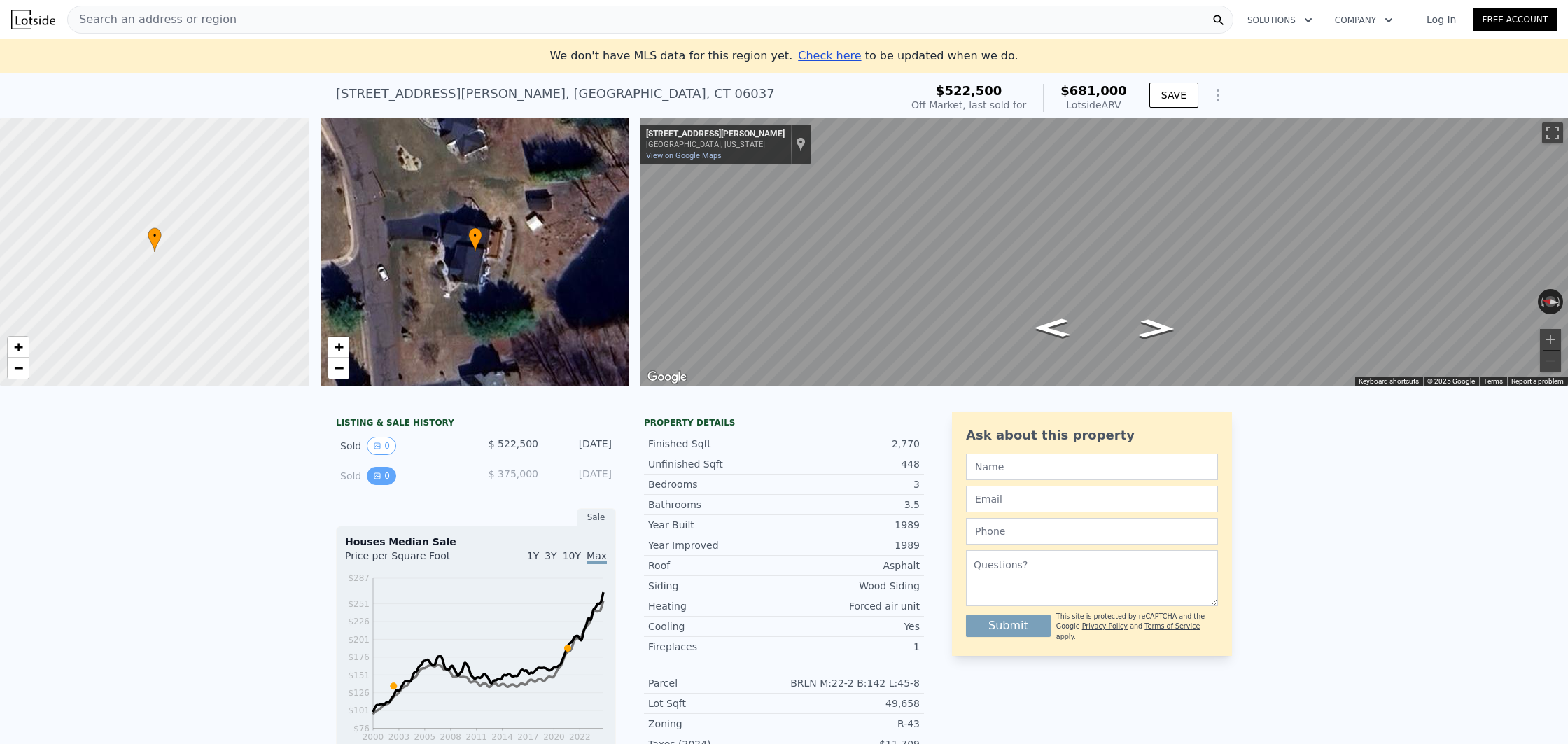
click at [386, 474] on button "0" at bounding box center [381, 476] width 30 height 18
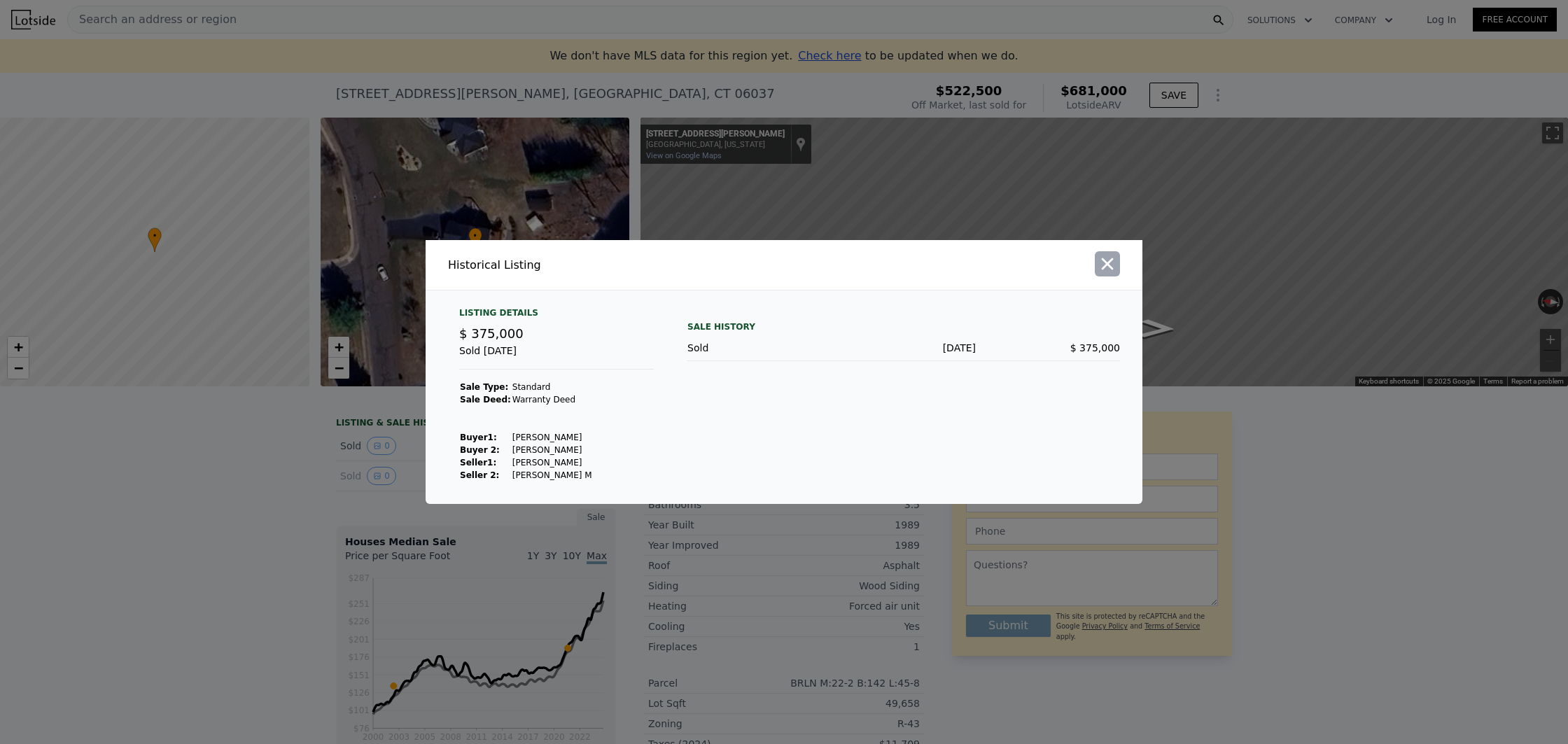
click at [1110, 264] on icon "button" at bounding box center [1108, 264] width 20 height 20
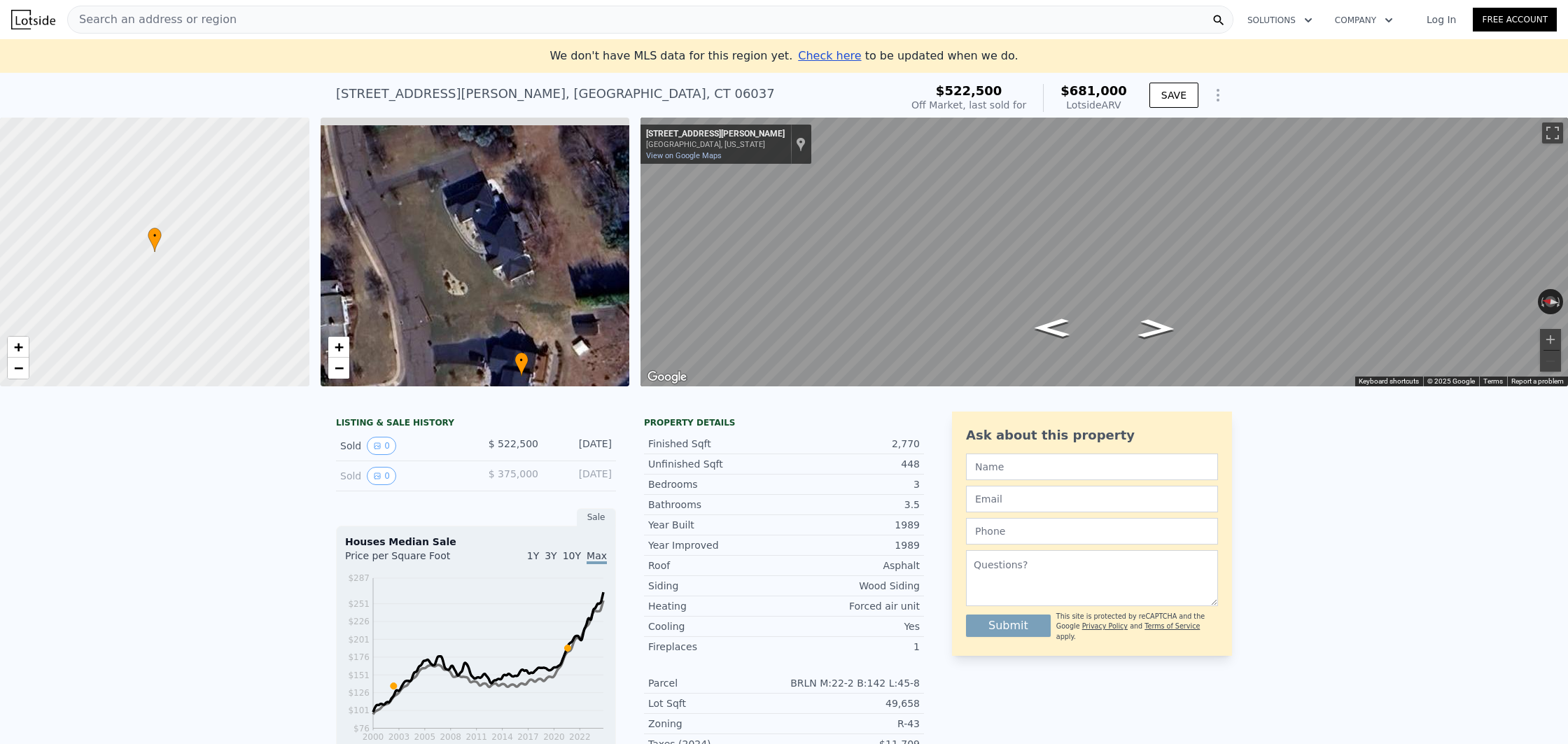
drag, startPoint x: 433, startPoint y: 171, endPoint x: 479, endPoint y: 294, distance: 131.3
click at [479, 294] on div "• + −" at bounding box center [475, 252] width 310 height 269
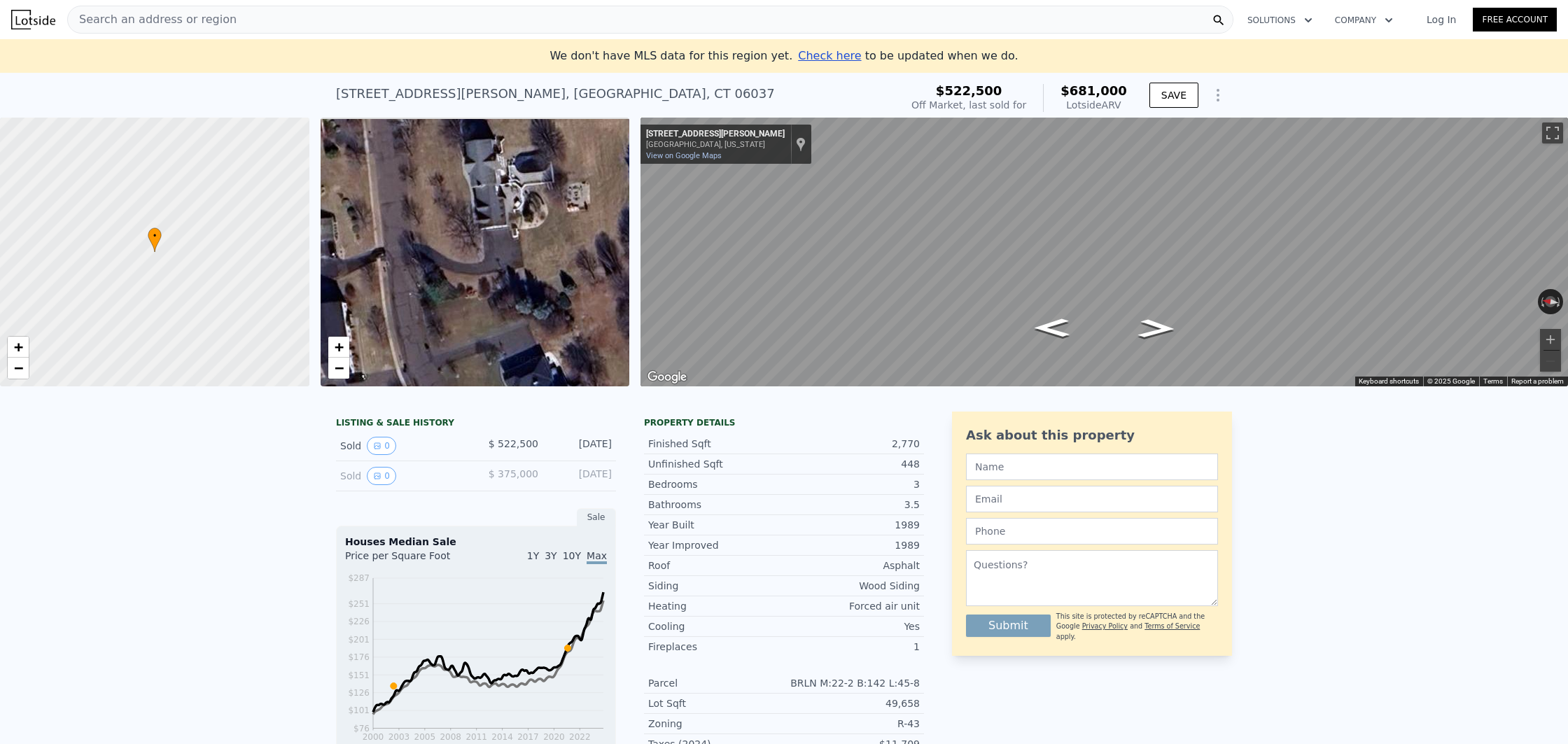
drag, startPoint x: 475, startPoint y: 197, endPoint x: 537, endPoint y: 380, distance: 193.2
click at [537, 380] on div "• + −" at bounding box center [475, 252] width 310 height 269
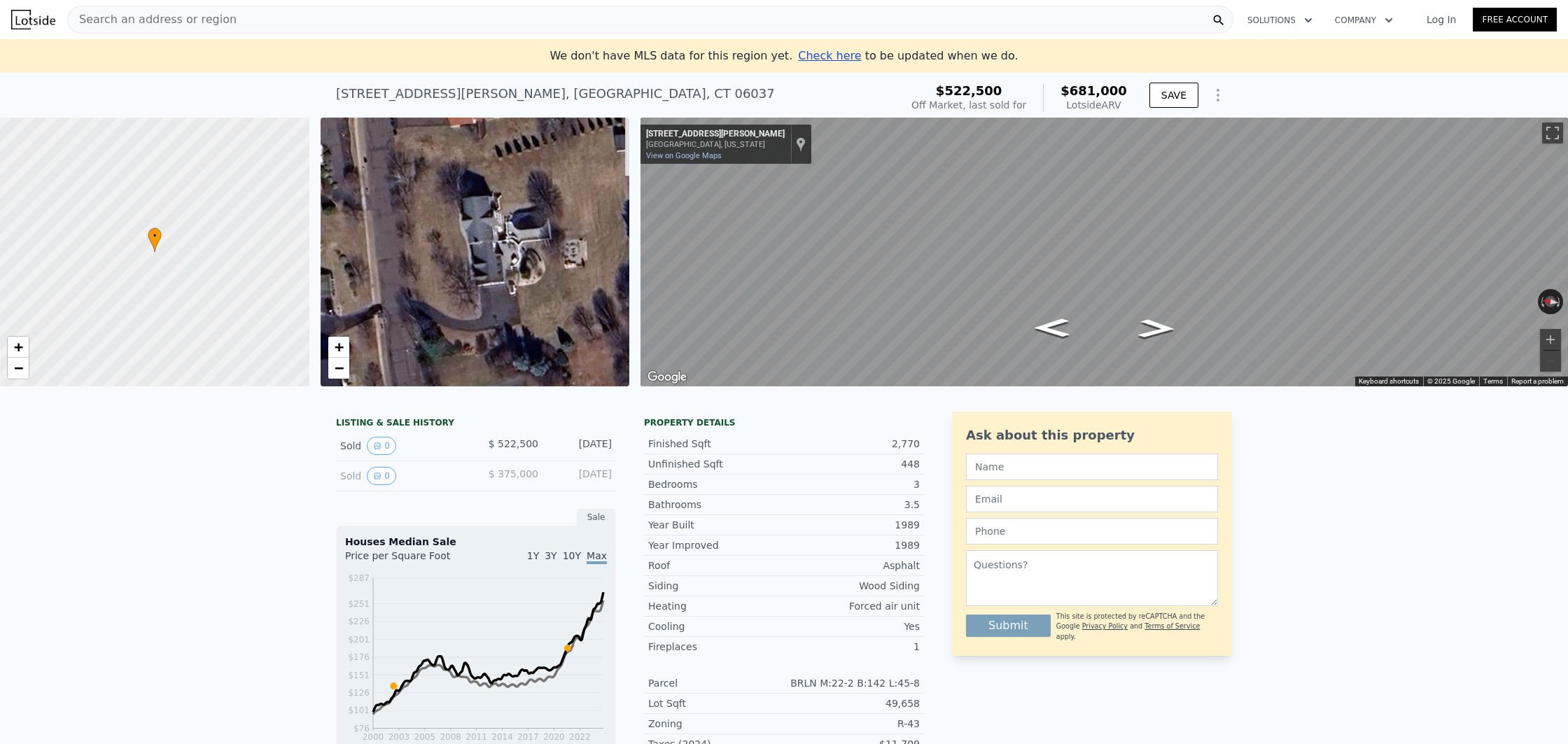
drag, startPoint x: 501, startPoint y: 228, endPoint x: 494, endPoint y: 274, distance: 46.5
click at [494, 274] on div "• + −" at bounding box center [475, 252] width 310 height 269
click at [486, 243] on div "• + −" at bounding box center [475, 252] width 310 height 269
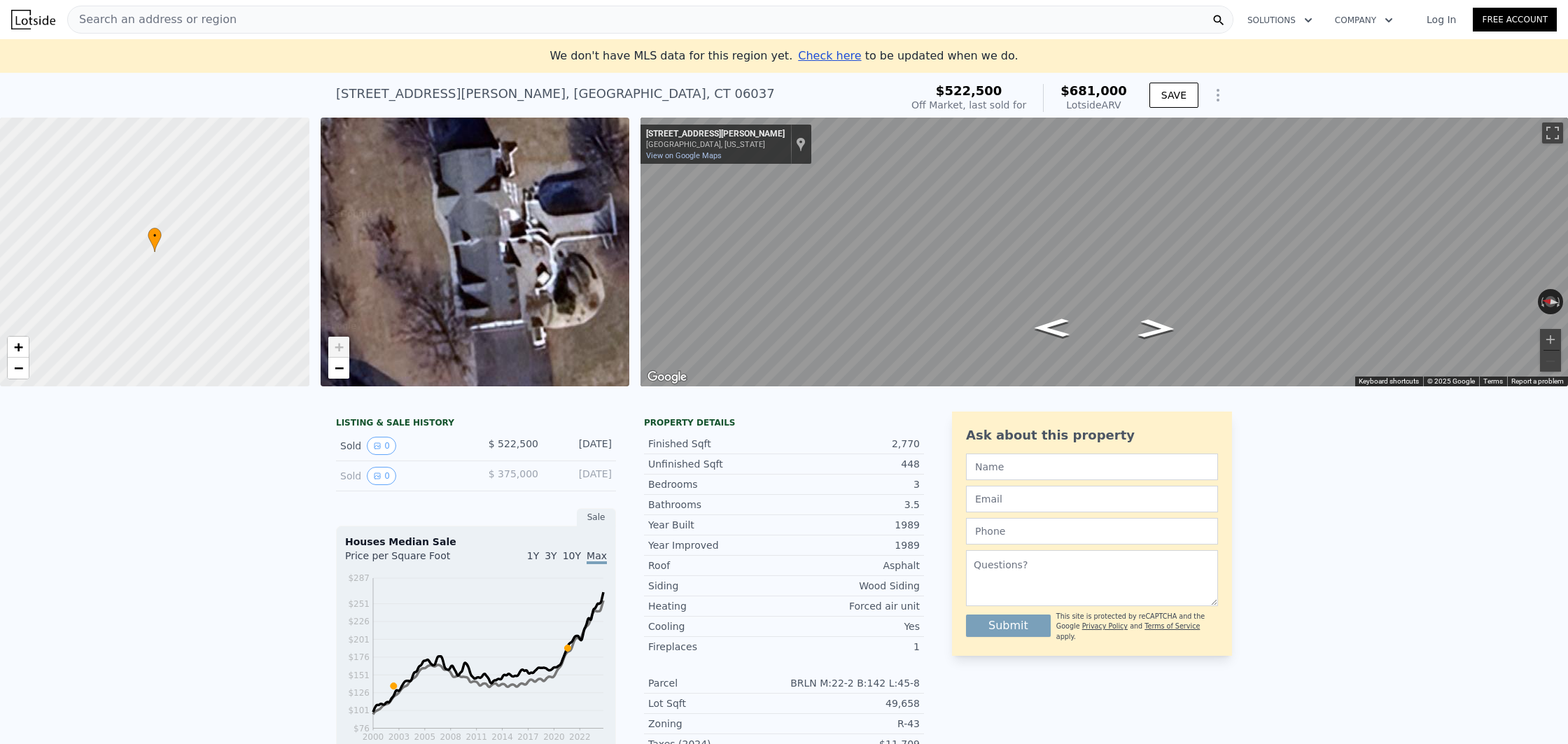
scroll to position [30, 0]
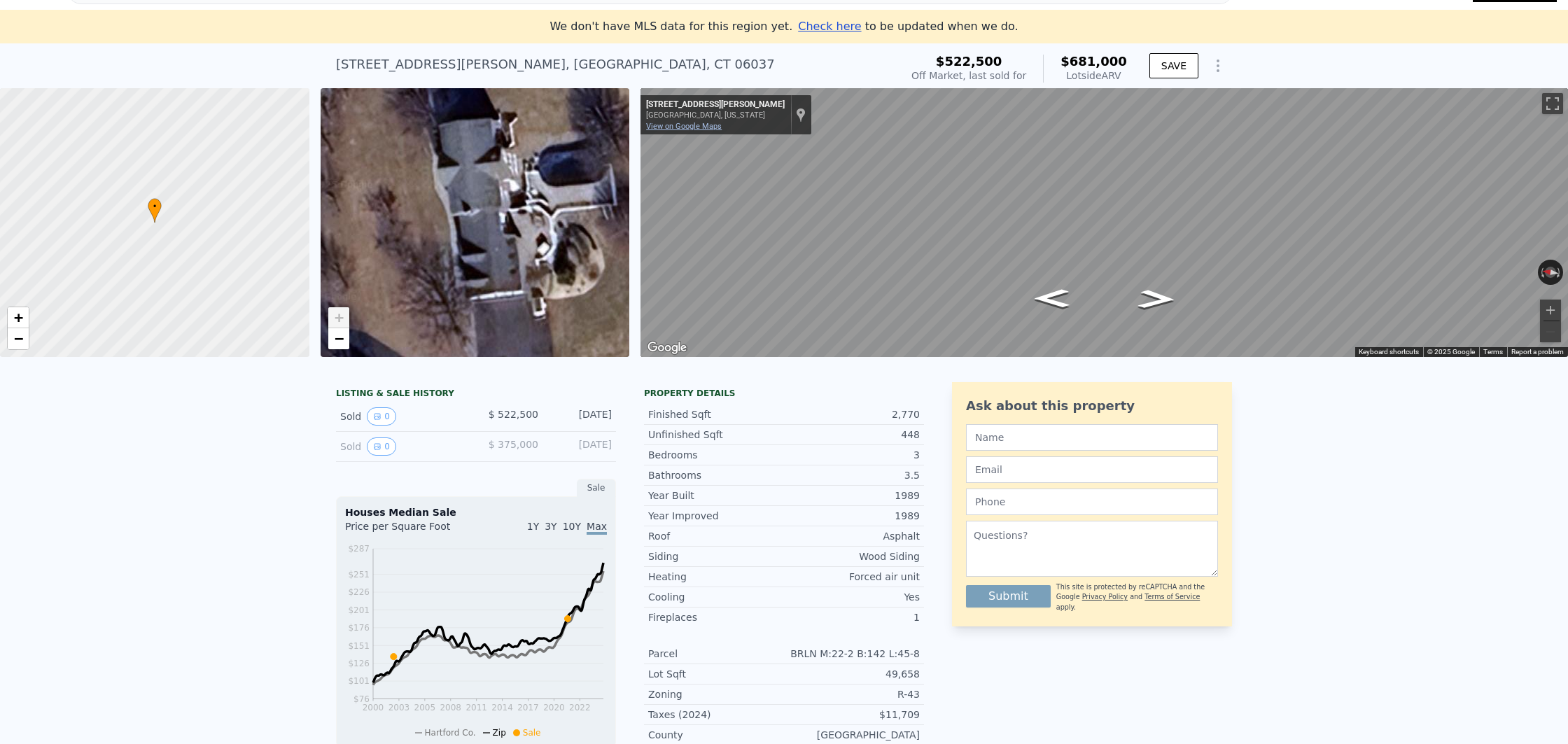
click at [664, 128] on link "View on Google Maps" at bounding box center [684, 127] width 75 height 9
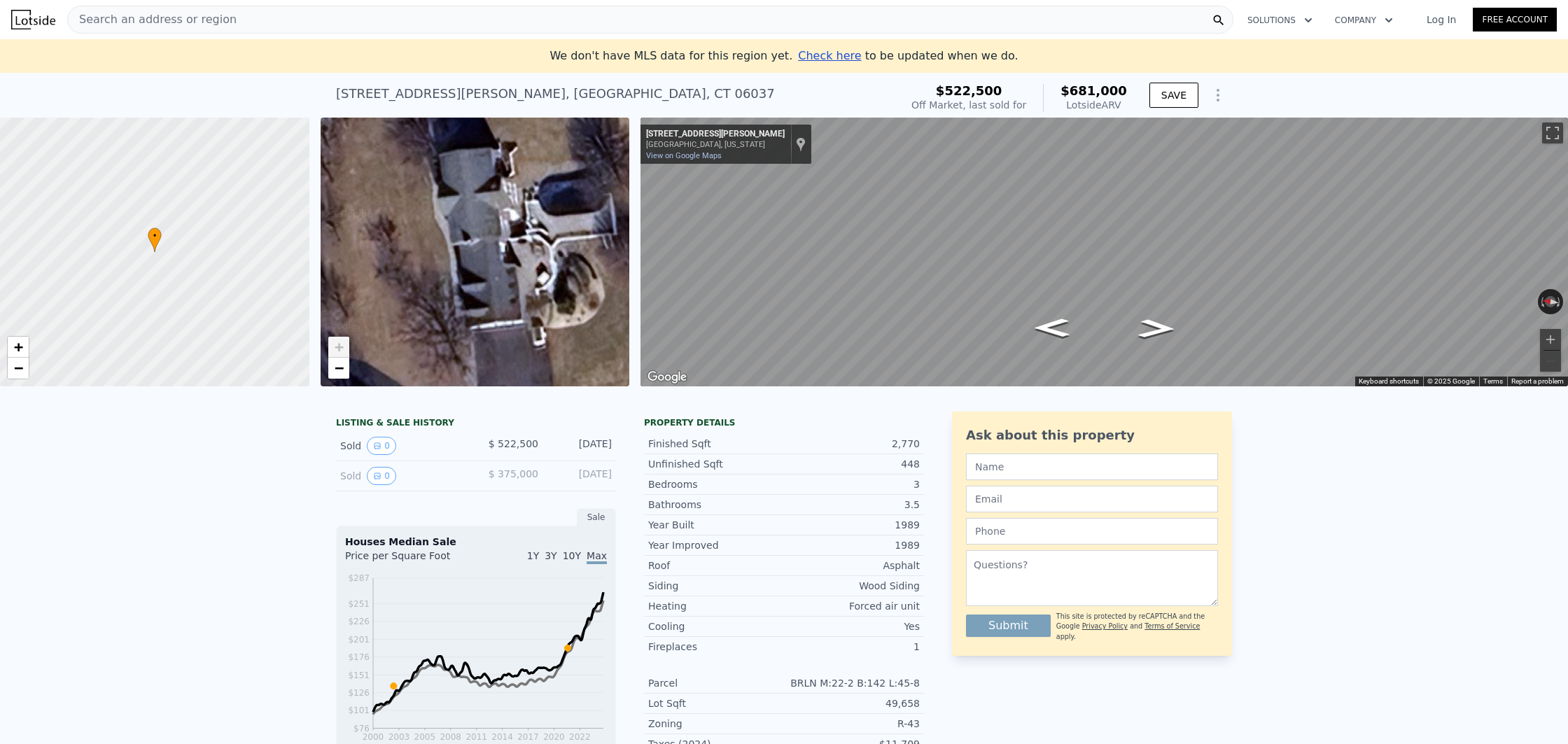
click at [260, 22] on div "Search an address or region" at bounding box center [651, 19] width 1167 height 28
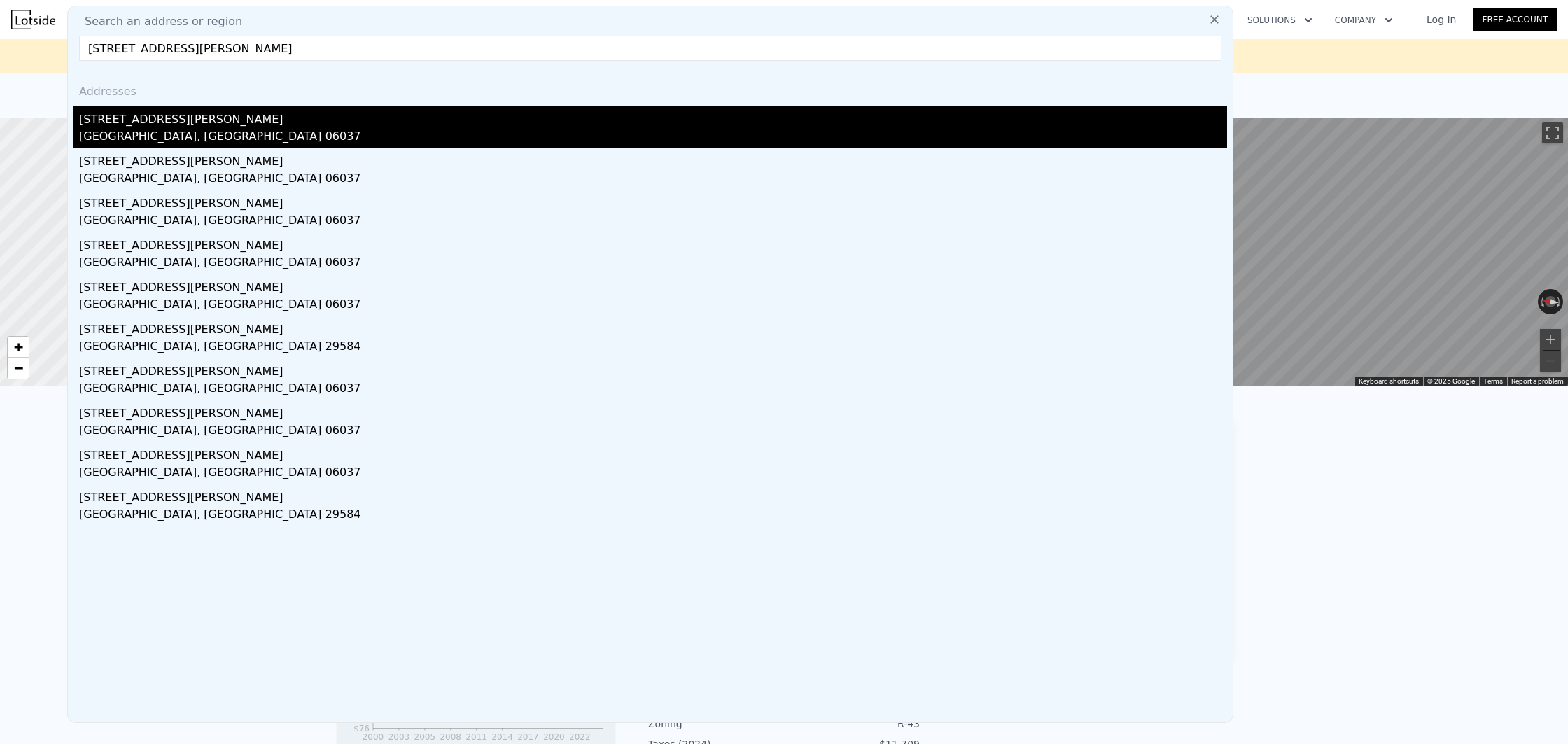
type input "[STREET_ADDRESS][PERSON_NAME]"
click at [244, 132] on div "[GEOGRAPHIC_DATA], [GEOGRAPHIC_DATA] 06037" at bounding box center [653, 138] width 1148 height 20
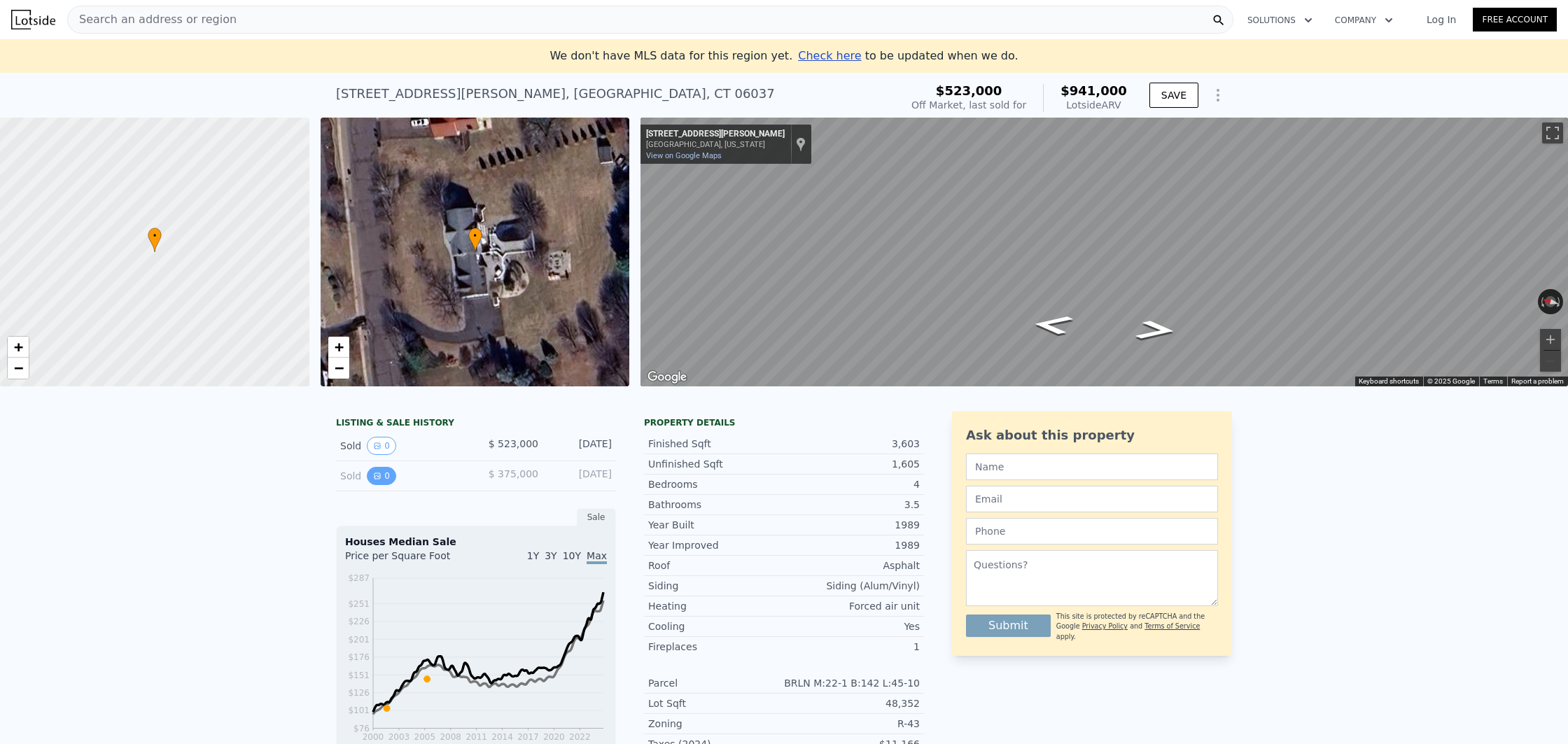
click at [371, 477] on button "0" at bounding box center [381, 476] width 30 height 18
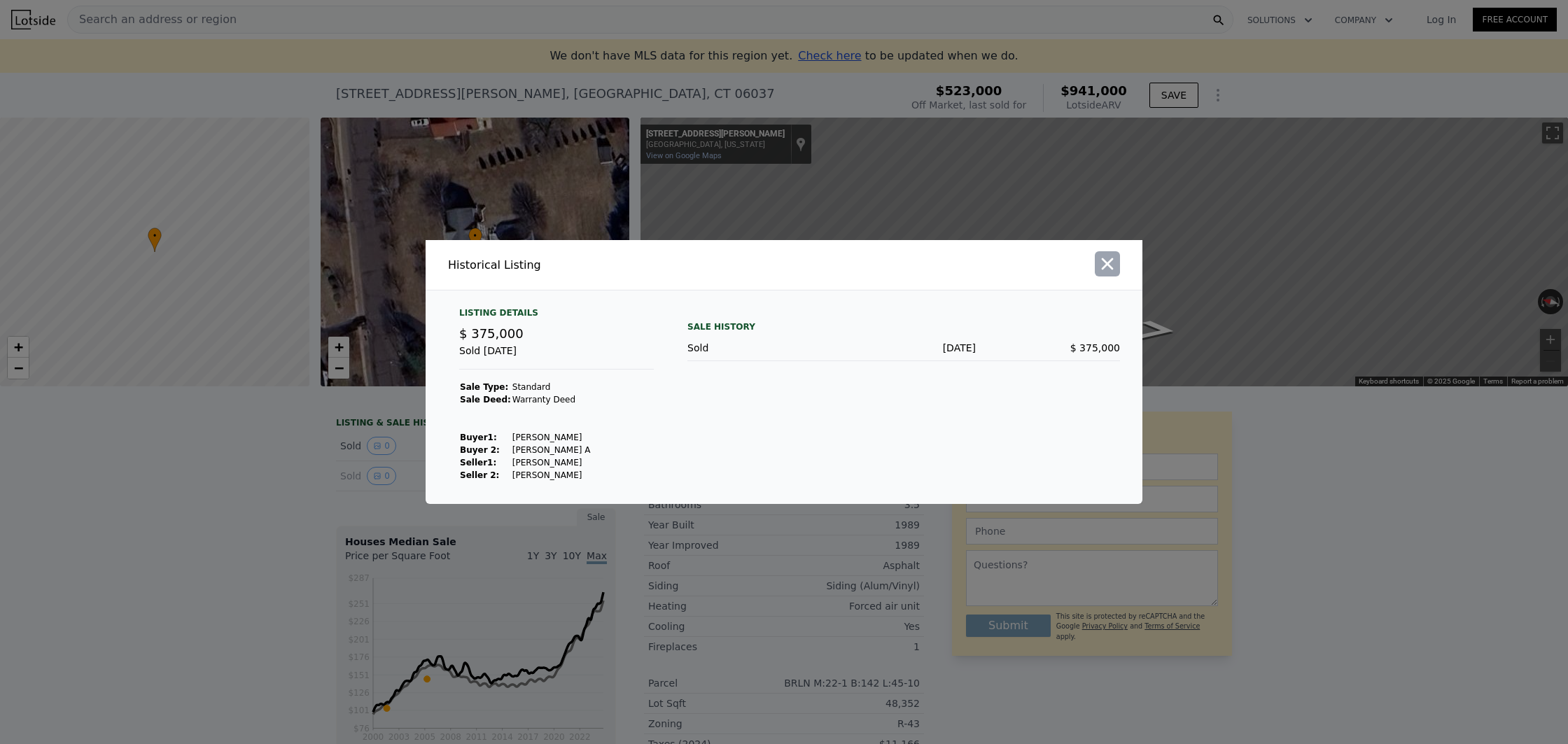
click at [1107, 261] on icon "button" at bounding box center [1108, 264] width 20 height 20
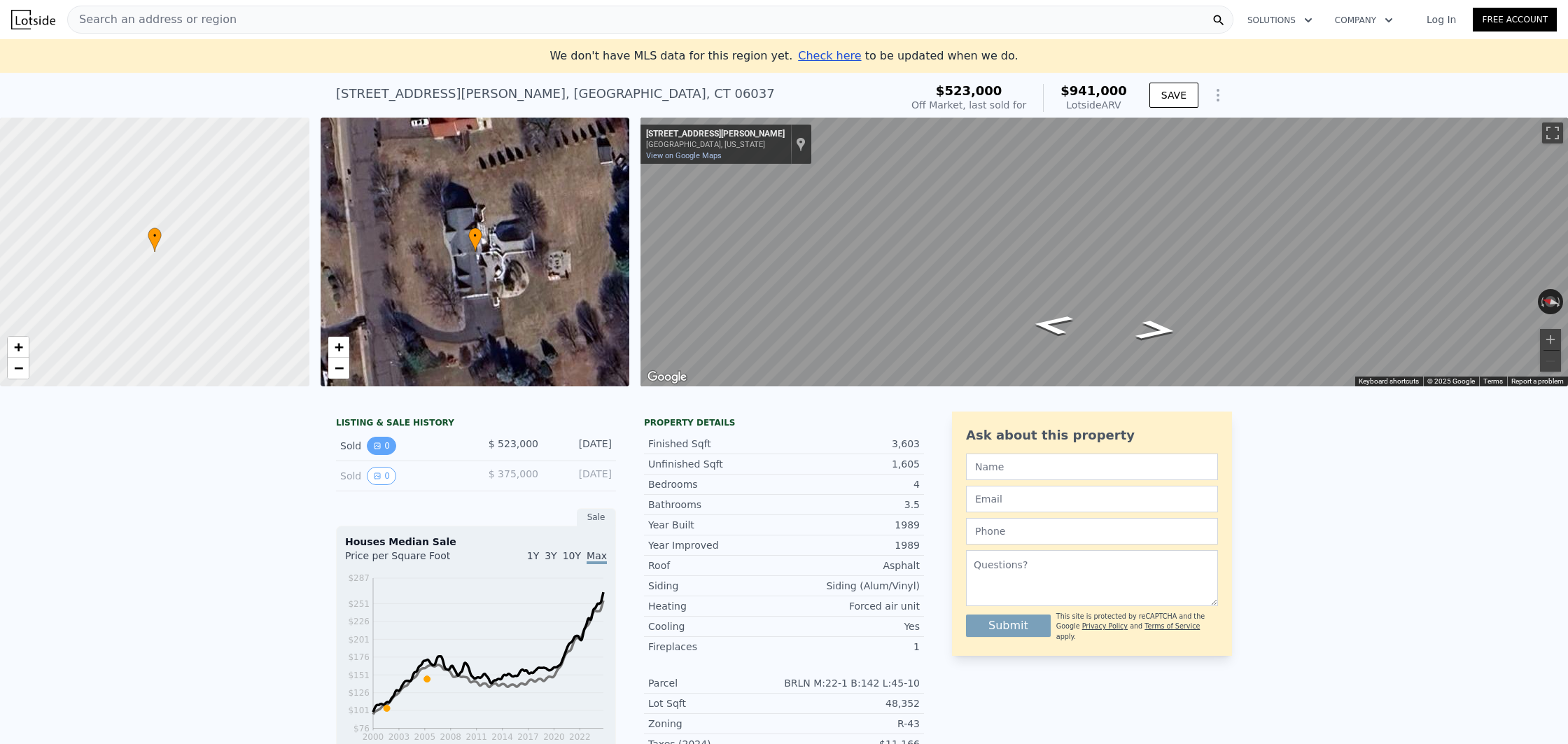
click at [382, 447] on button "0" at bounding box center [381, 446] width 30 height 18
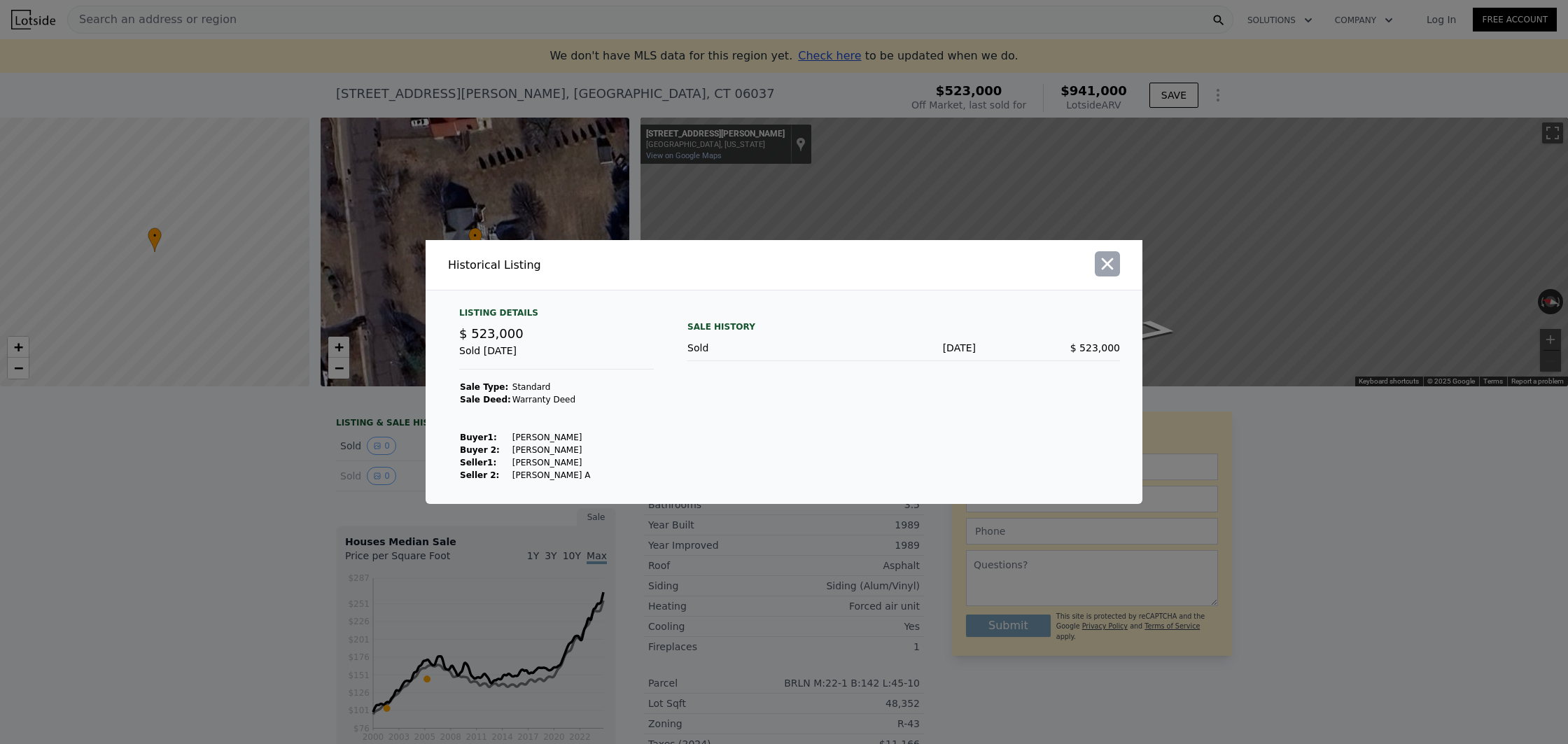
click at [1102, 266] on icon "button" at bounding box center [1108, 264] width 20 height 20
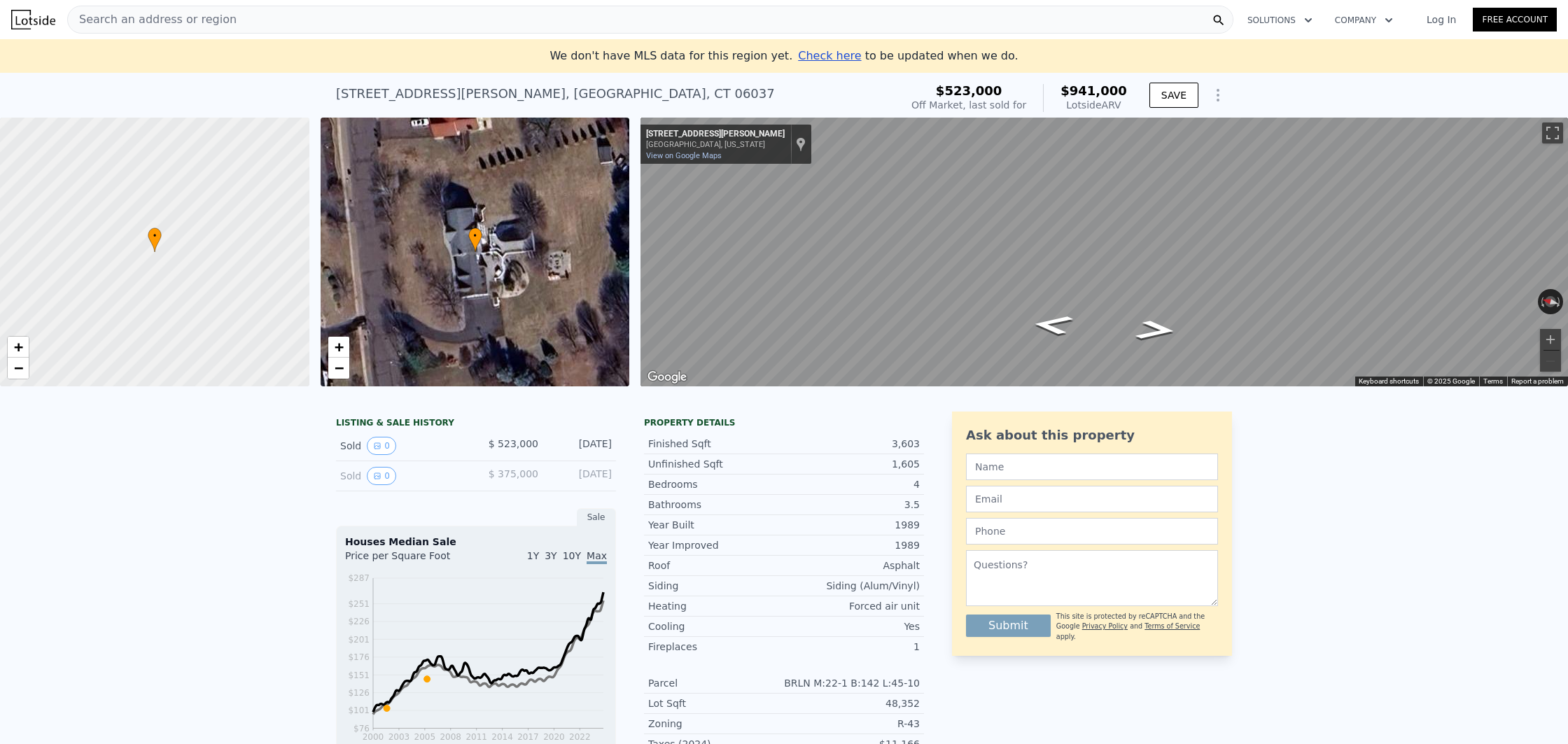
click at [171, 18] on span "Search an address or region" at bounding box center [153, 19] width 169 height 17
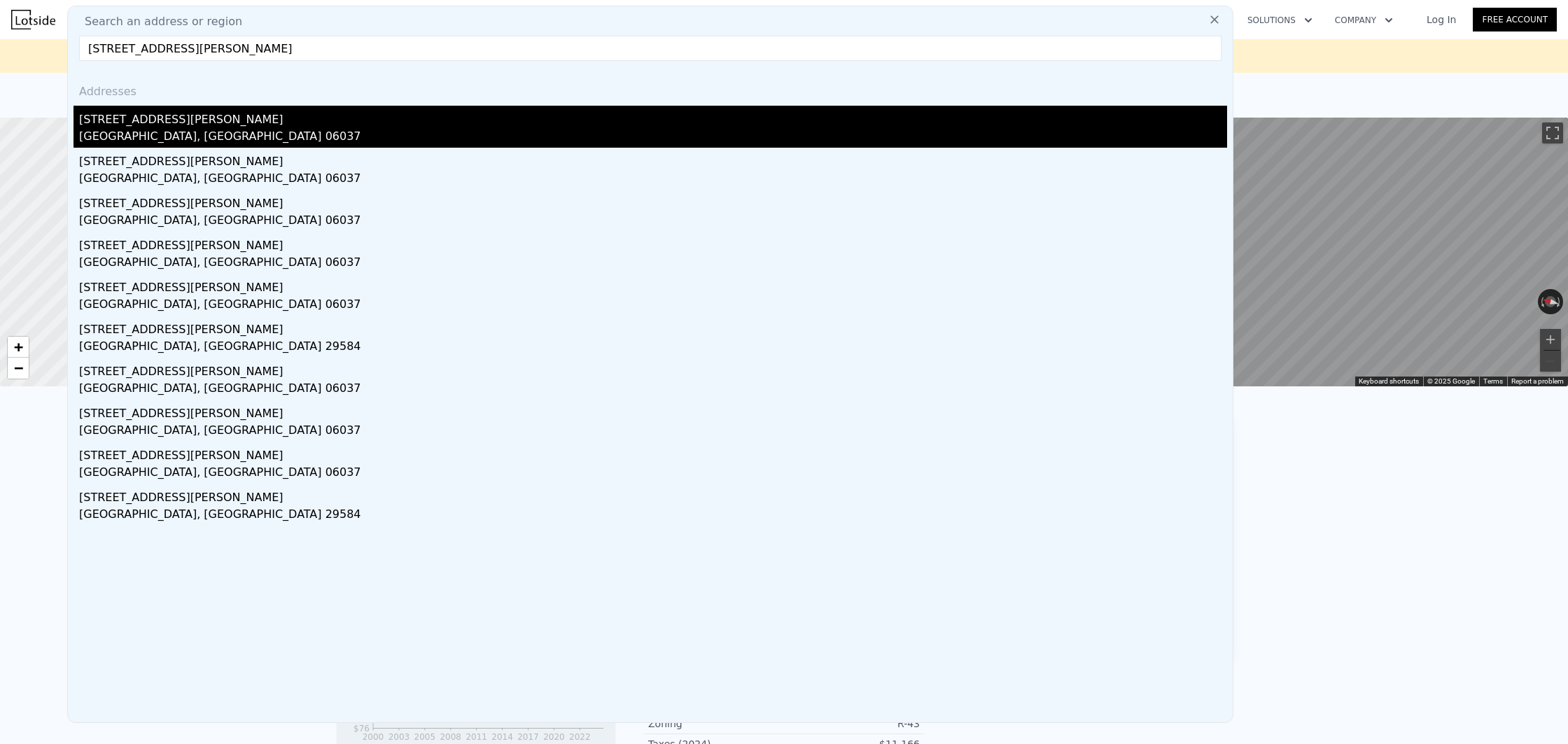
type input "[STREET_ADDRESS][PERSON_NAME]"
click at [161, 137] on div "[GEOGRAPHIC_DATA], [GEOGRAPHIC_DATA] 06037" at bounding box center [653, 138] width 1148 height 20
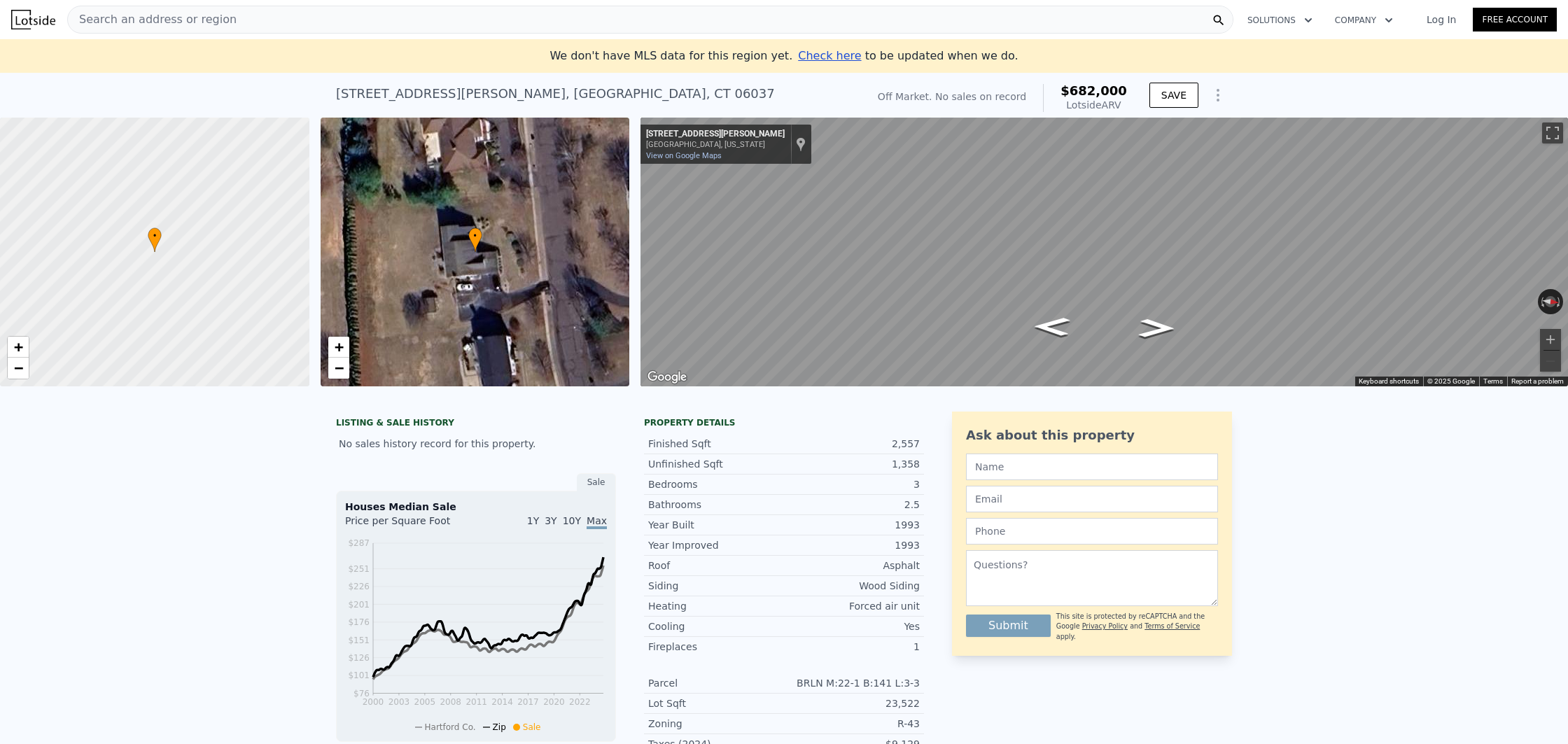
click at [224, 27] on div "Search an address or region" at bounding box center [651, 19] width 1167 height 28
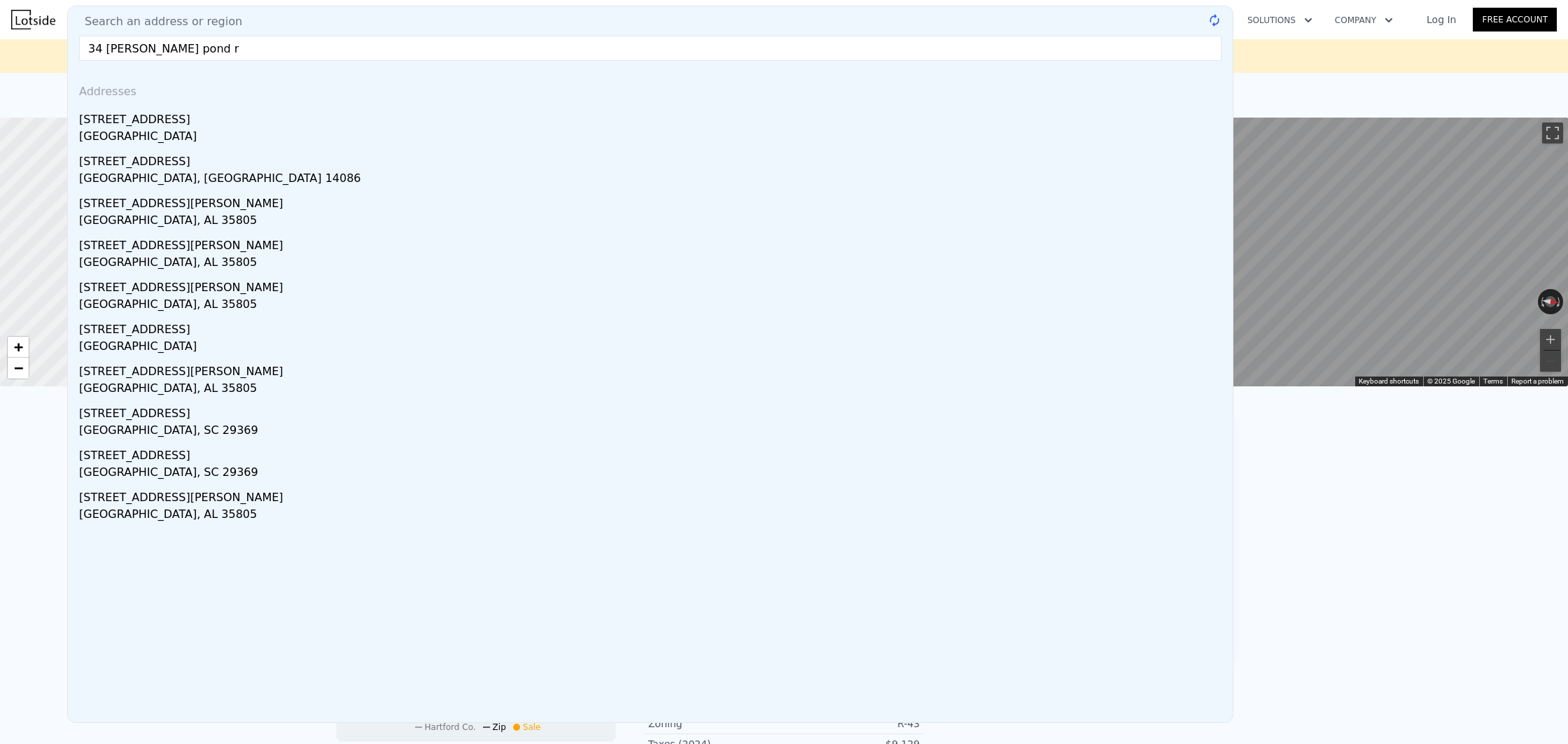
type input "[STREET_ADDRESS][PERSON_NAME]"
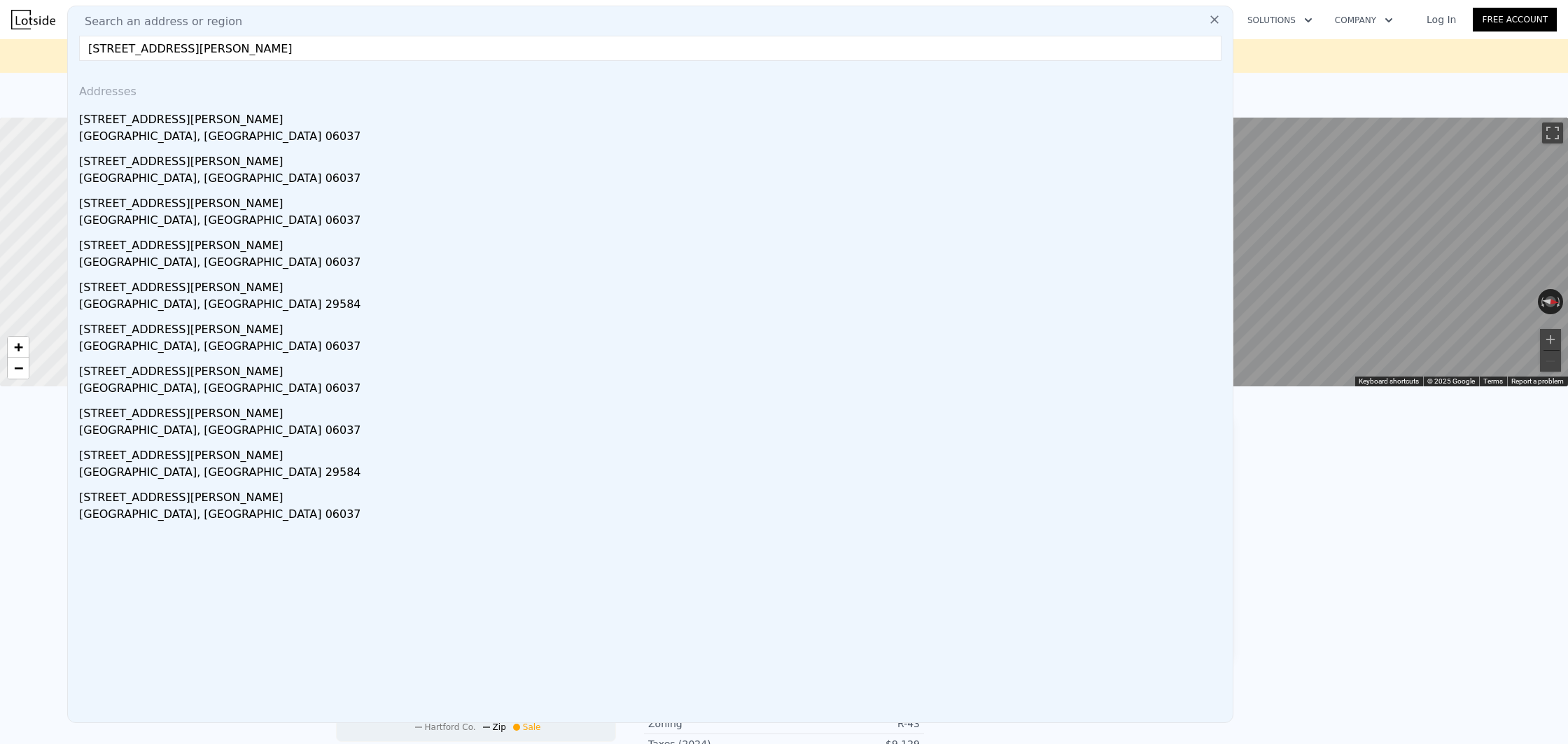
click at [0, 27] on div "Search an address or region Search an address or region [GEOGRAPHIC_DATA][PERSO…" at bounding box center [784, 19] width 1568 height 33
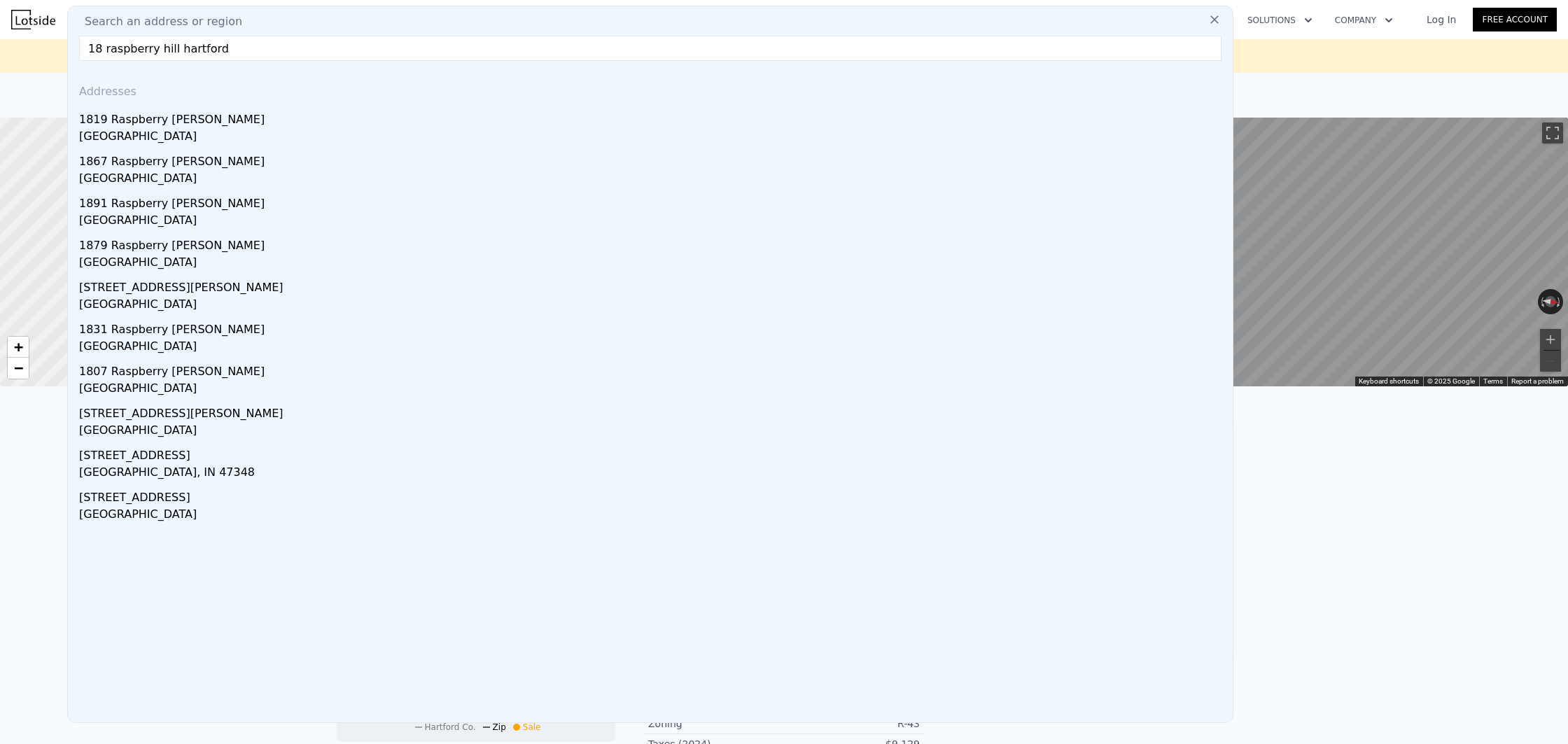
click at [97, 47] on input "18 raspberry hill hartford" at bounding box center [650, 48] width 1143 height 25
click at [120, 76] on div "Addresses" at bounding box center [651, 88] width 1154 height 33
click at [243, 53] on input "16 raspberry hill hartford" at bounding box center [650, 48] width 1143 height 25
type input "16 raspberry hill [GEOGRAPHIC_DATA]"
click at [18, 493] on div "LISTING & SALE HISTORY No sales history record for this property. Sale Houses M…" at bounding box center [784, 716] width 1568 height 632
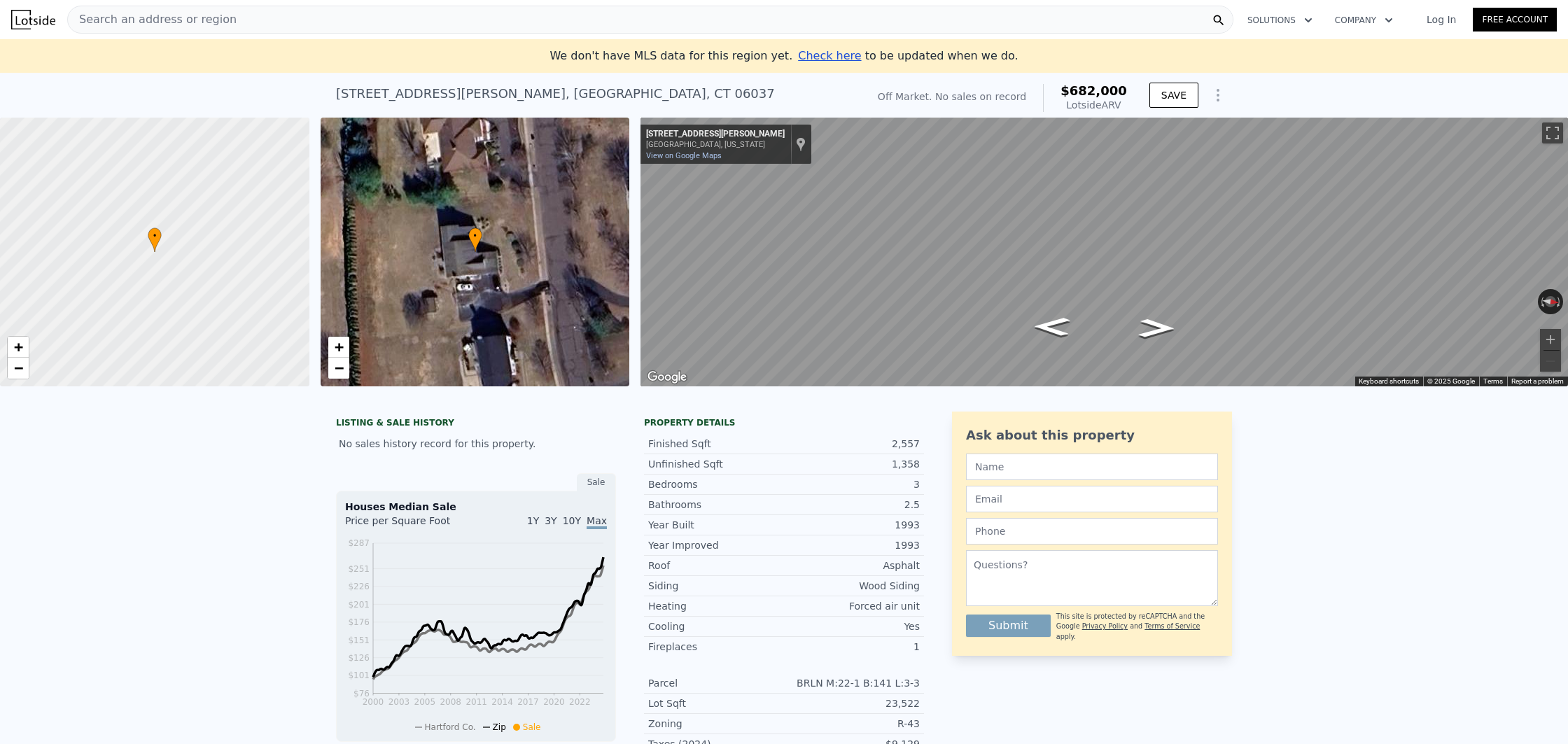
click at [40, 19] on img at bounding box center [32, 20] width 44 height 20
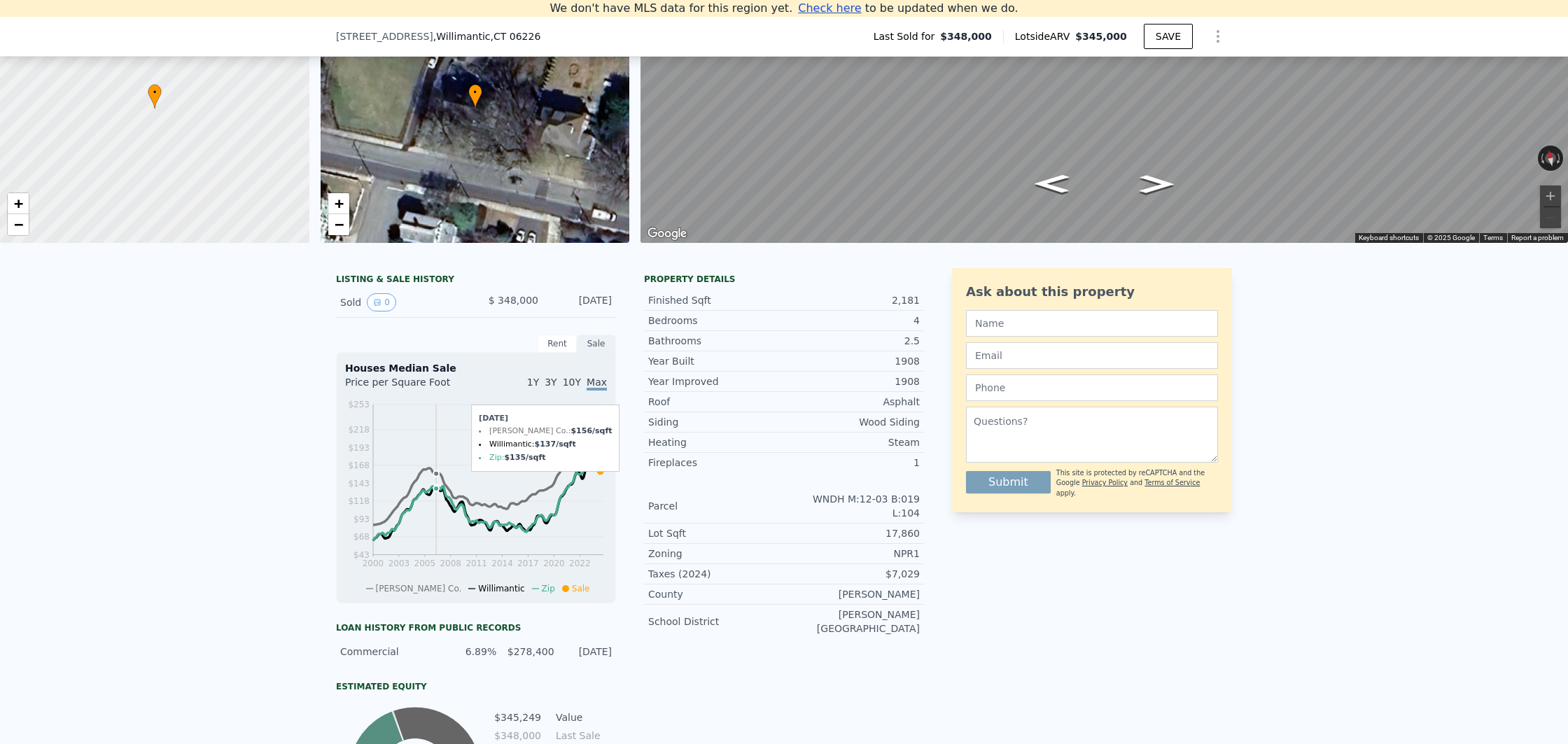
scroll to position [91, 0]
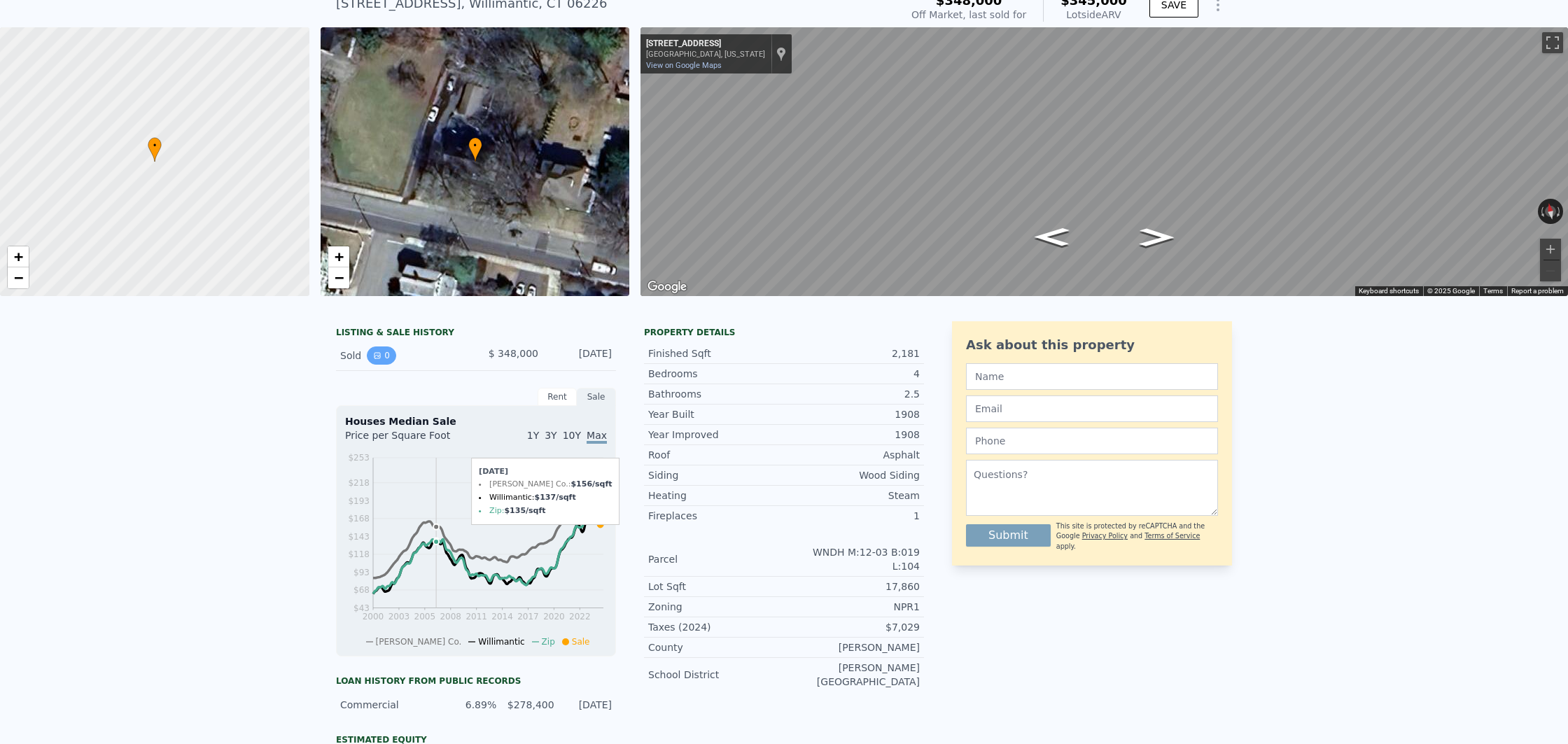
click at [383, 354] on button "0" at bounding box center [381, 355] width 30 height 18
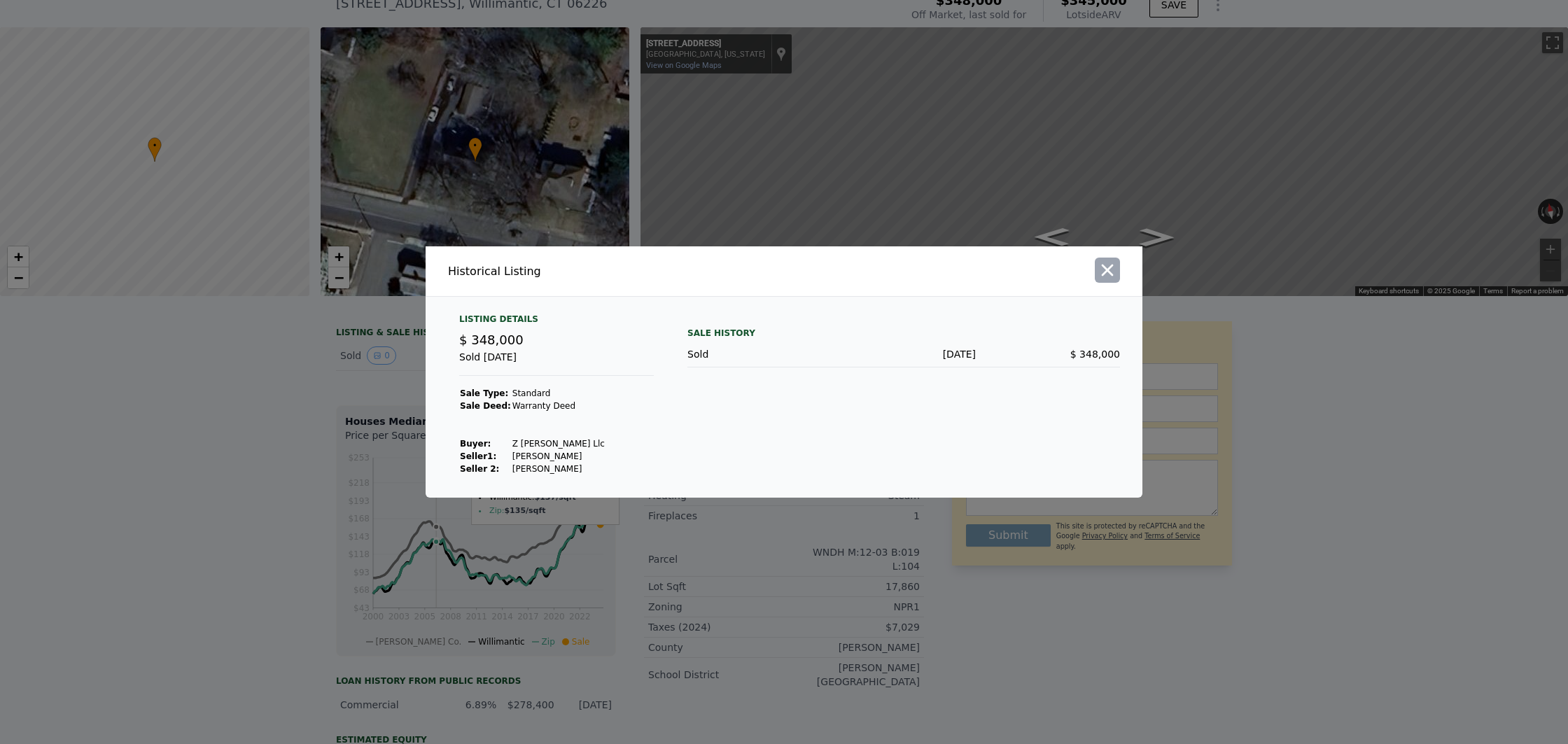
click at [1107, 269] on icon "button" at bounding box center [1108, 270] width 12 height 12
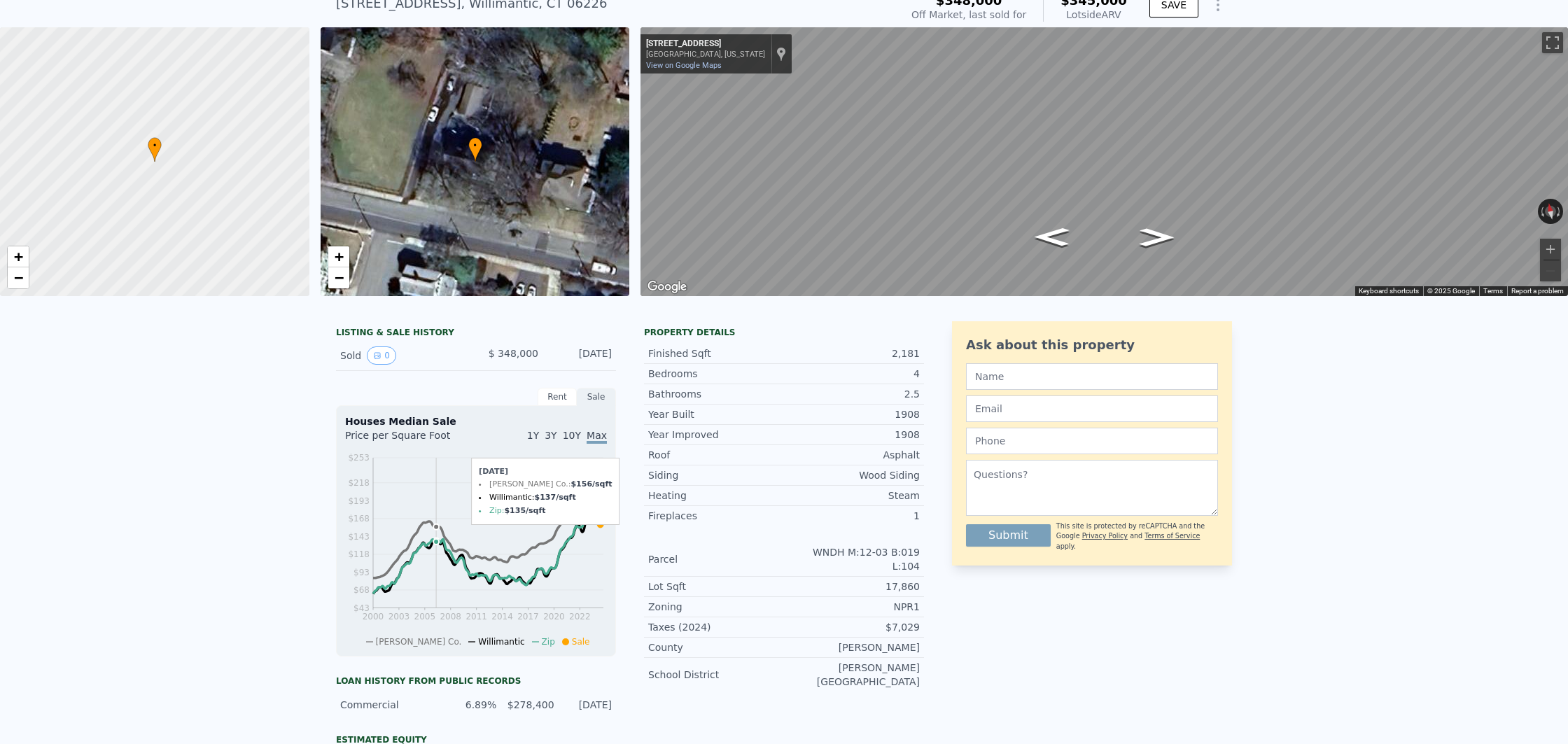
scroll to position [0, 0]
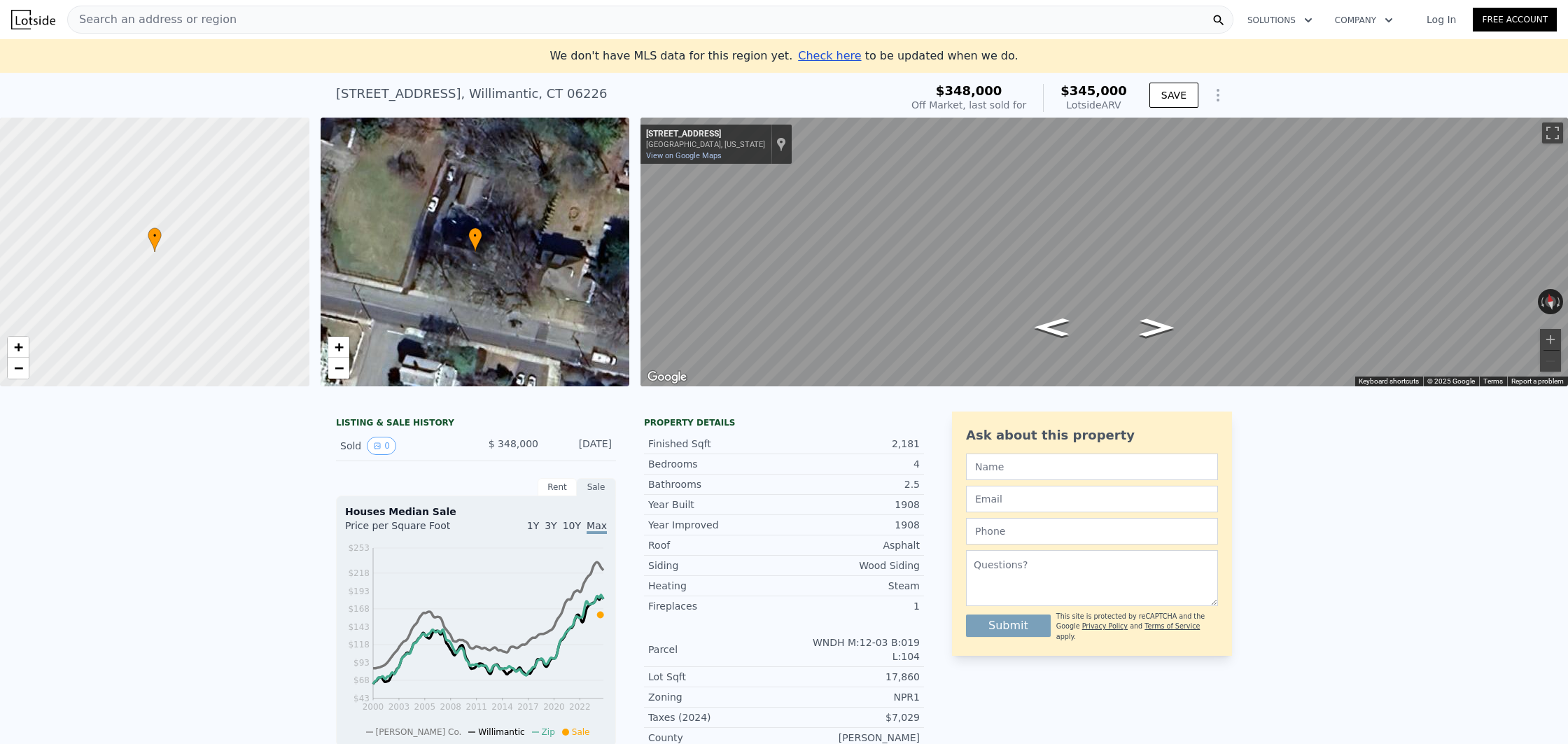
click at [110, 20] on span "Search an address or region" at bounding box center [153, 19] width 169 height 17
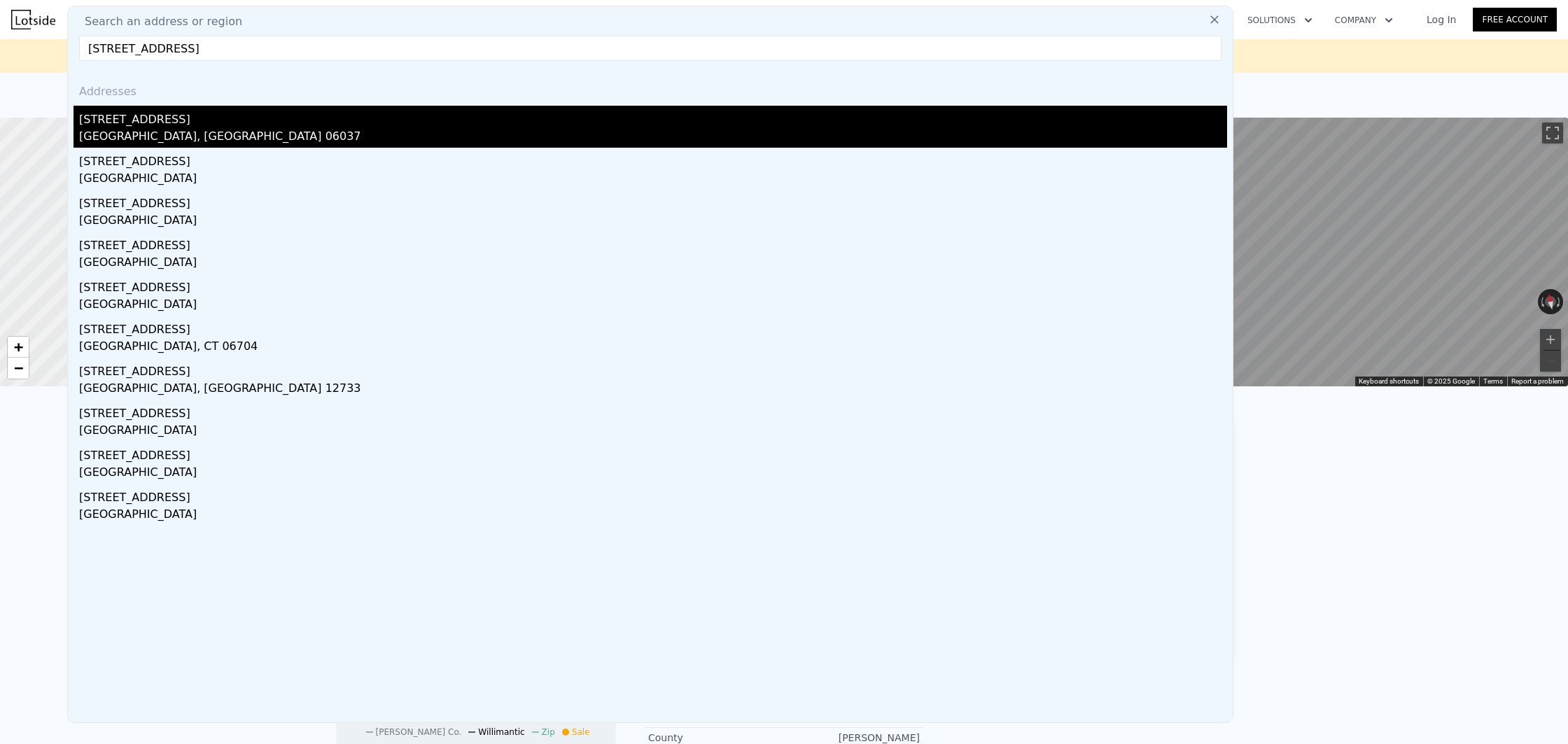
type input "28 cornfield drive"
click at [195, 138] on div "[GEOGRAPHIC_DATA], [GEOGRAPHIC_DATA] 06037" at bounding box center [653, 138] width 1148 height 20
